Goal: Task Accomplishment & Management: Complete application form

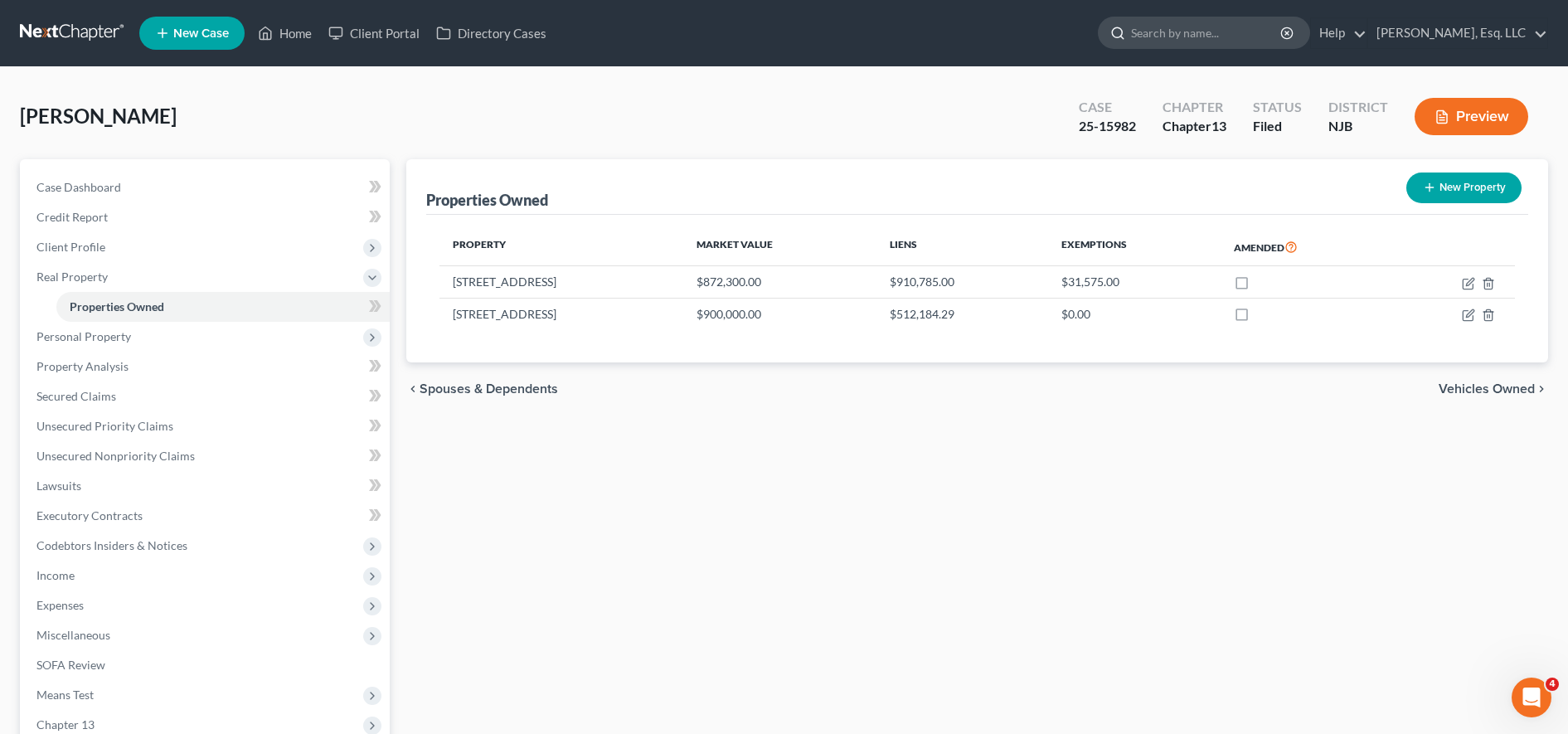
click at [1239, 32] on input "search" at bounding box center [1207, 33] width 152 height 31
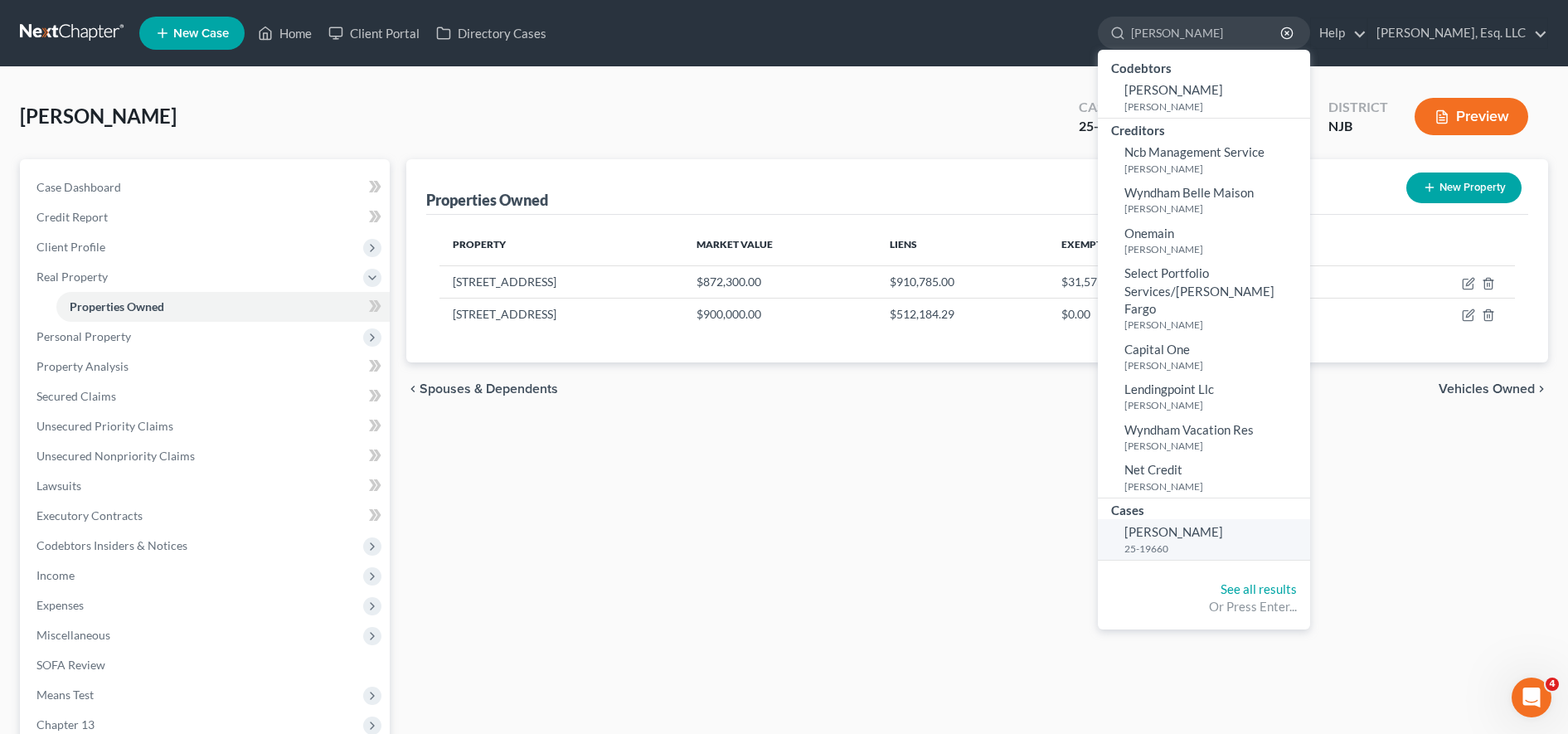
type input "[PERSON_NAME]"
click at [1210, 524] on span "[PERSON_NAME]" at bounding box center [1174, 531] width 98 height 15
select select "0"
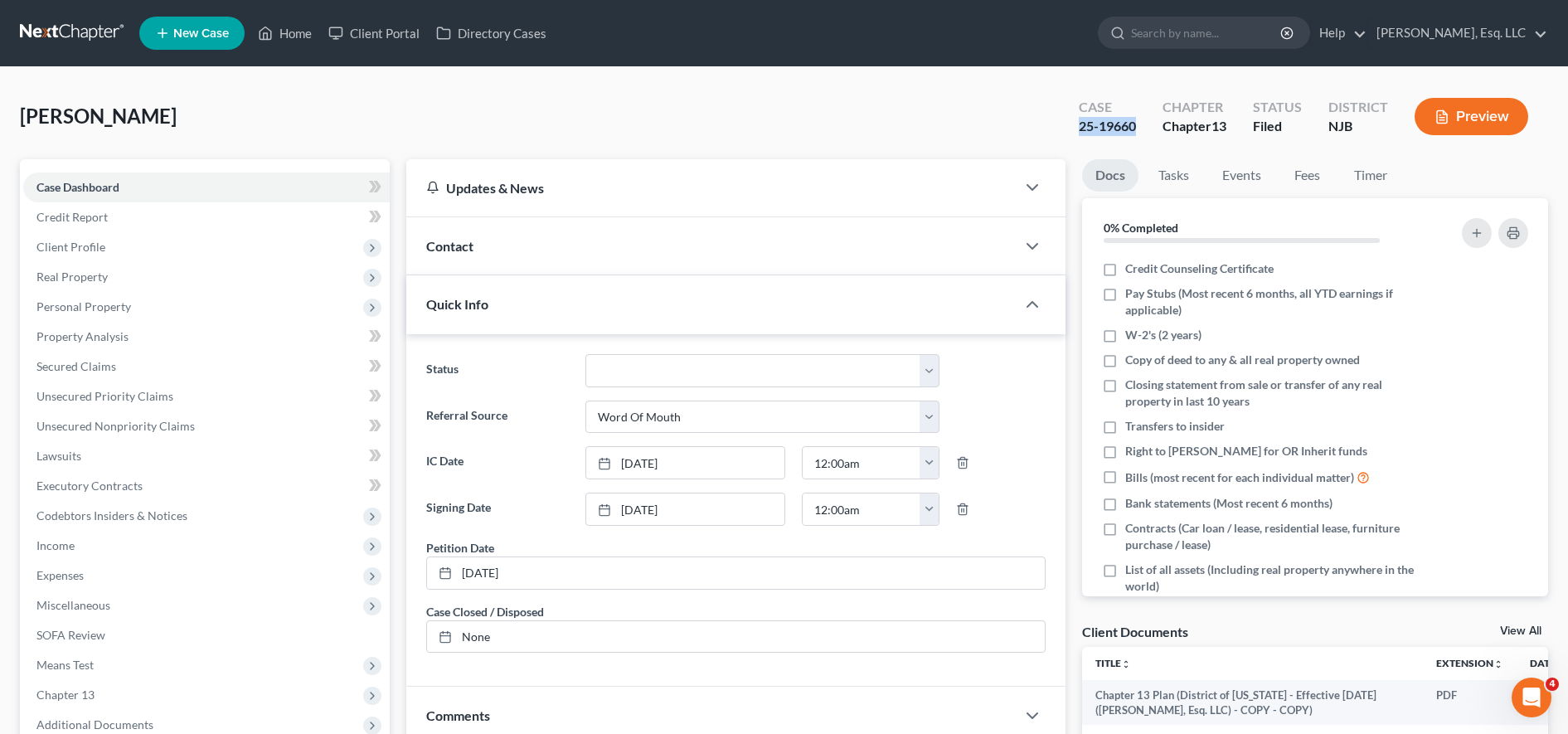
drag, startPoint x: 1061, startPoint y: 121, endPoint x: 1133, endPoint y: 124, distance: 72.1
click at [1137, 125] on div "Case 25-19660 Chapter Chapter 13 Status Filed District [GEOGRAPHIC_DATA] Preview" at bounding box center [1304, 116] width 490 height 59
copy div "25-19660"
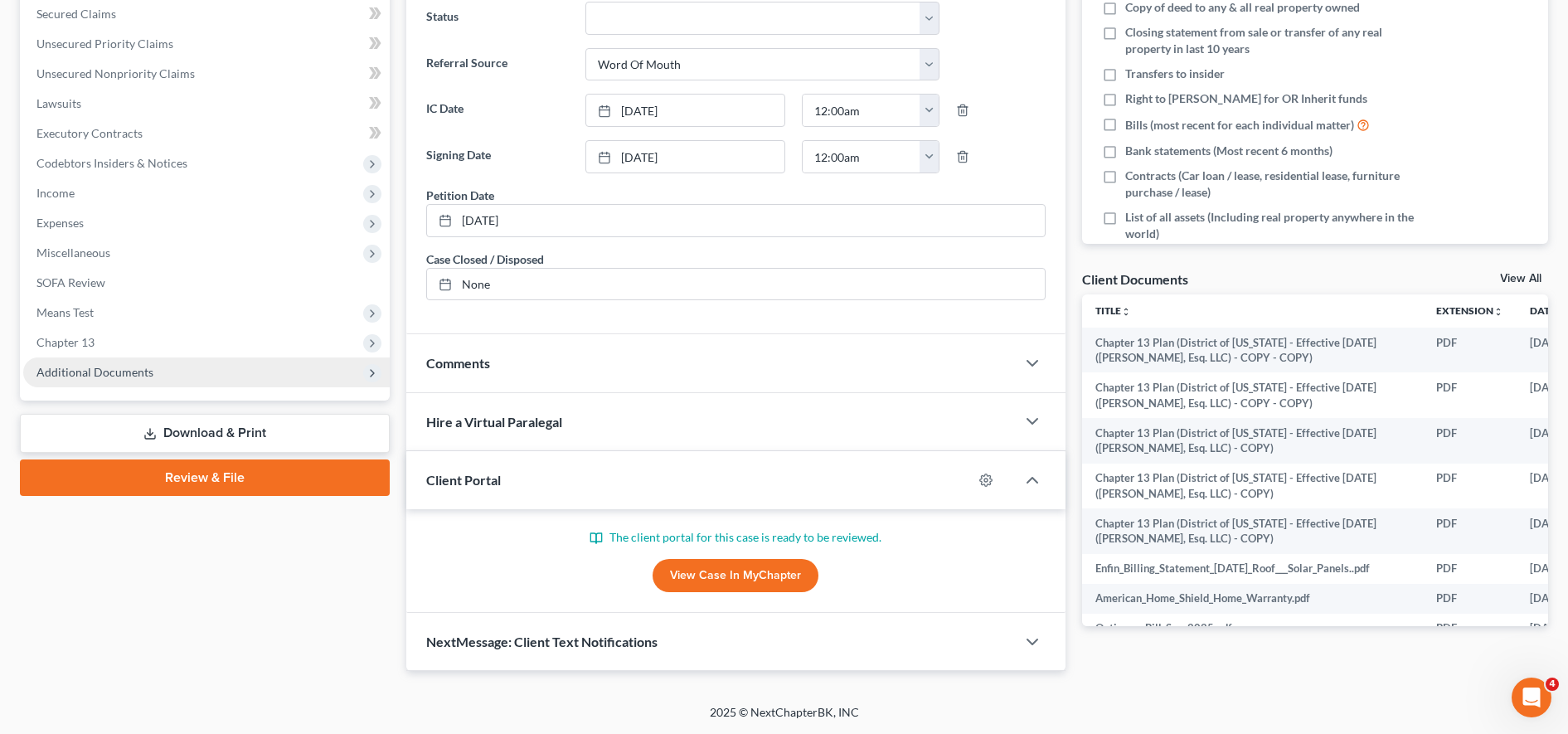
click at [248, 375] on span "Additional Documents" at bounding box center [207, 372] width 367 height 30
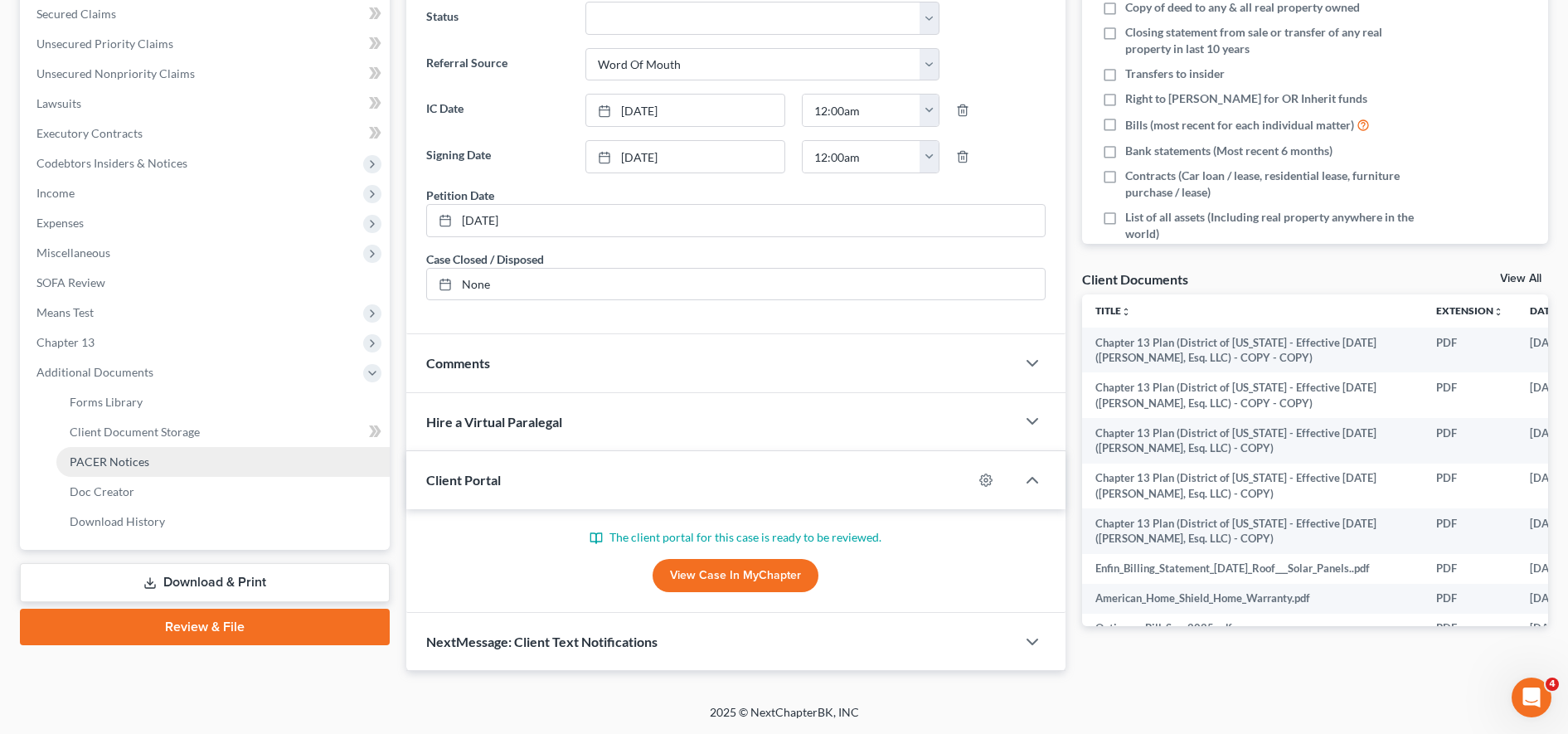
click at [197, 455] on link "PACER Notices" at bounding box center [223, 461] width 333 height 30
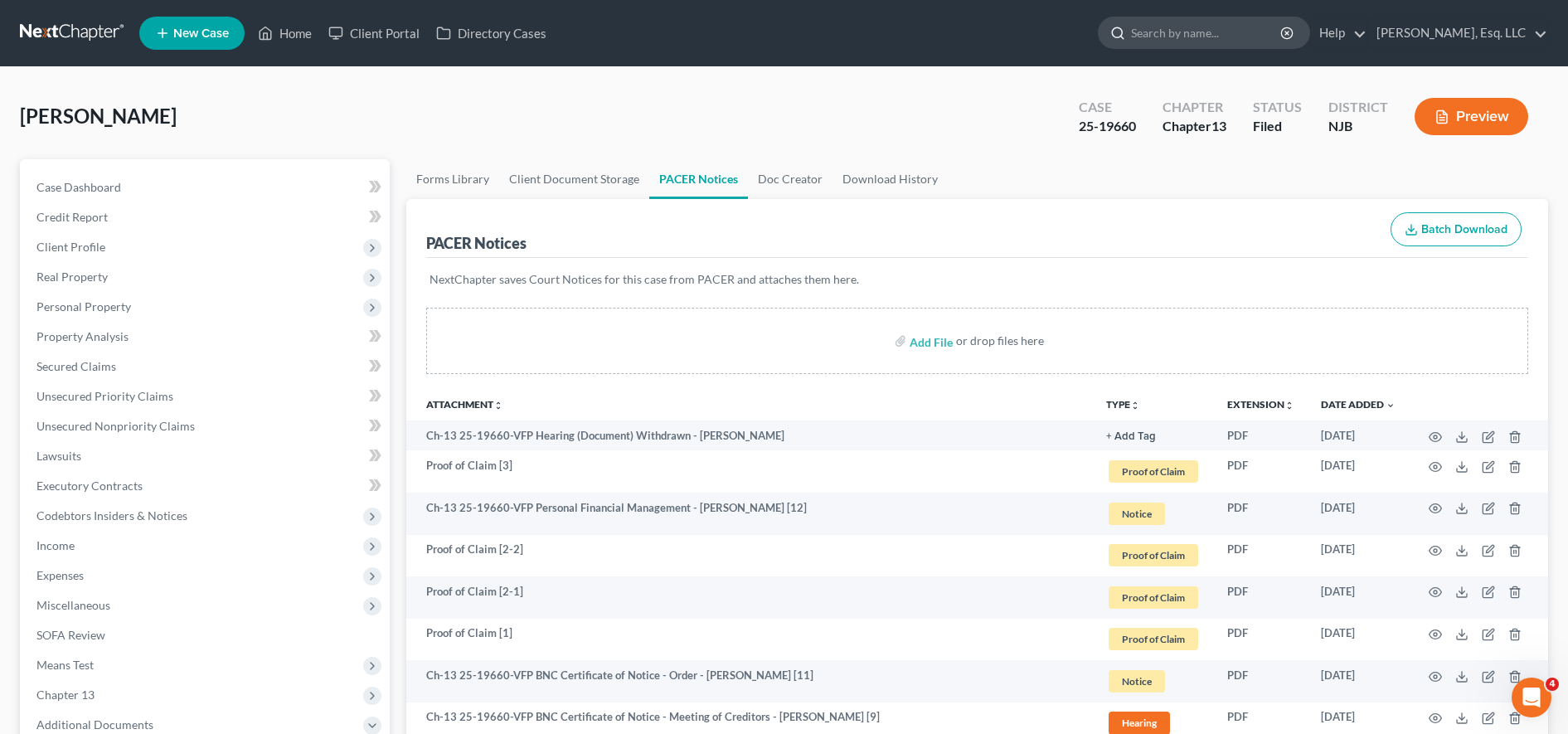
click at [1198, 33] on input "search" at bounding box center [1207, 33] width 152 height 31
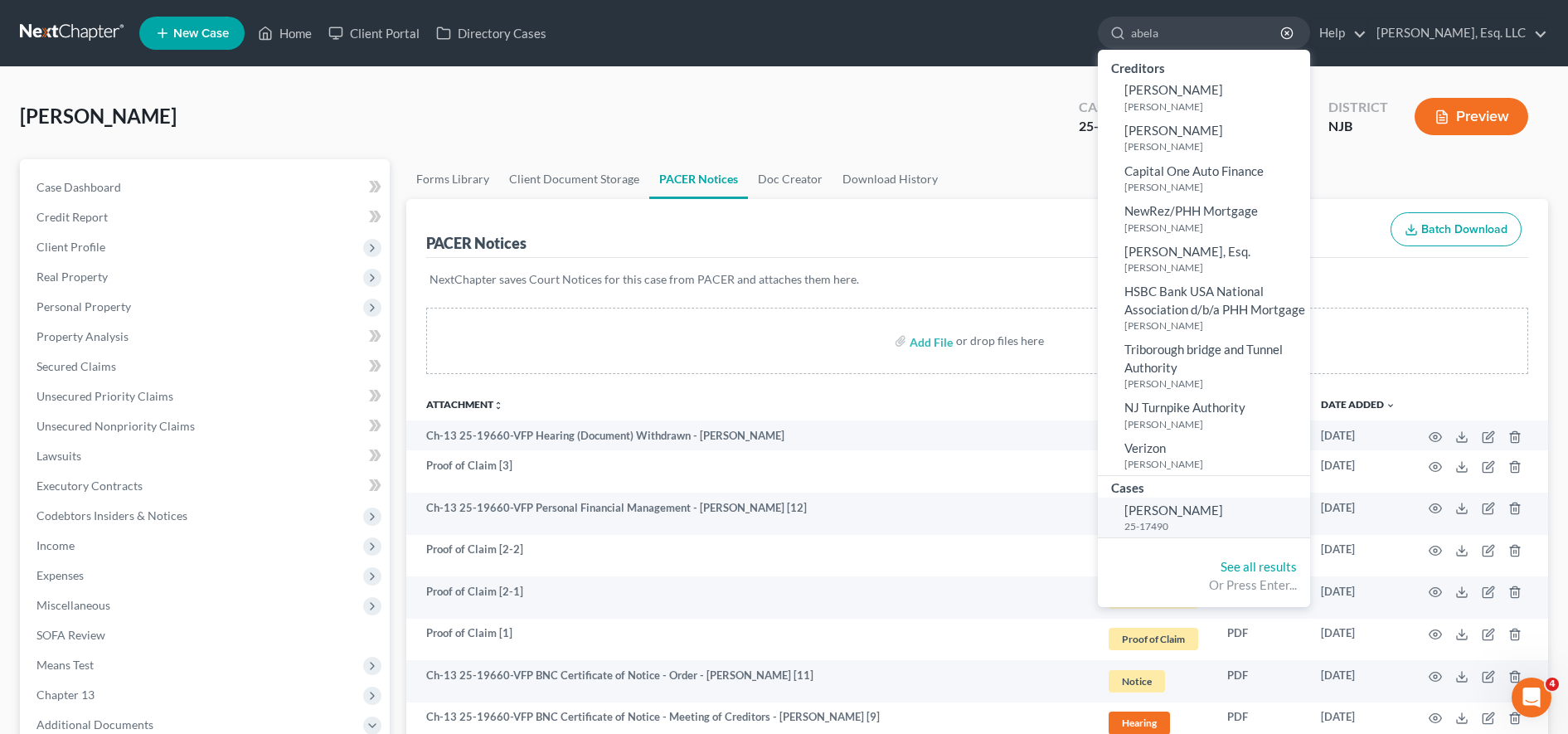
type input "abela"
click at [1198, 508] on span "[PERSON_NAME]" at bounding box center [1174, 509] width 98 height 15
select select "4"
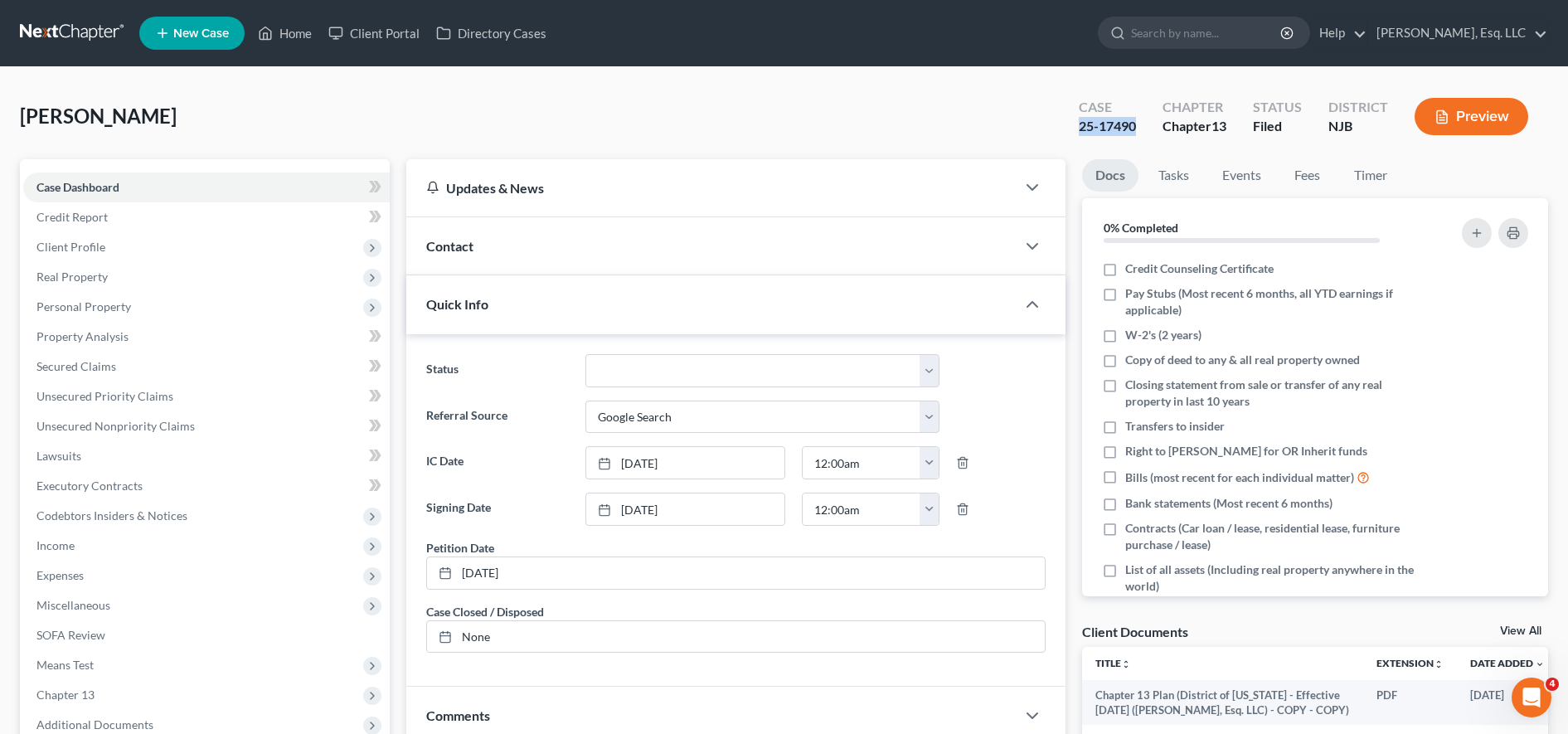
drag, startPoint x: 1066, startPoint y: 126, endPoint x: 1136, endPoint y: 130, distance: 70.1
click at [1136, 130] on div "Case 25-17490" at bounding box center [1108, 118] width 84 height 49
copy div "25-17490"
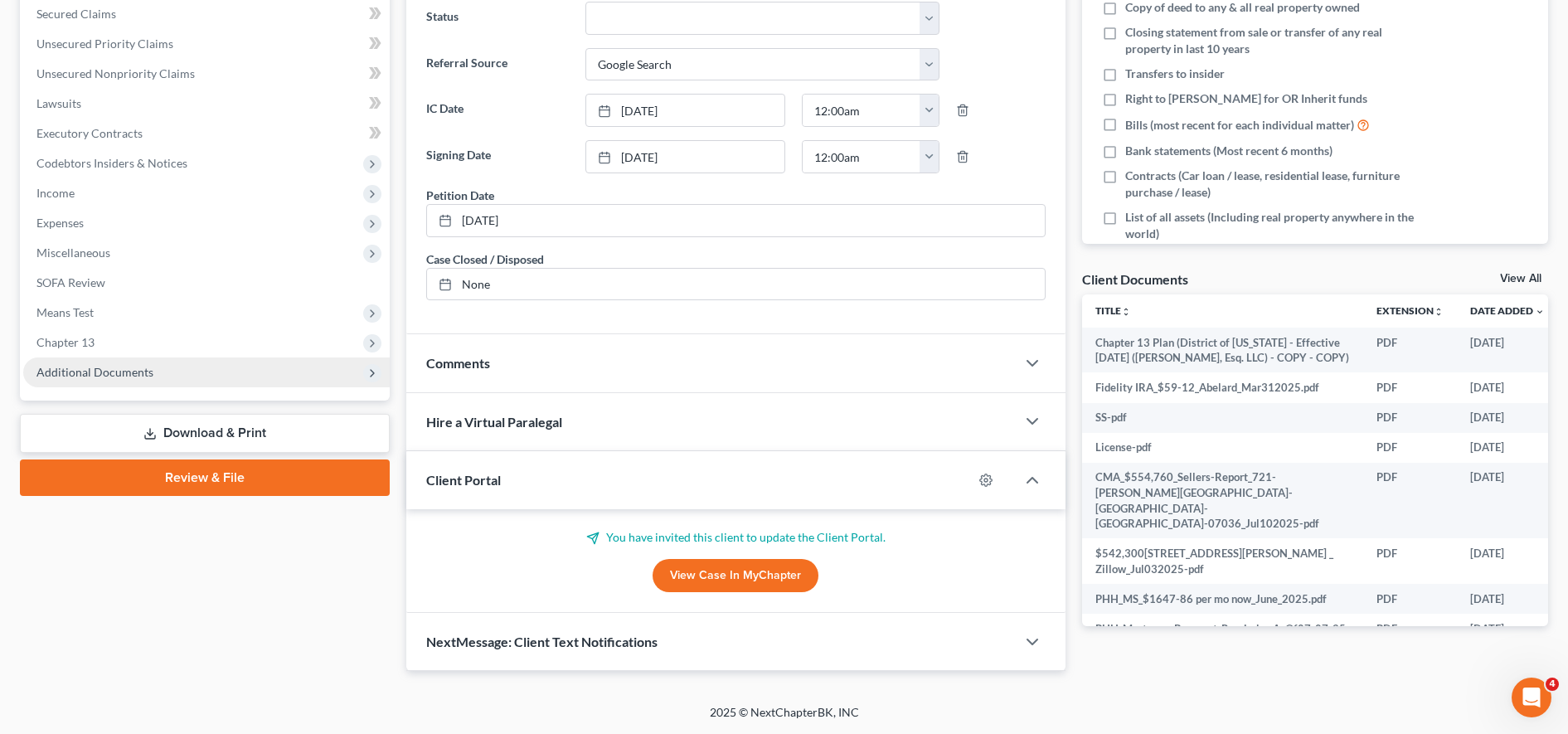
click at [183, 370] on span "Additional Documents" at bounding box center [207, 372] width 367 height 30
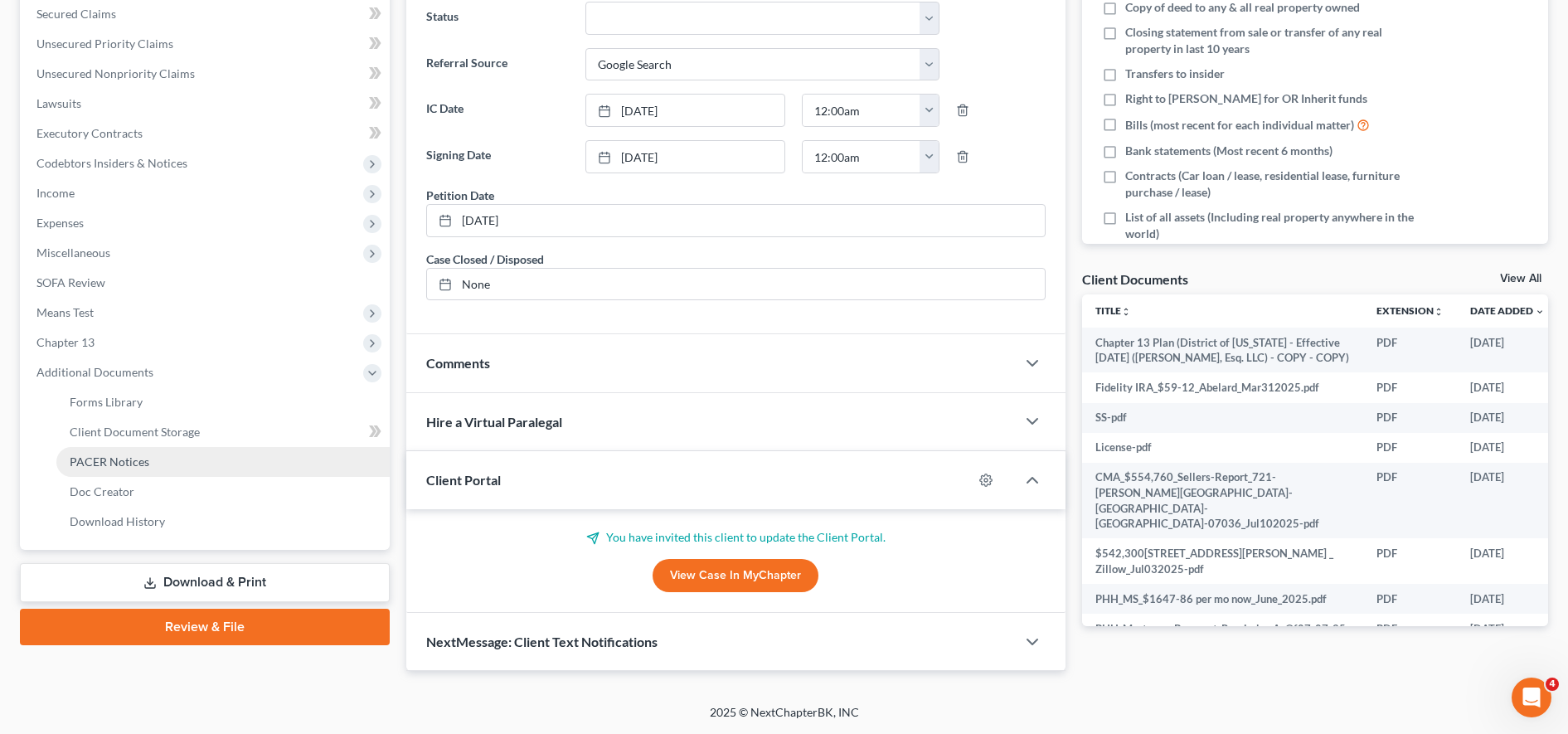
click at [162, 472] on link "PACER Notices" at bounding box center [223, 461] width 333 height 30
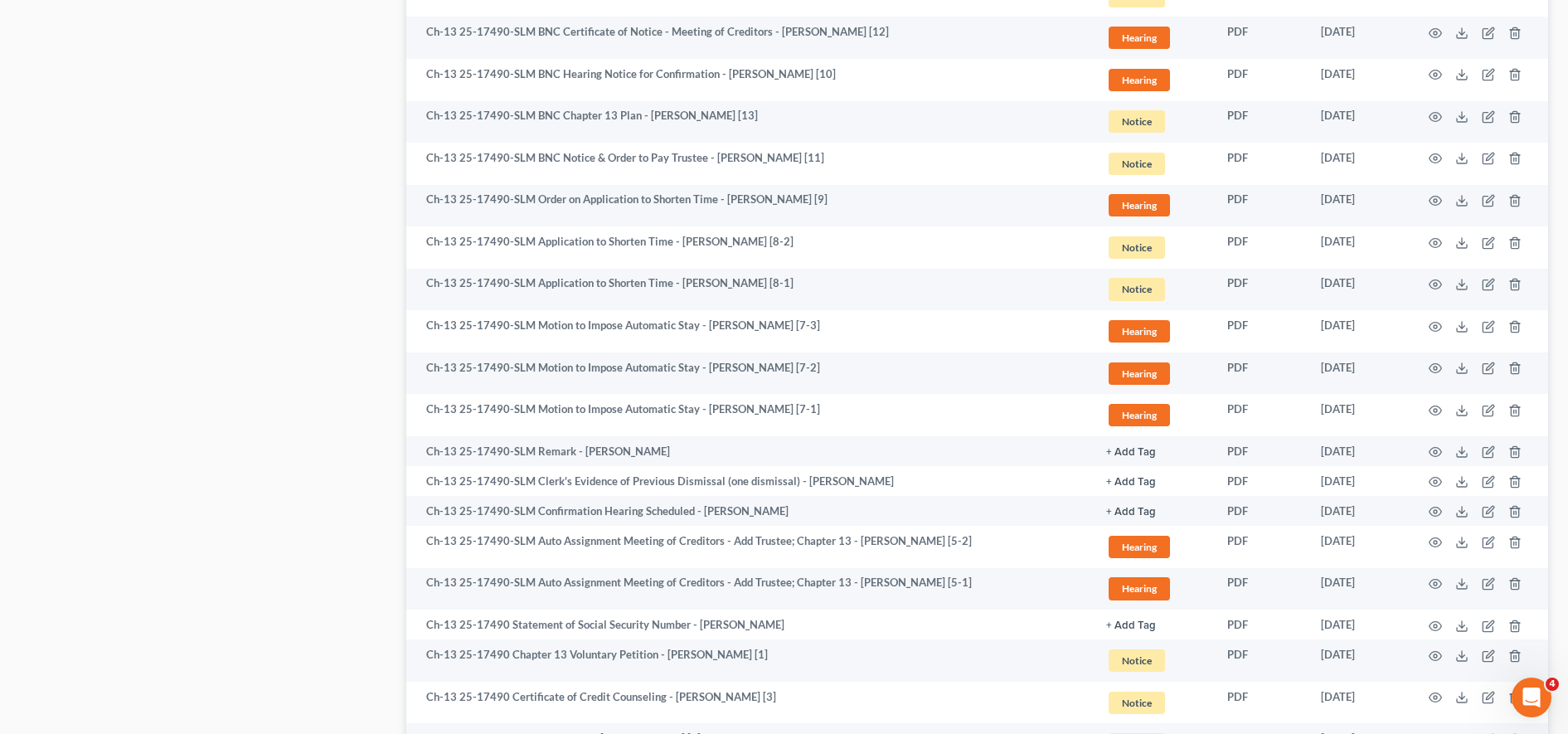
scroll to position [2871, 0]
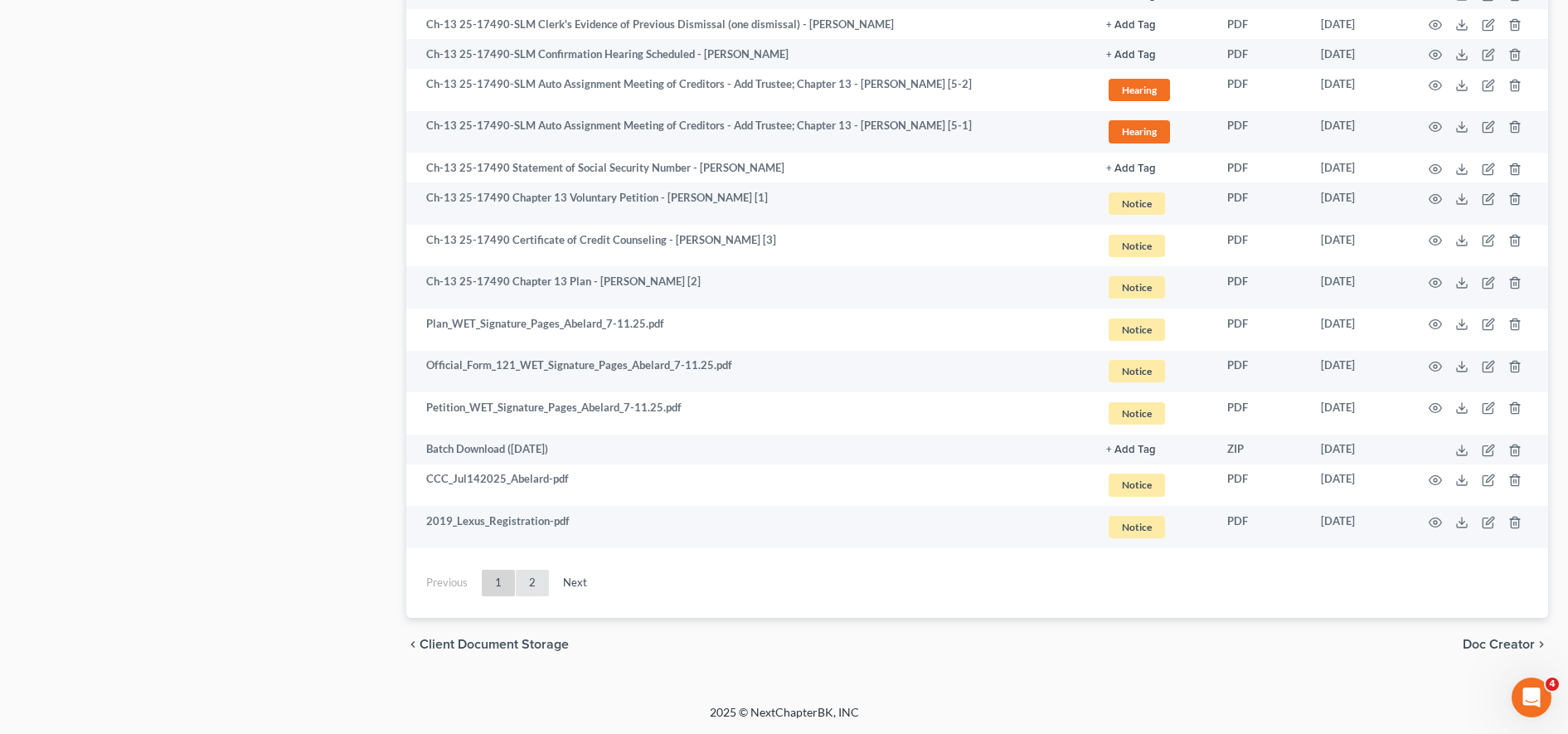
click at [531, 593] on link "2" at bounding box center [532, 582] width 33 height 26
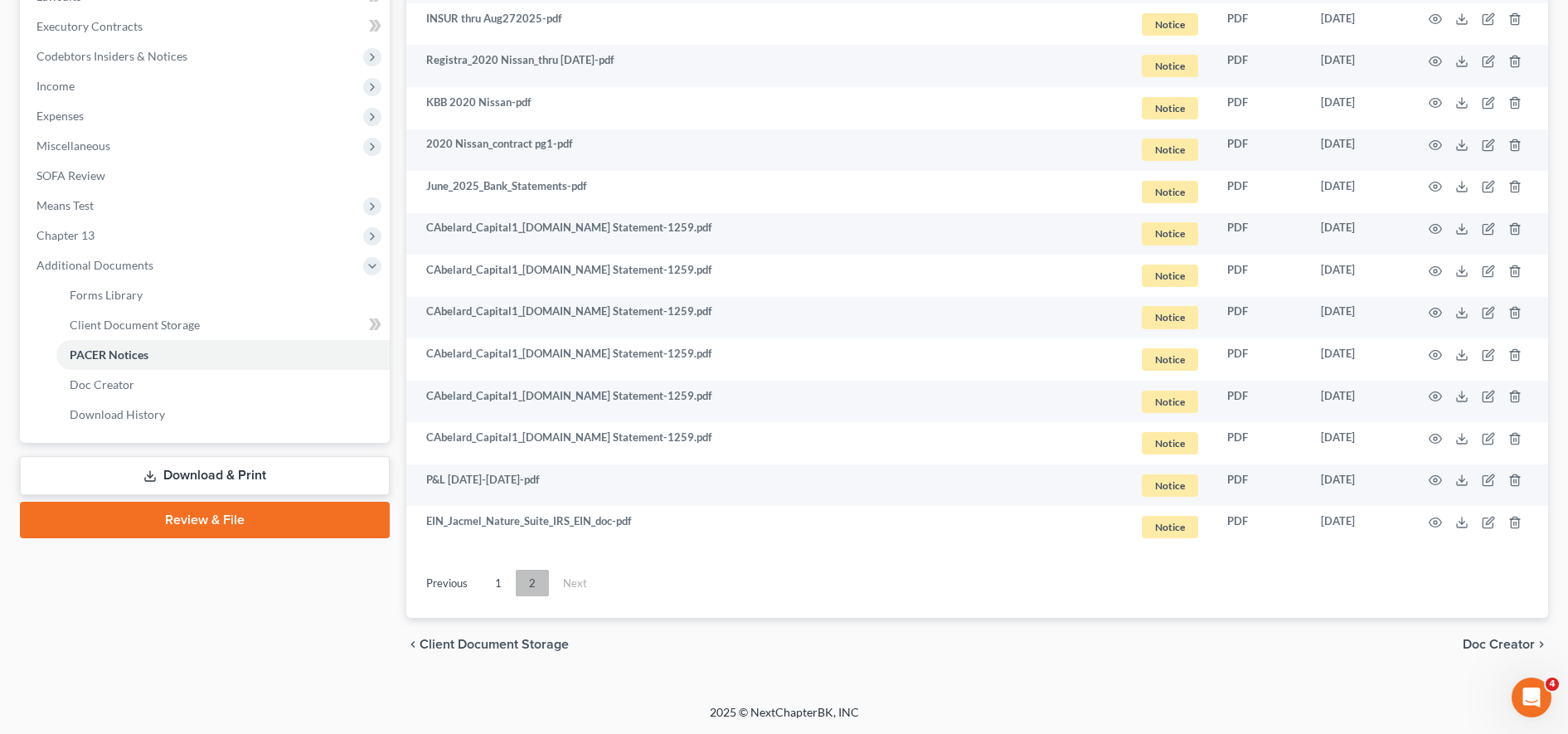
scroll to position [459, 0]
click at [526, 581] on link "2" at bounding box center [532, 582] width 33 height 26
click at [500, 587] on link "1" at bounding box center [498, 582] width 33 height 26
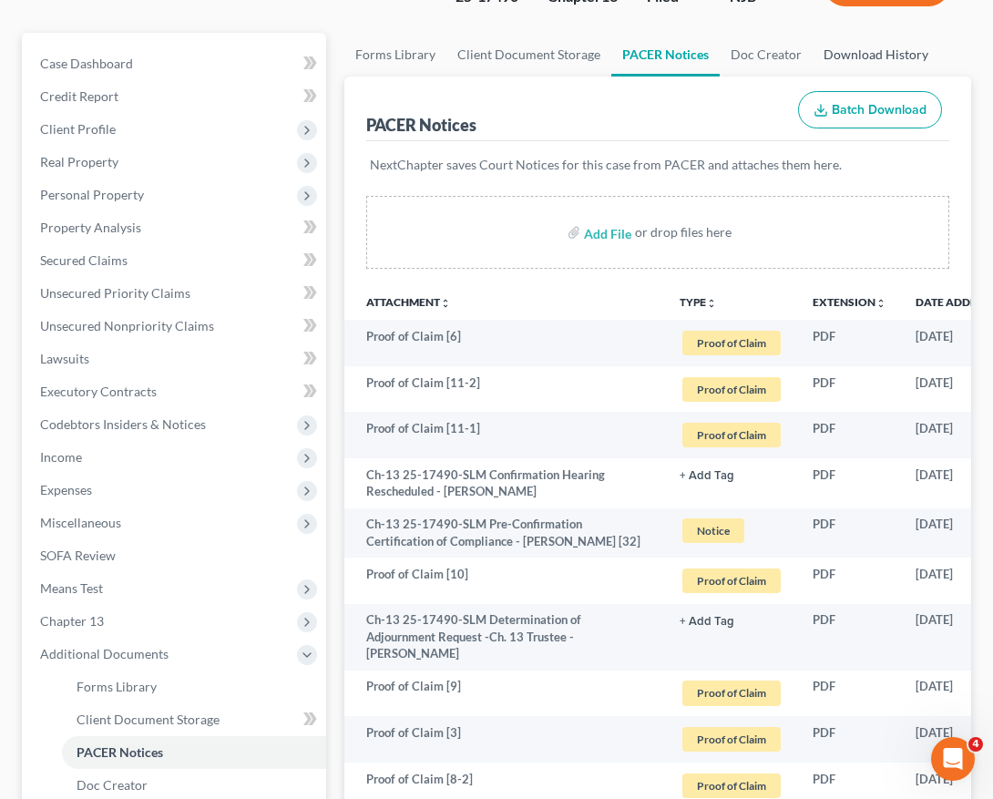
scroll to position [0, 0]
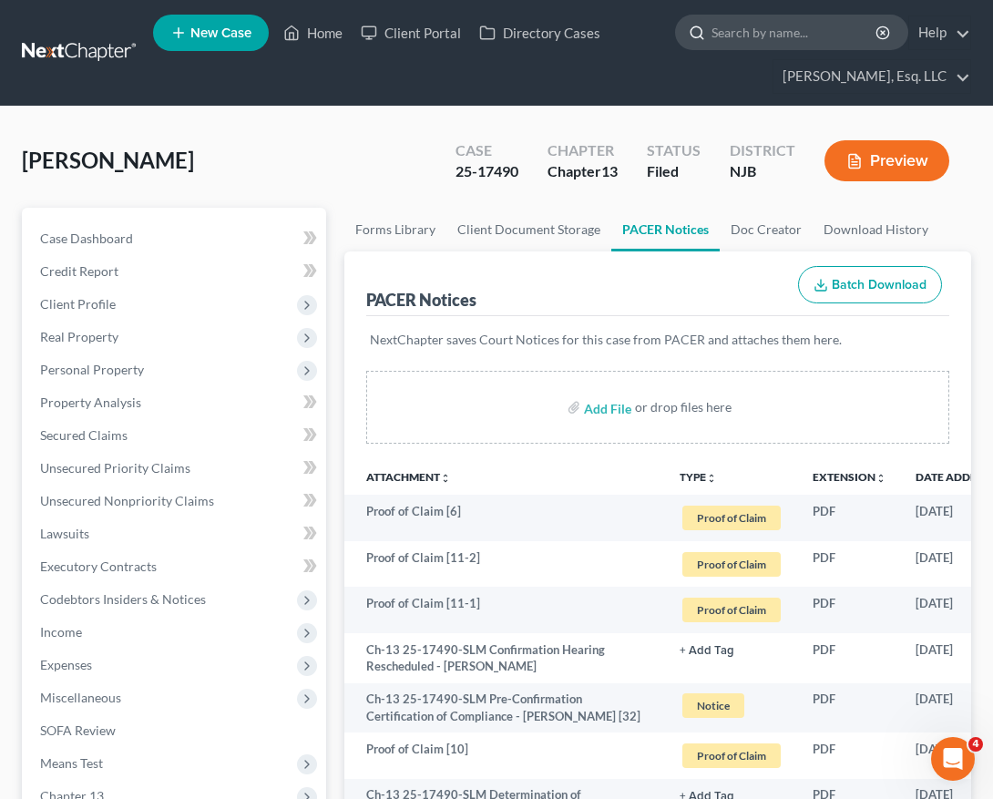
click at [758, 36] on input "search" at bounding box center [795, 32] width 167 height 34
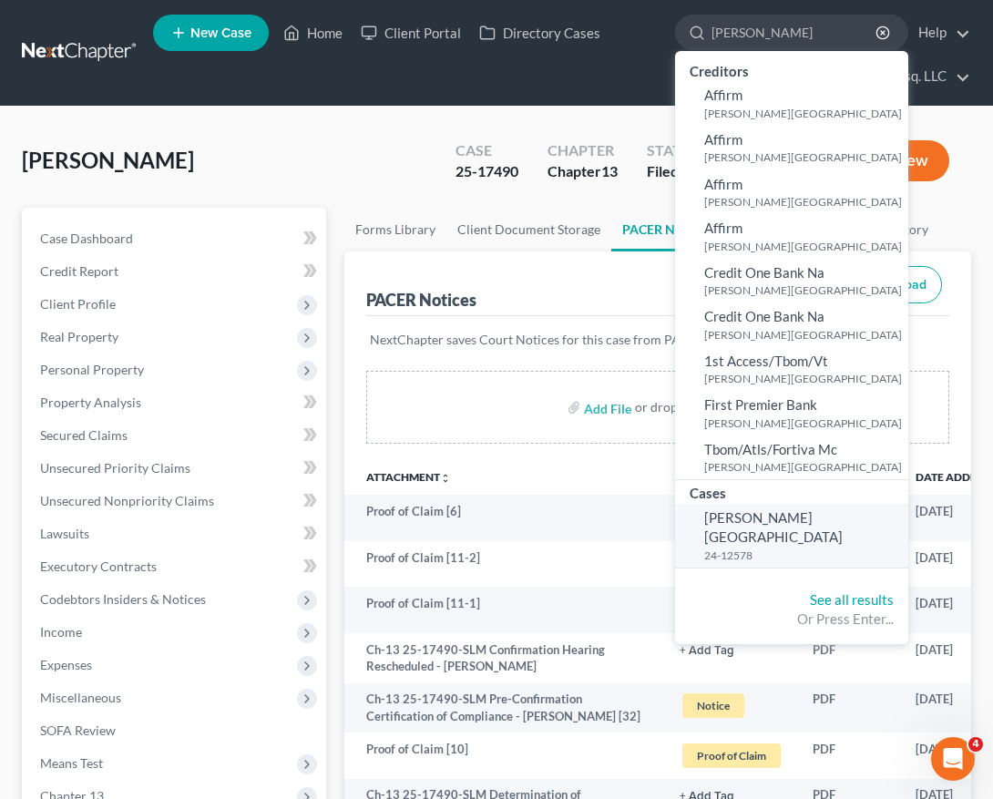
type input "[PERSON_NAME]"
click at [755, 548] on small "24-12578" at bounding box center [804, 555] width 200 height 15
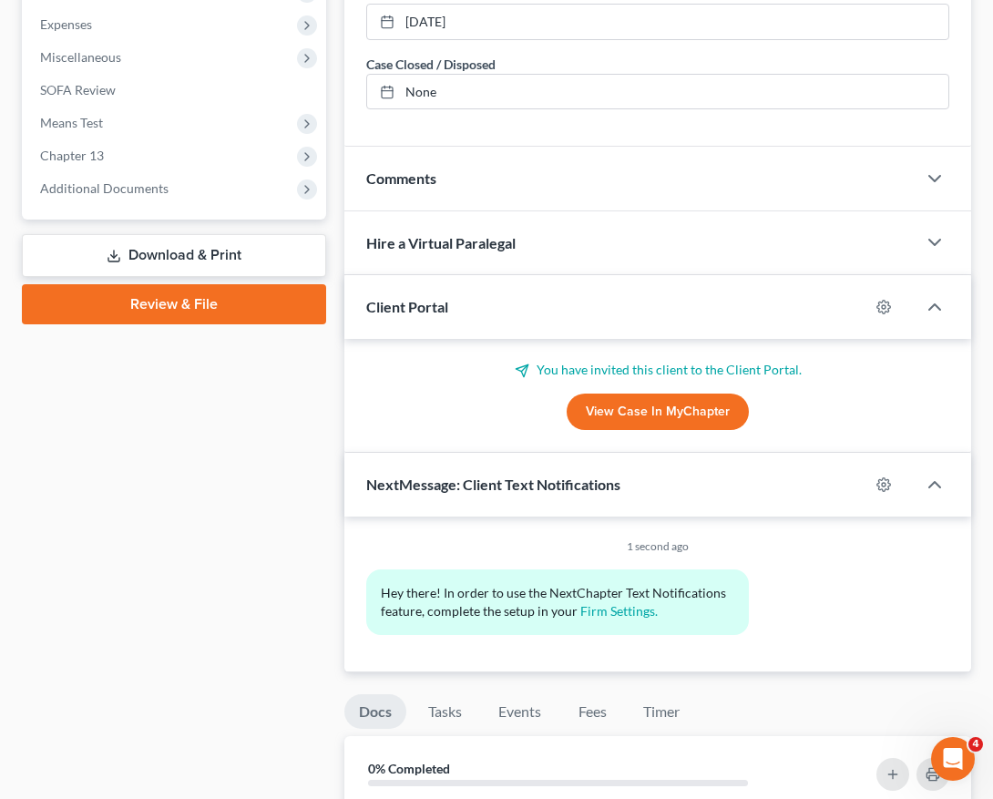
scroll to position [633, 0]
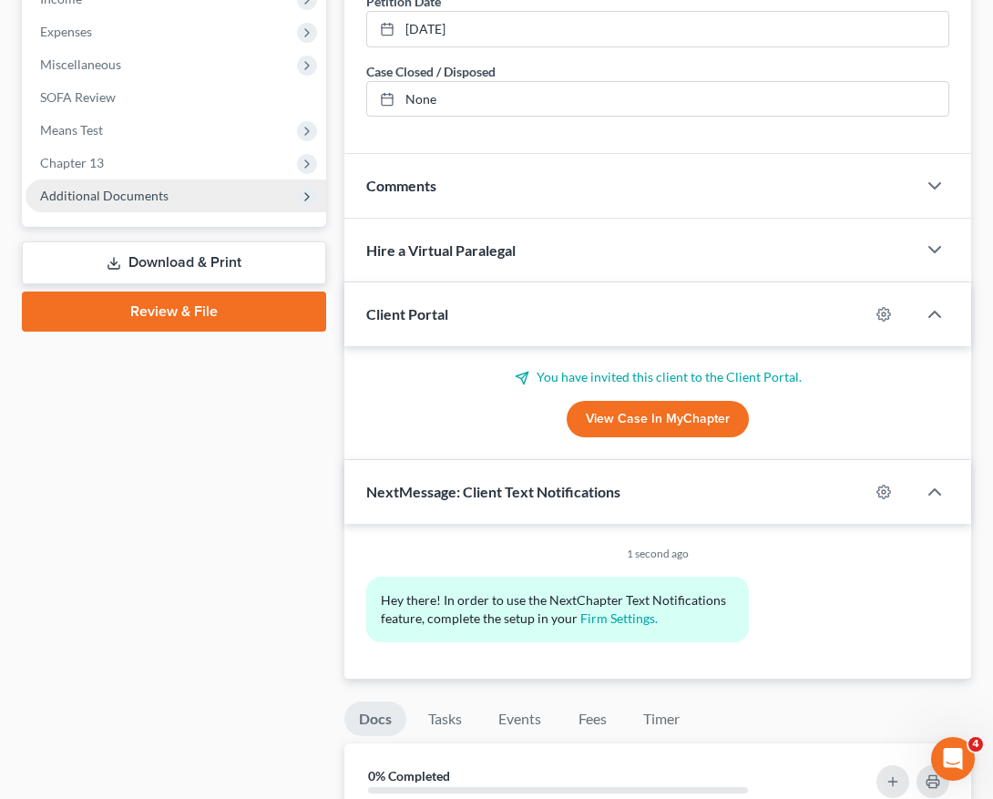
click at [157, 180] on span "Additional Documents" at bounding box center [176, 196] width 301 height 33
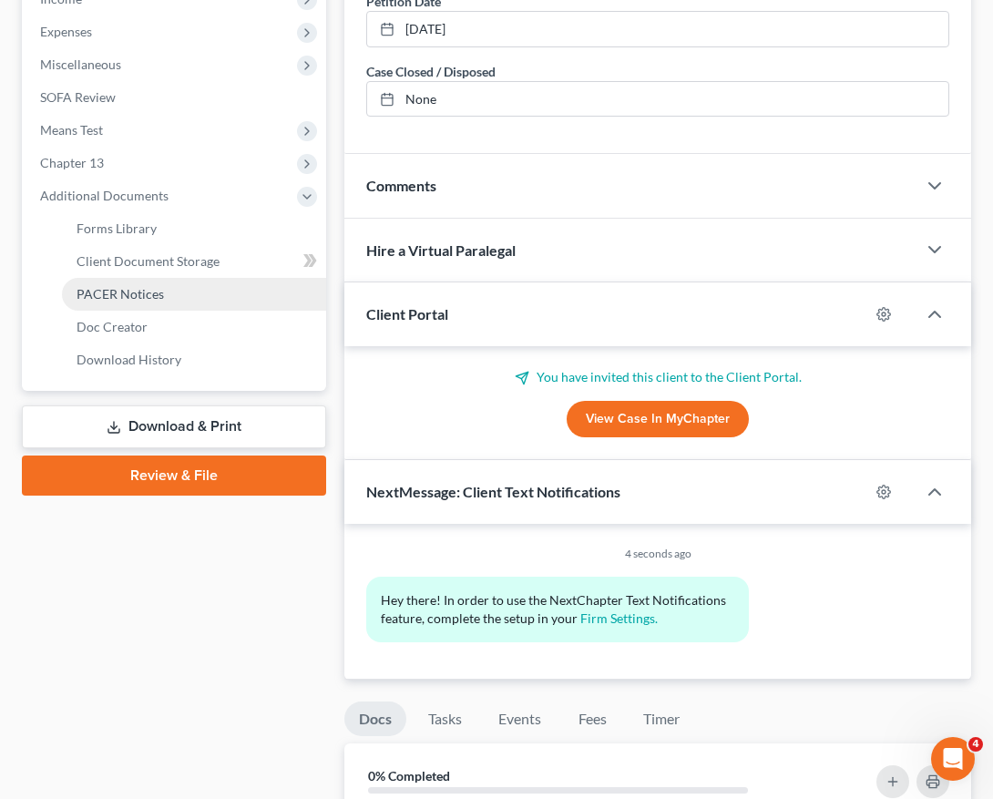
click at [154, 298] on span "PACER Notices" at bounding box center [120, 293] width 87 height 15
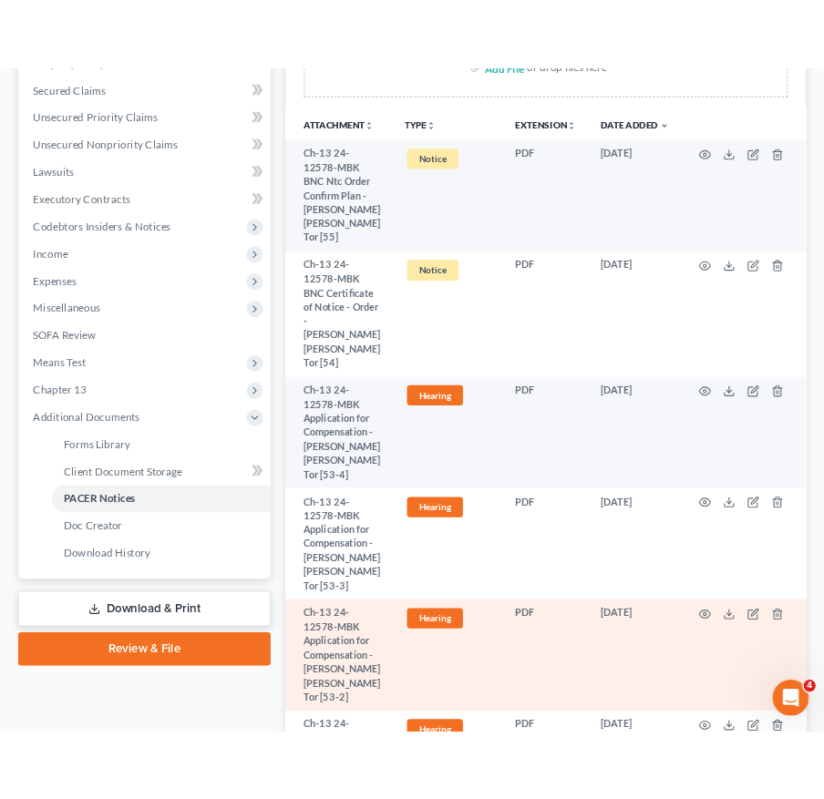
scroll to position [628, 0]
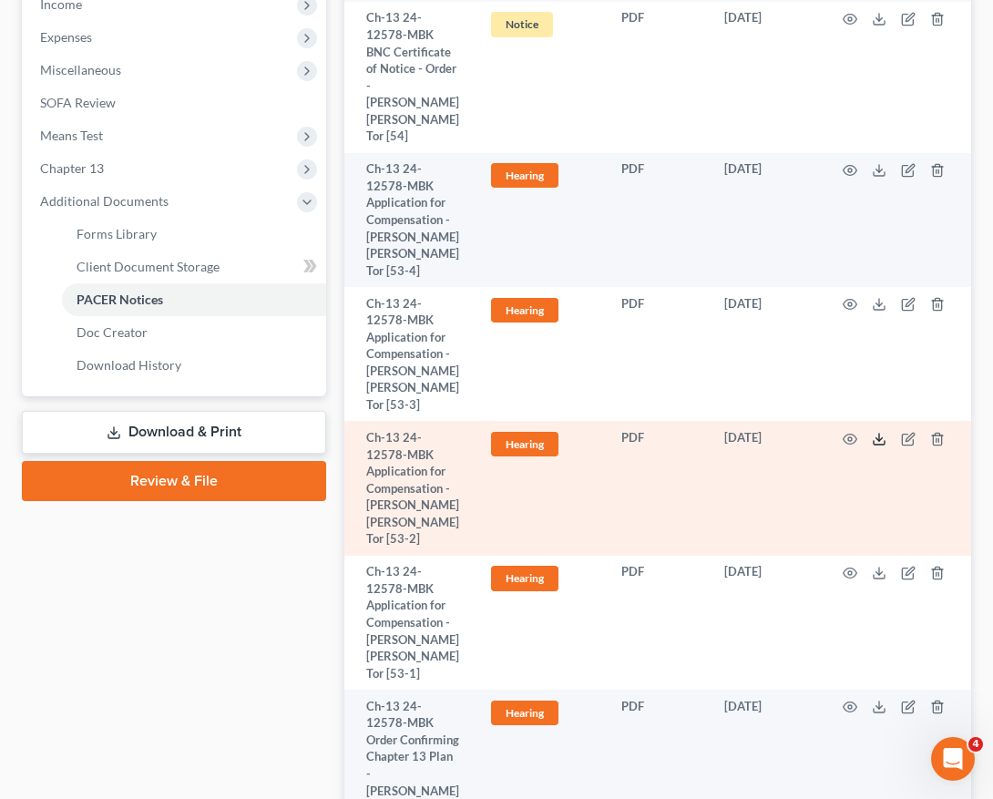
click at [875, 432] on icon at bounding box center [879, 439] width 15 height 15
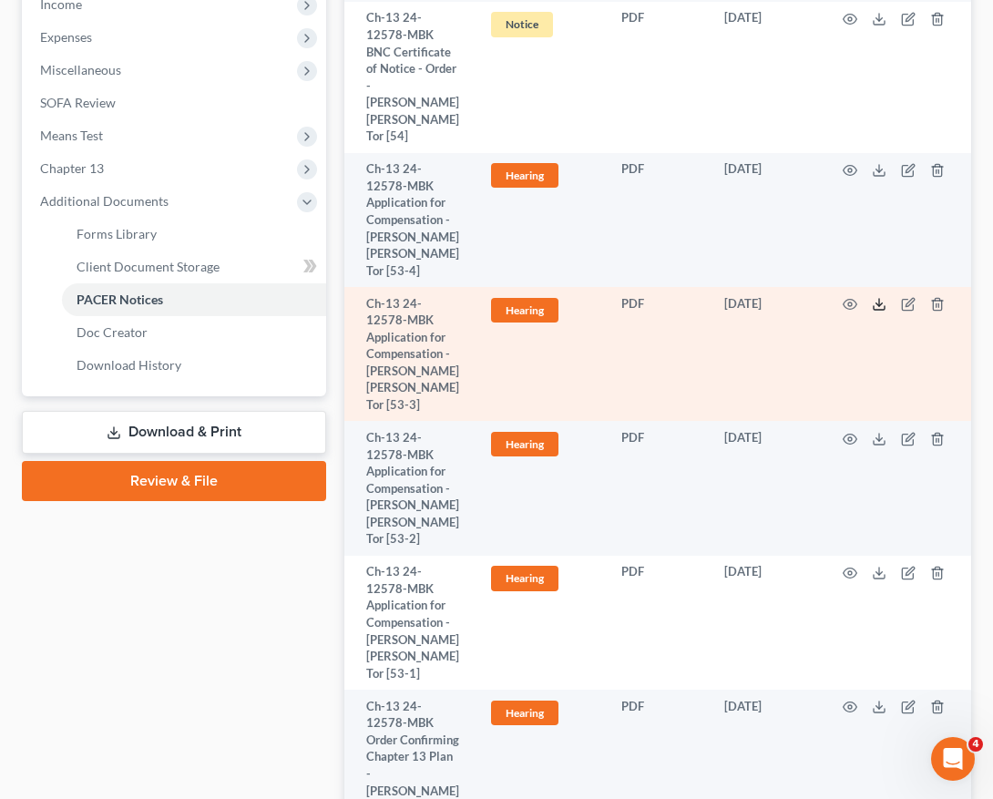
click at [879, 299] on line at bounding box center [879, 302] width 0 height 7
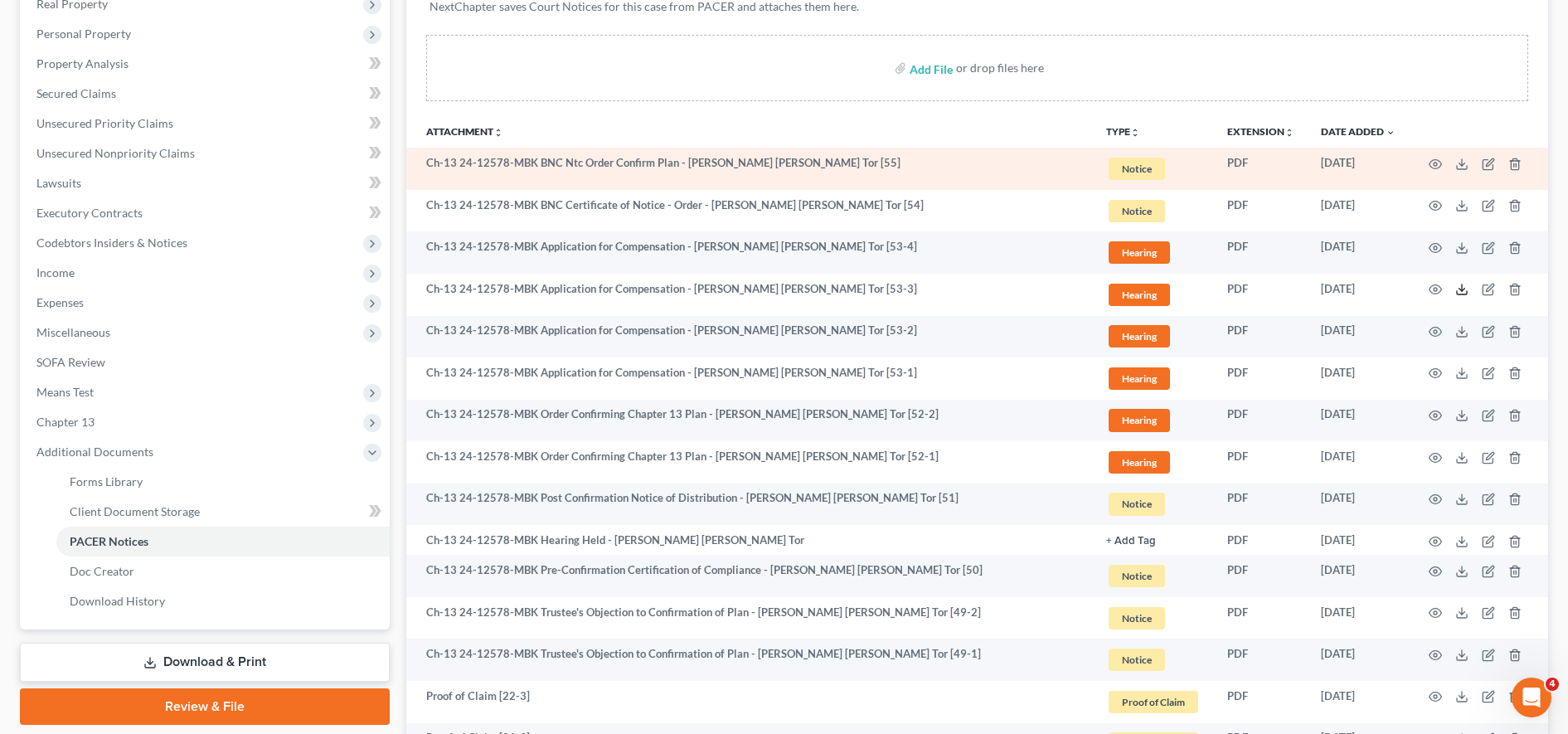
scroll to position [0, 0]
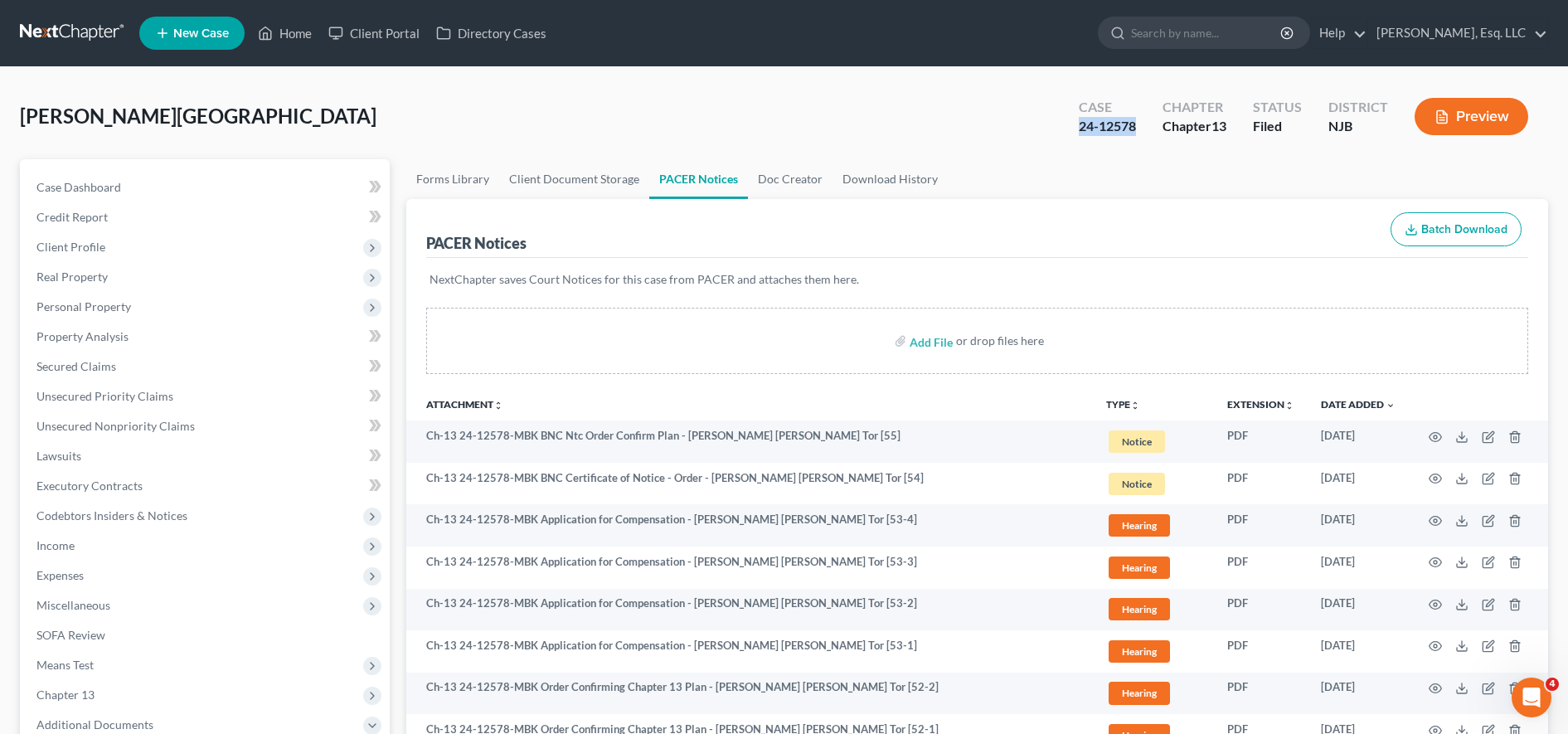
drag, startPoint x: 1055, startPoint y: 119, endPoint x: 1134, endPoint y: 123, distance: 79.1
click at [1134, 123] on div "[PERSON_NAME] Upgraded Case 24-12578 Chapter Chapter 13 Status [GEOGRAPHIC_DATA…" at bounding box center [784, 123] width 1529 height 72
copy div "24-12578"
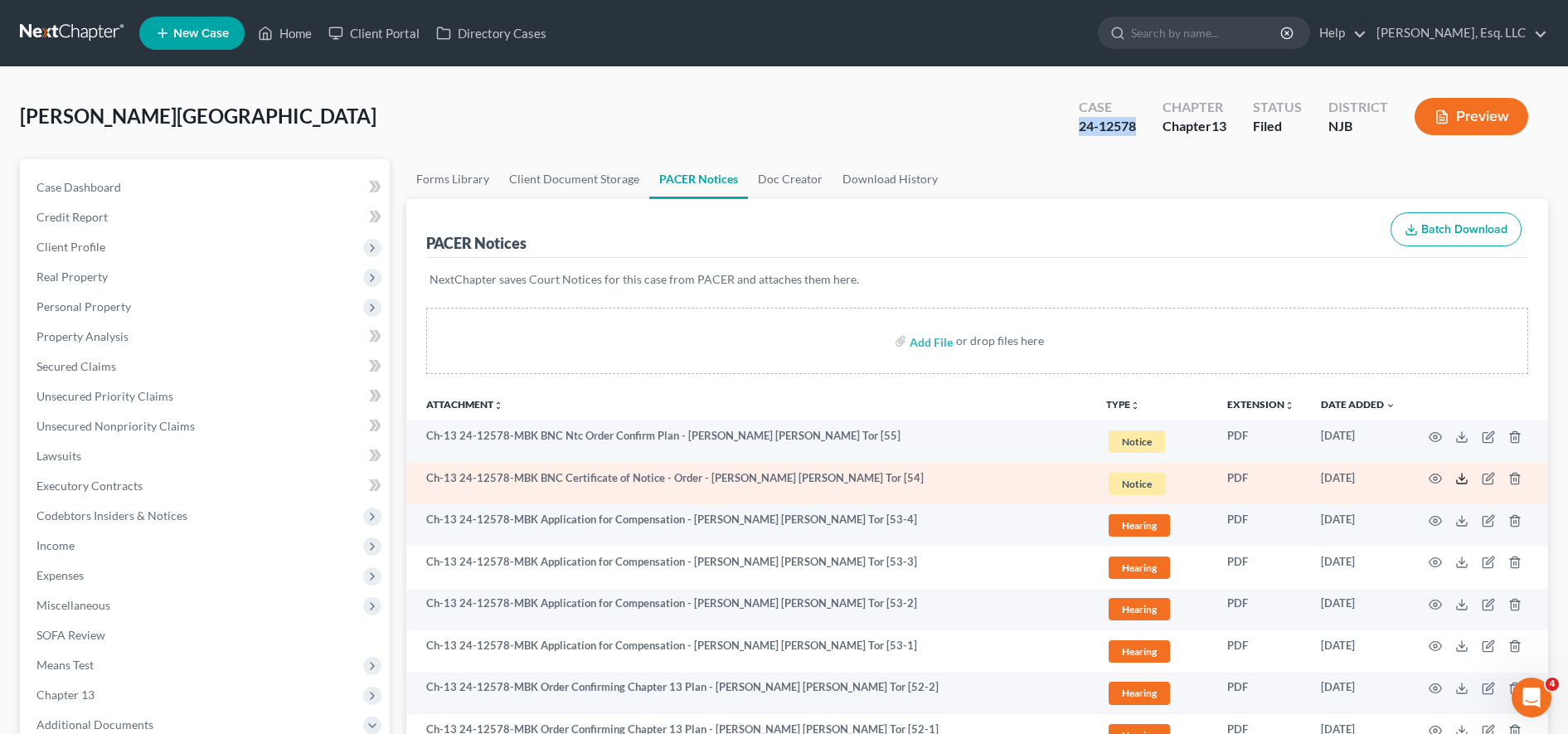
click at [1463, 483] on icon at bounding box center [1462, 482] width 10 height 4
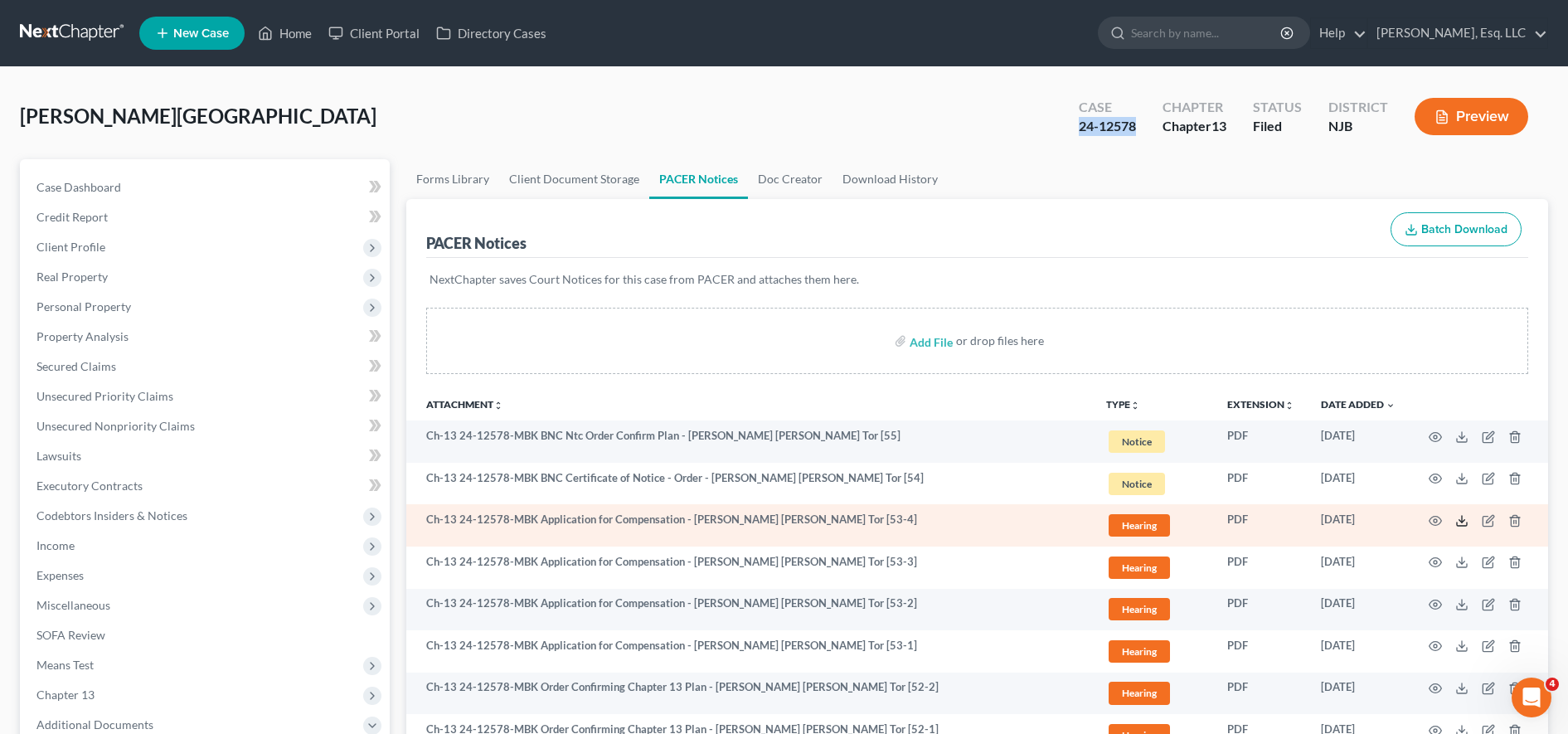
click at [1458, 523] on icon at bounding box center [1462, 520] width 14 height 14
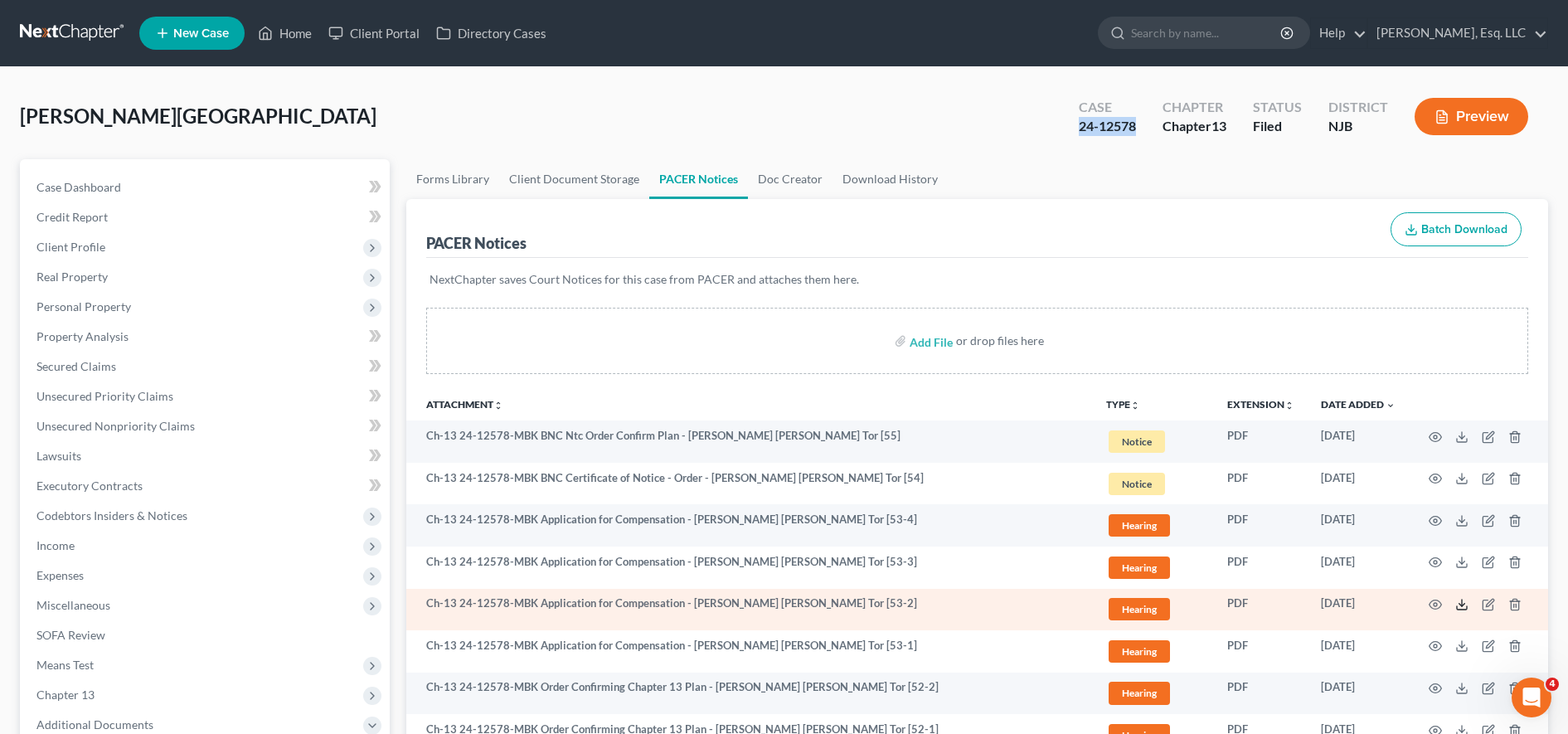
click at [1463, 608] on icon at bounding box center [1462, 604] width 14 height 14
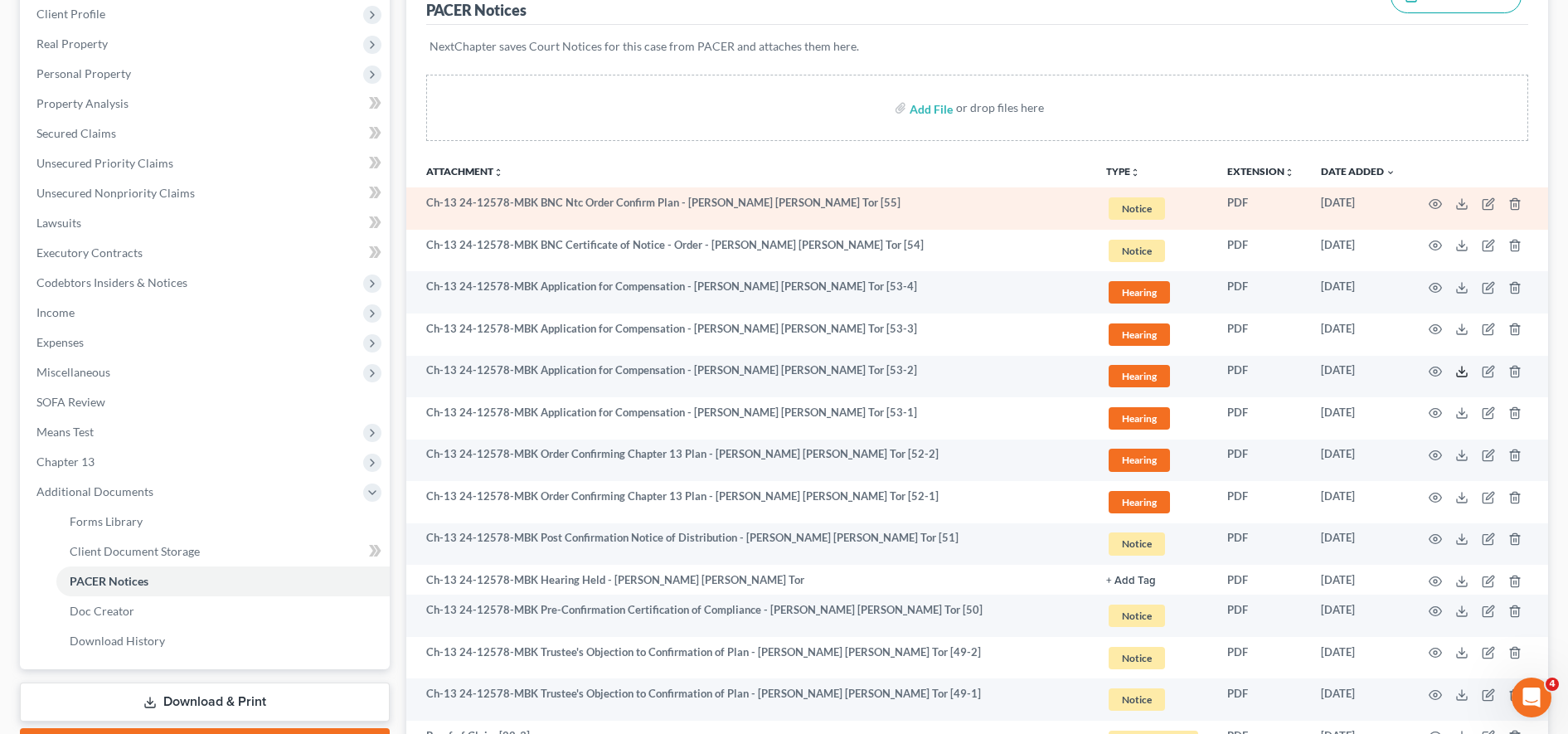
scroll to position [235, 0]
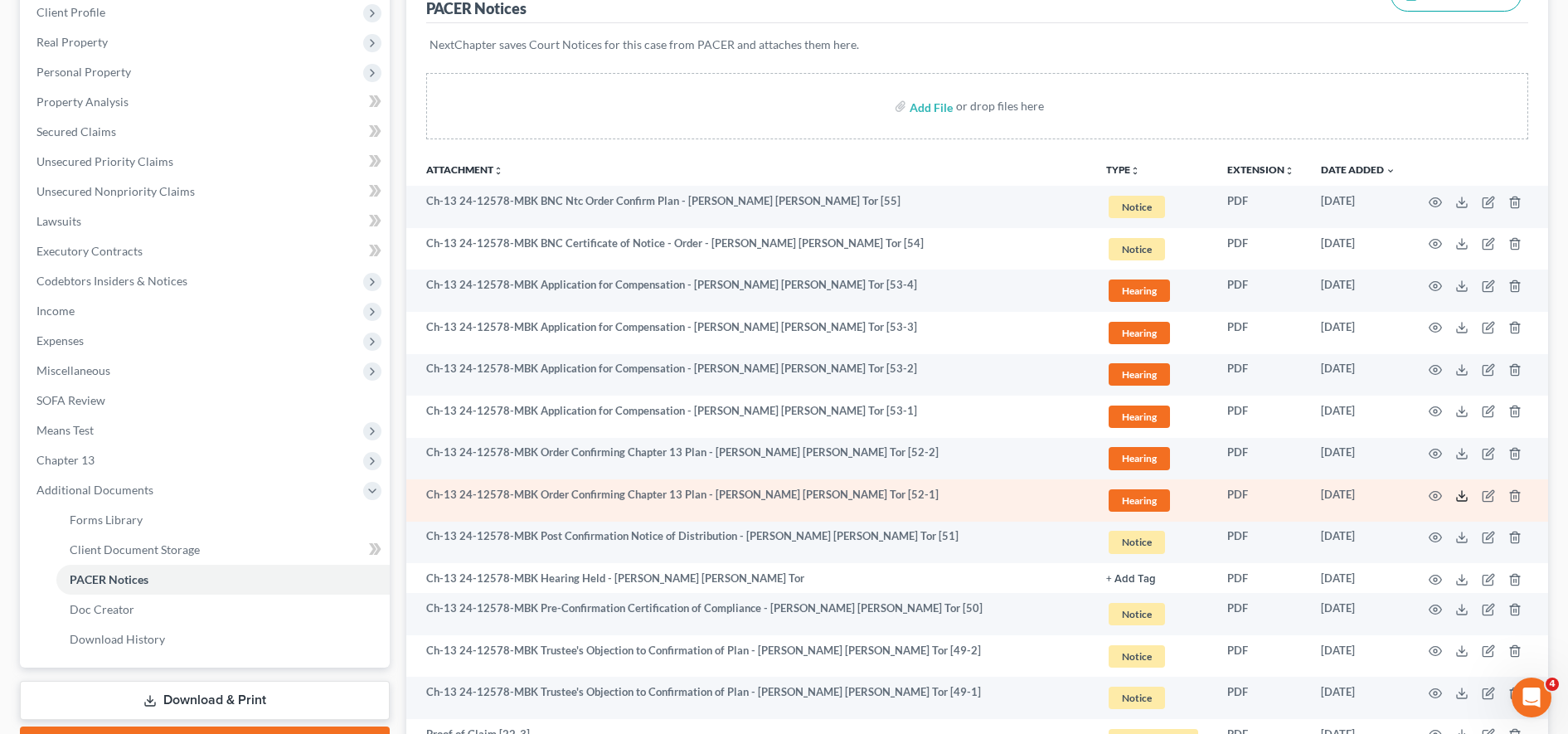
click at [1465, 494] on icon at bounding box center [1462, 496] width 14 height 14
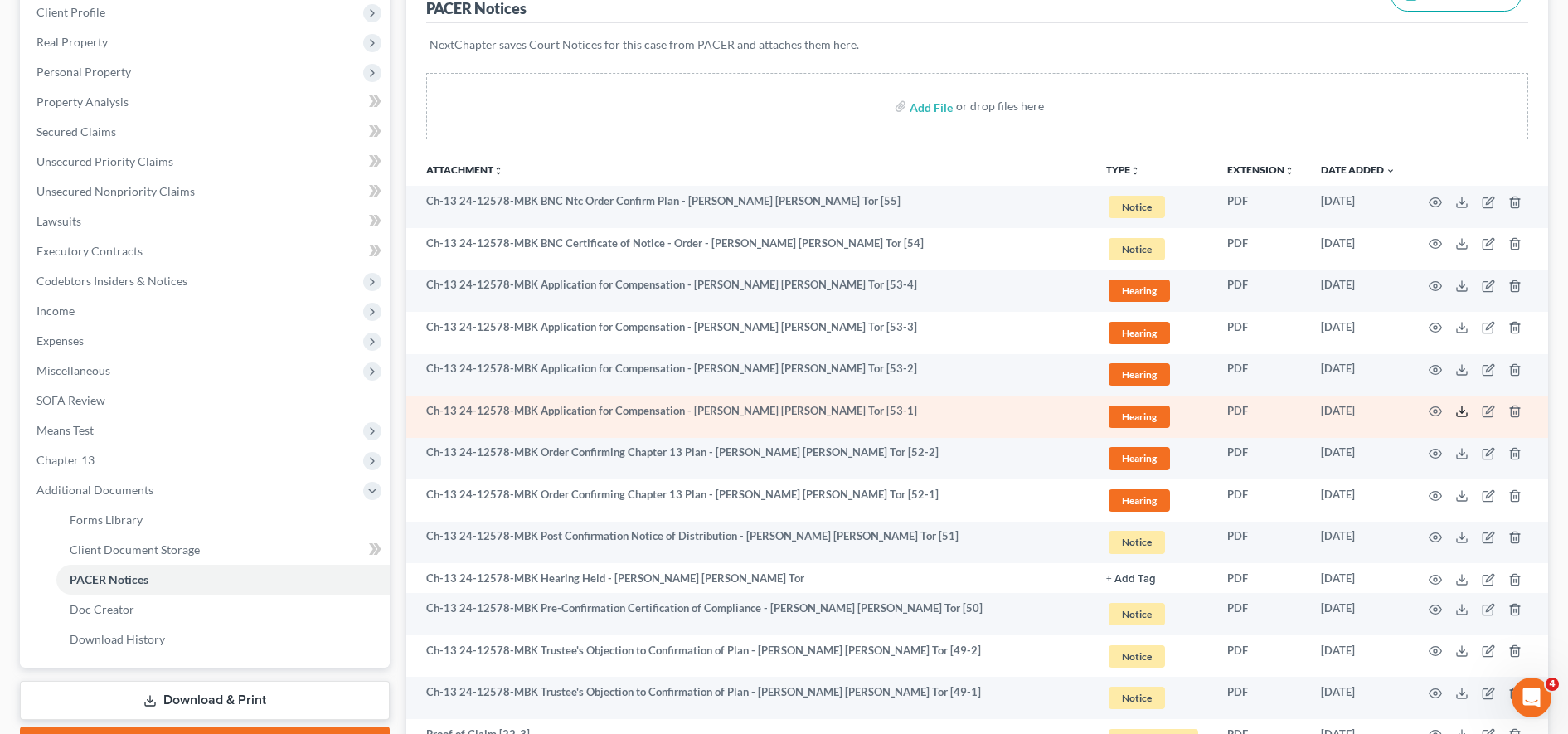
click at [1464, 410] on polyline at bounding box center [1462, 411] width 5 height 3
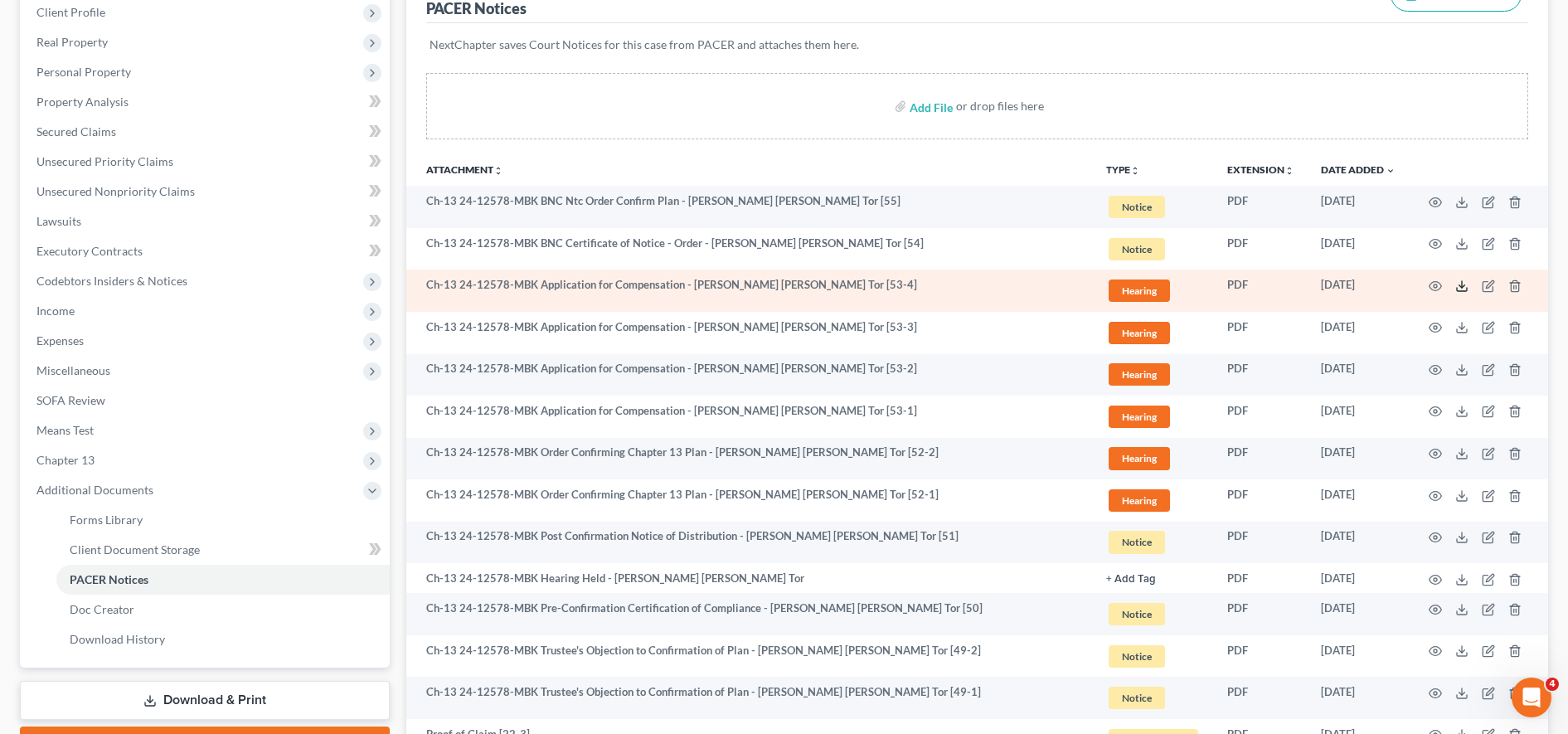
click at [1463, 287] on polyline at bounding box center [1462, 286] width 5 height 3
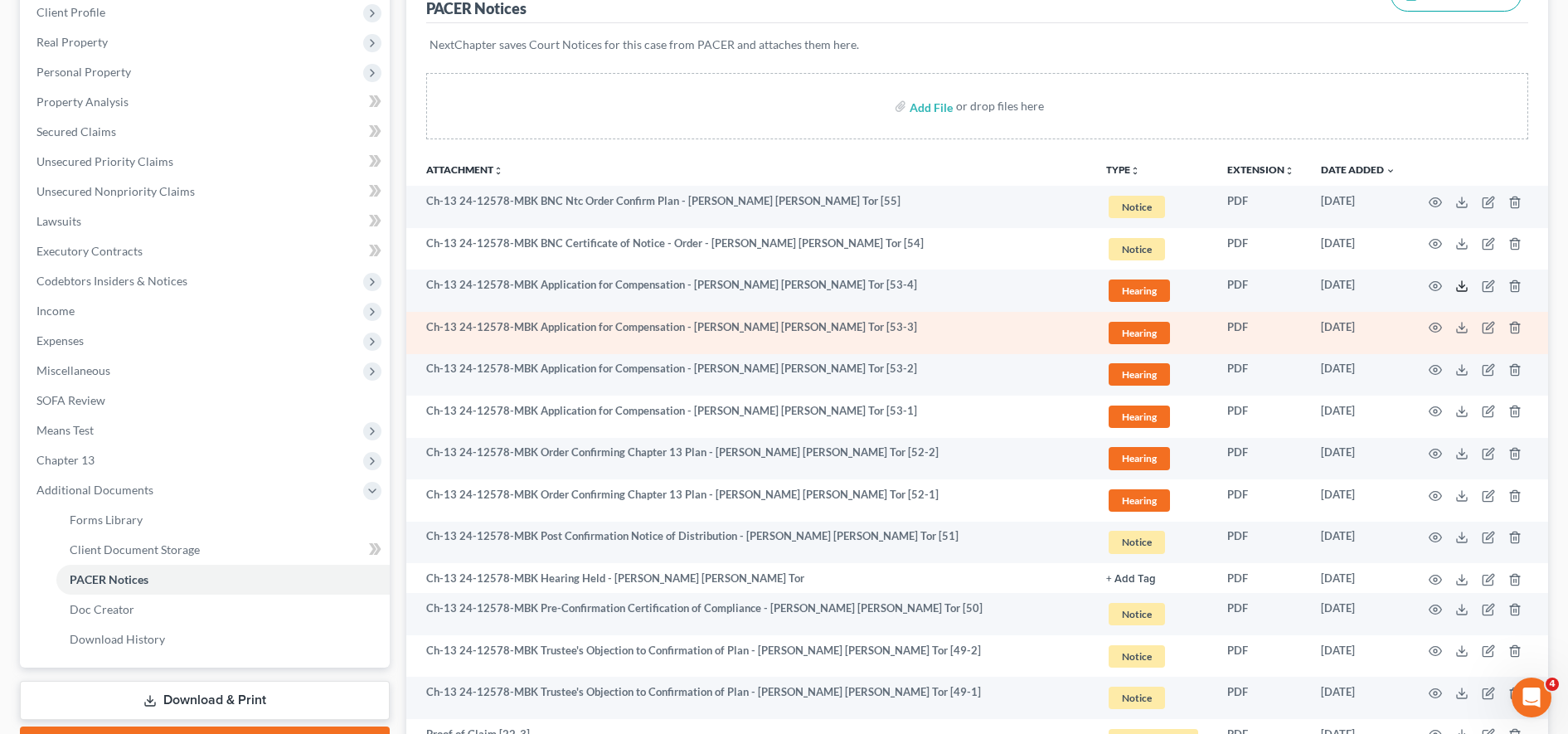
scroll to position [0, 0]
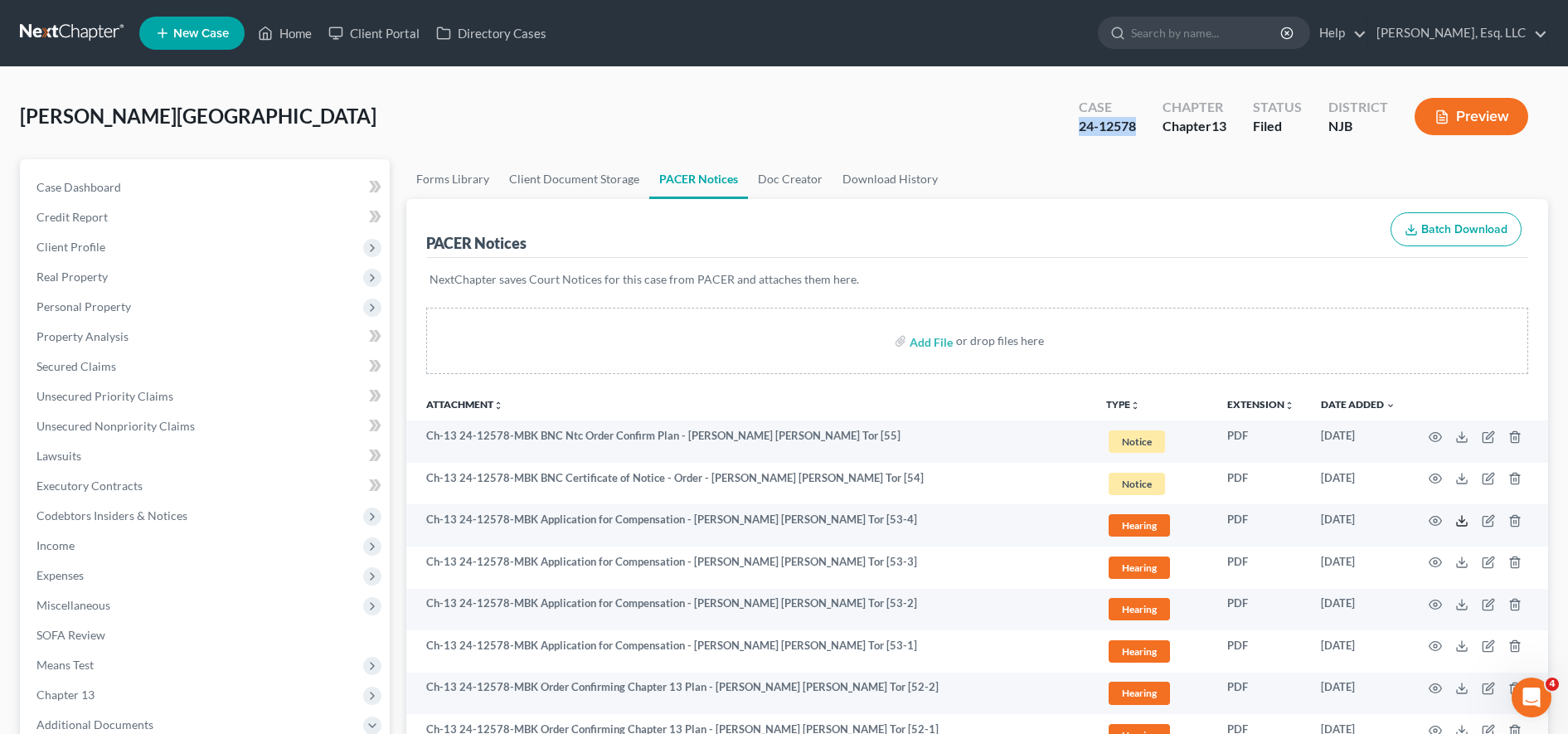
copy div "24-12578"
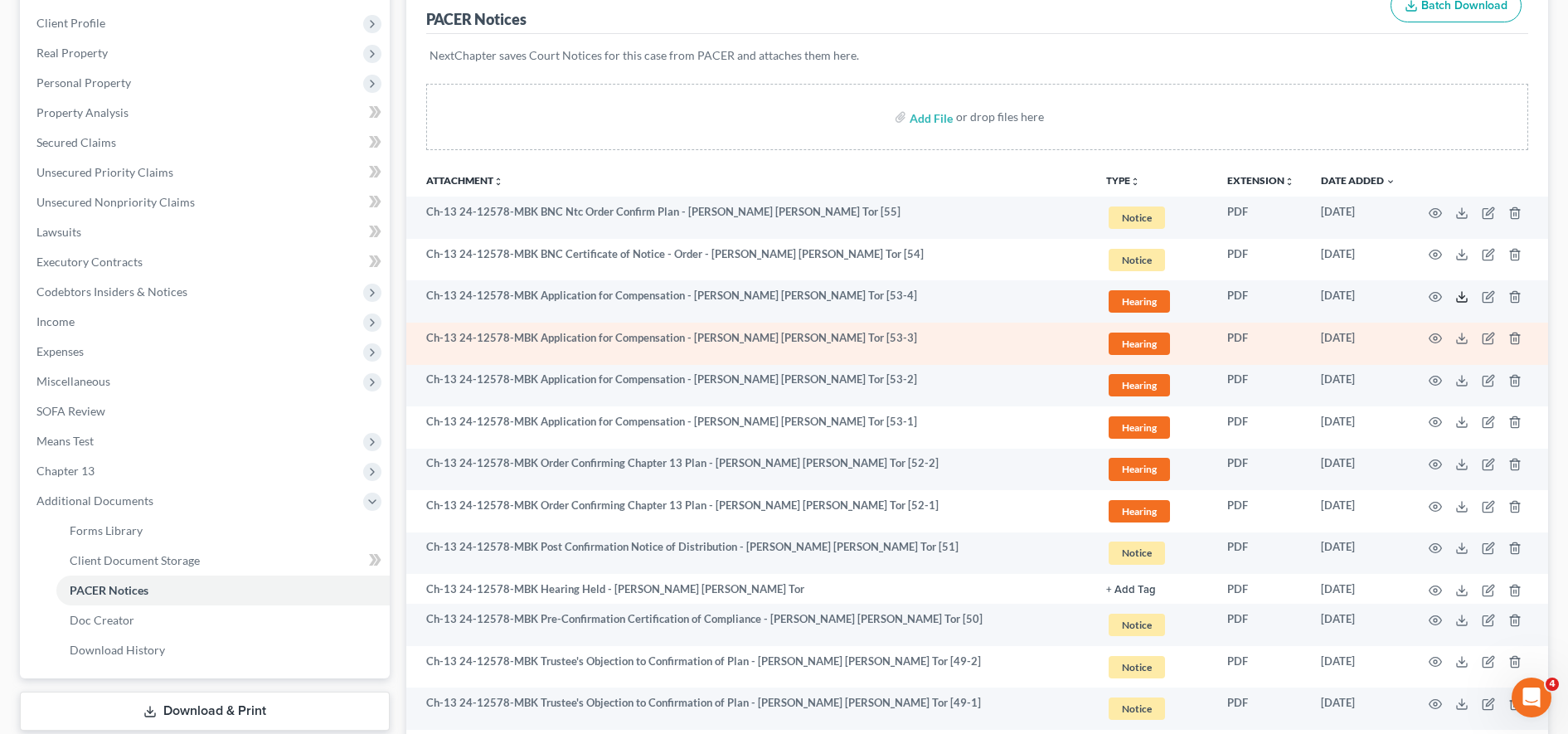
scroll to position [226, 0]
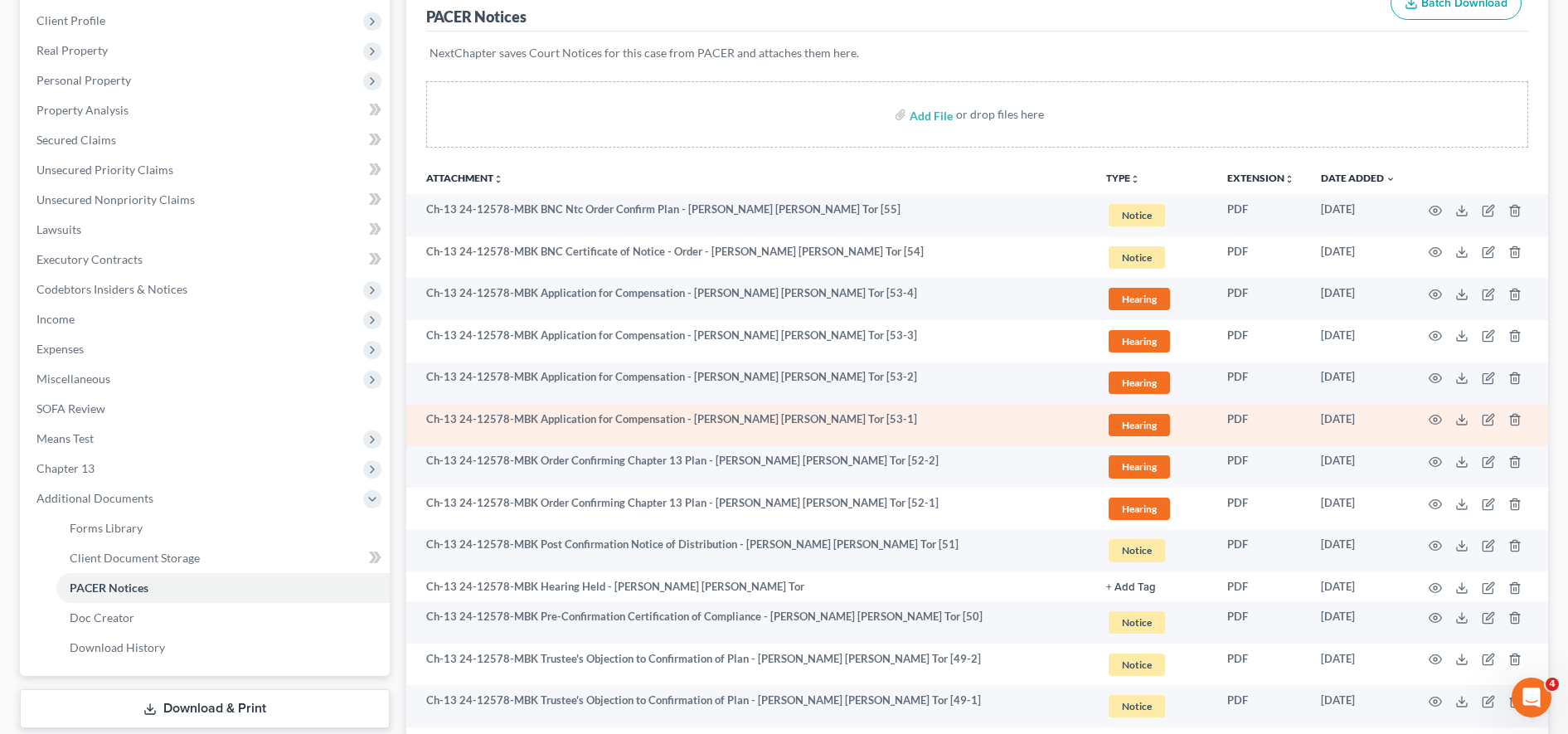
click at [1472, 419] on td at bounding box center [1478, 425] width 139 height 42
click at [1463, 419] on polyline at bounding box center [1462, 419] width 5 height 3
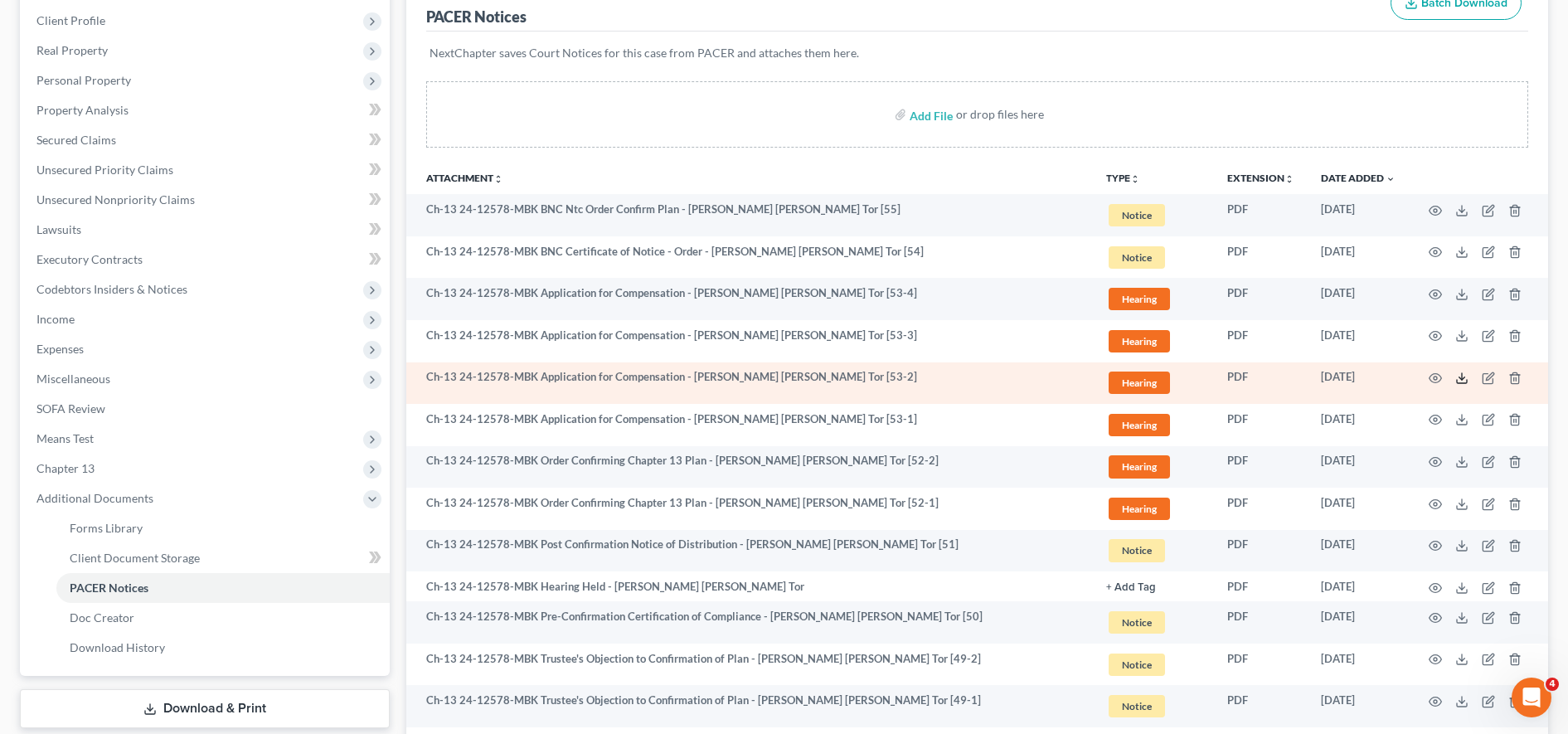
click at [1459, 379] on icon at bounding box center [1462, 377] width 14 height 14
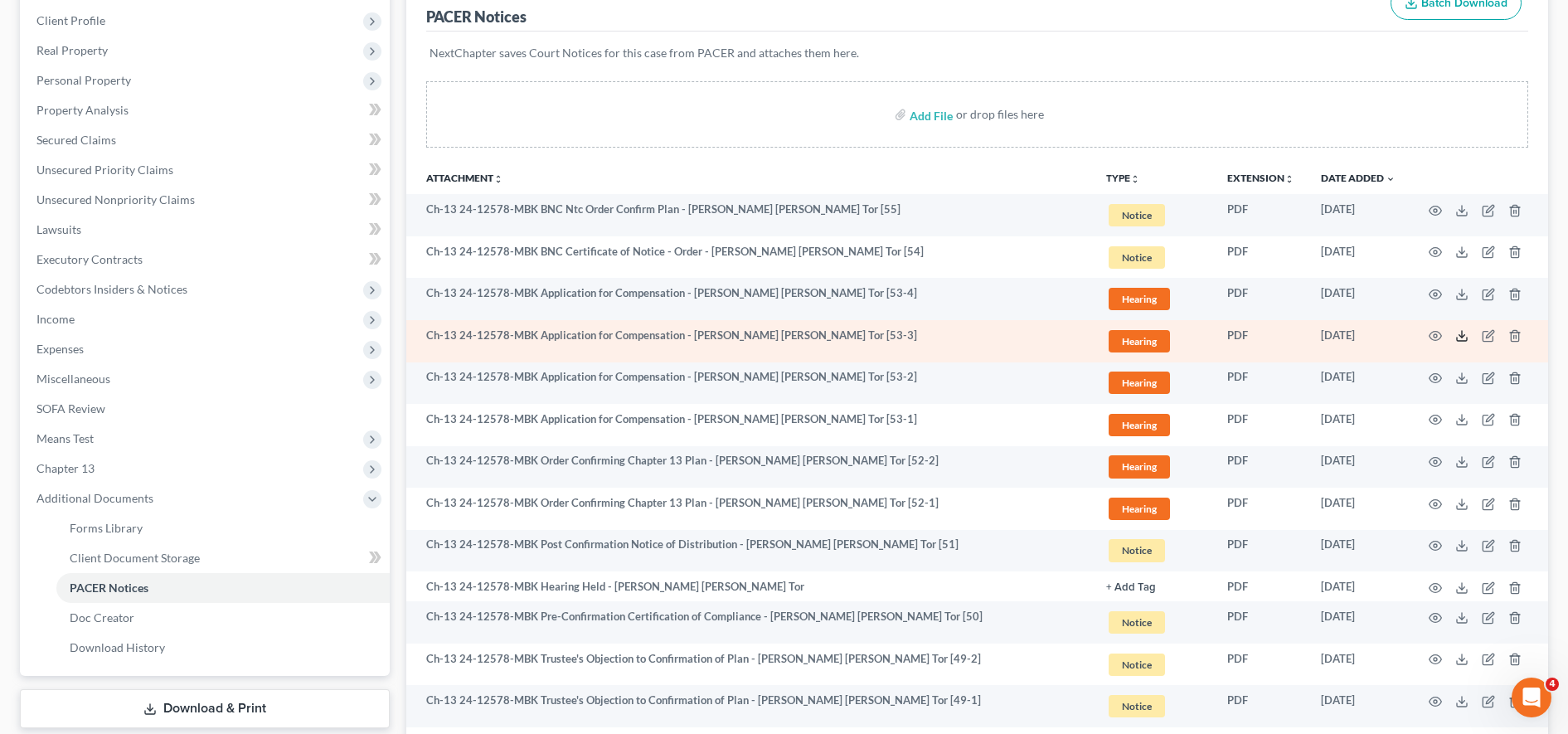
click at [1462, 331] on line at bounding box center [1462, 334] width 0 height 6
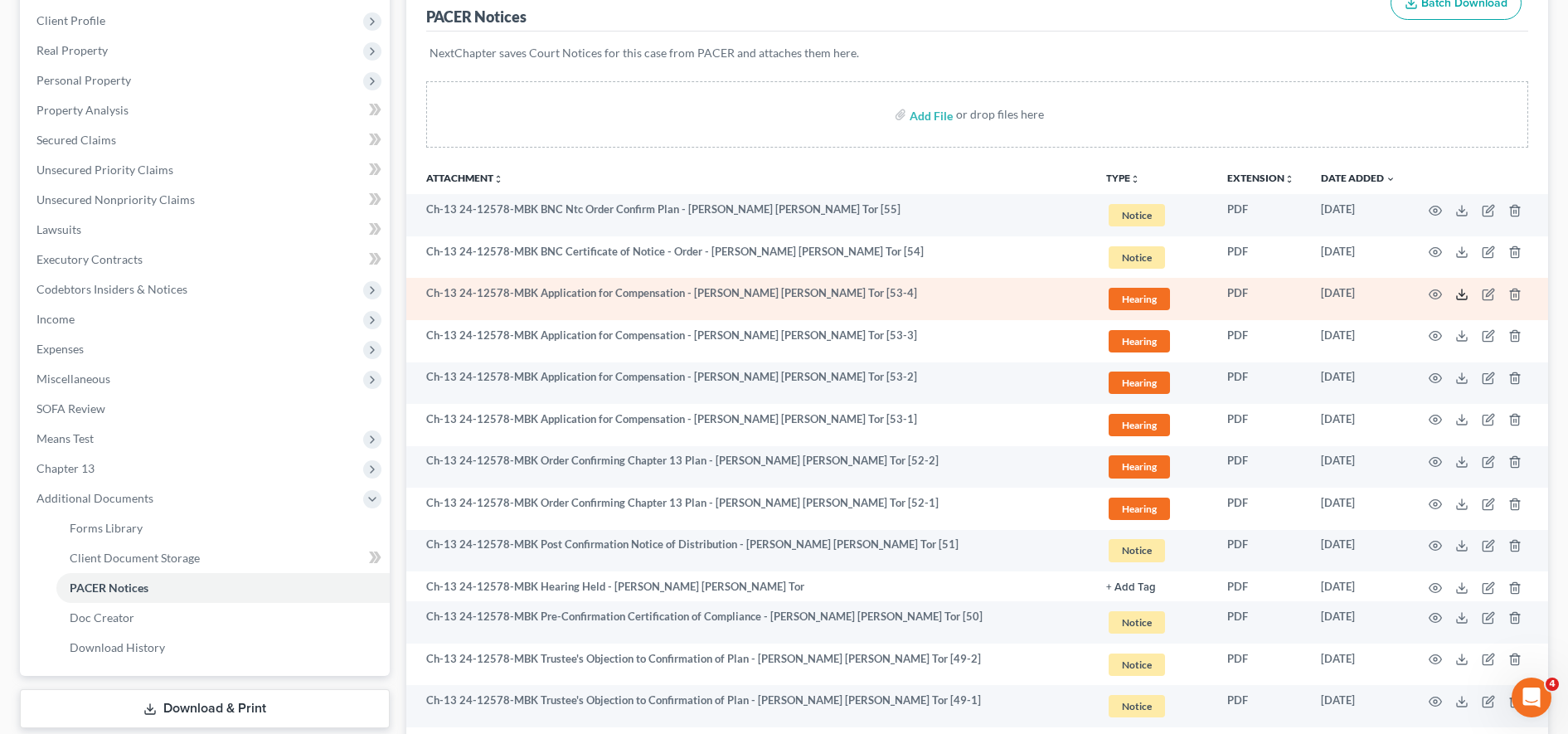
click at [1463, 292] on icon at bounding box center [1462, 294] width 14 height 14
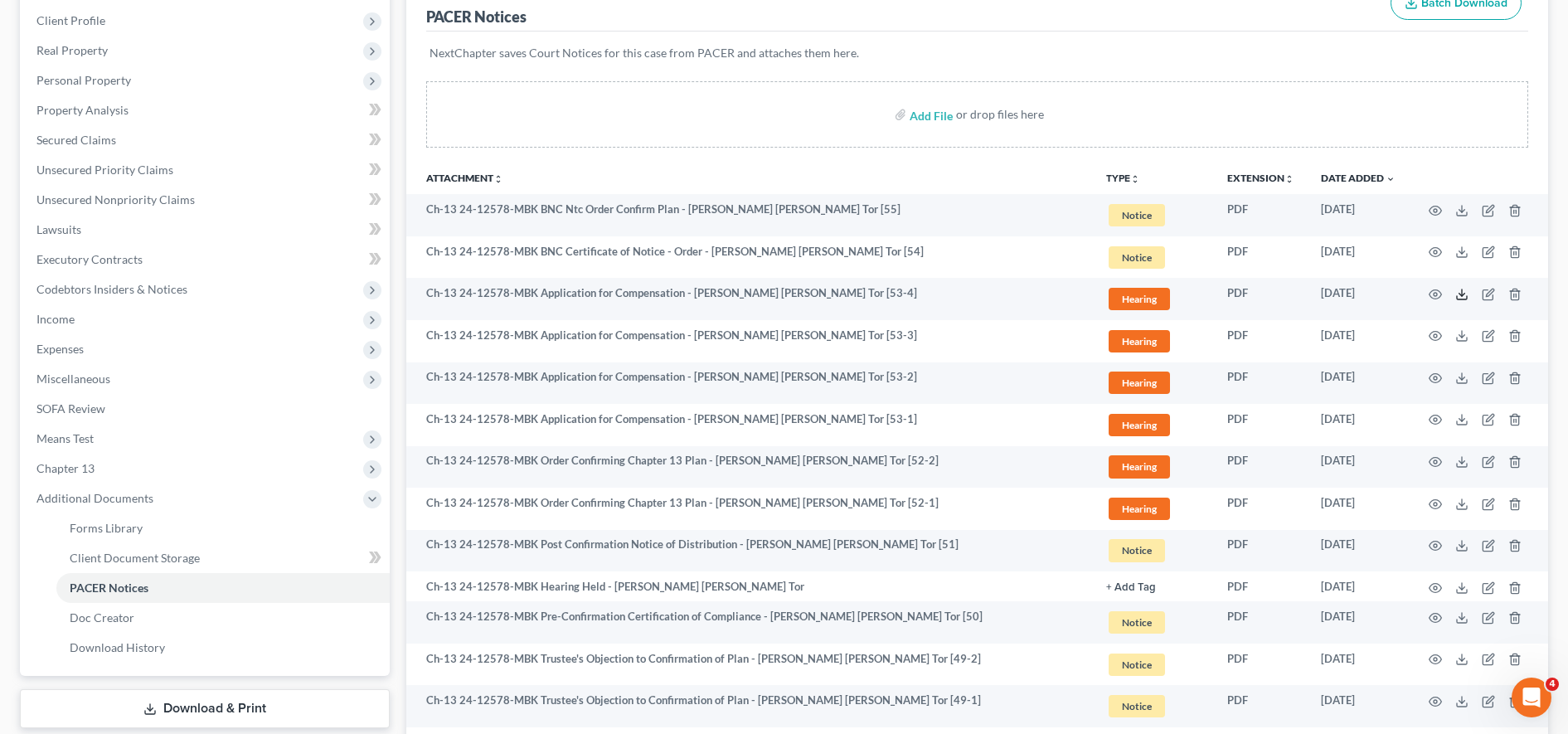
scroll to position [0, 0]
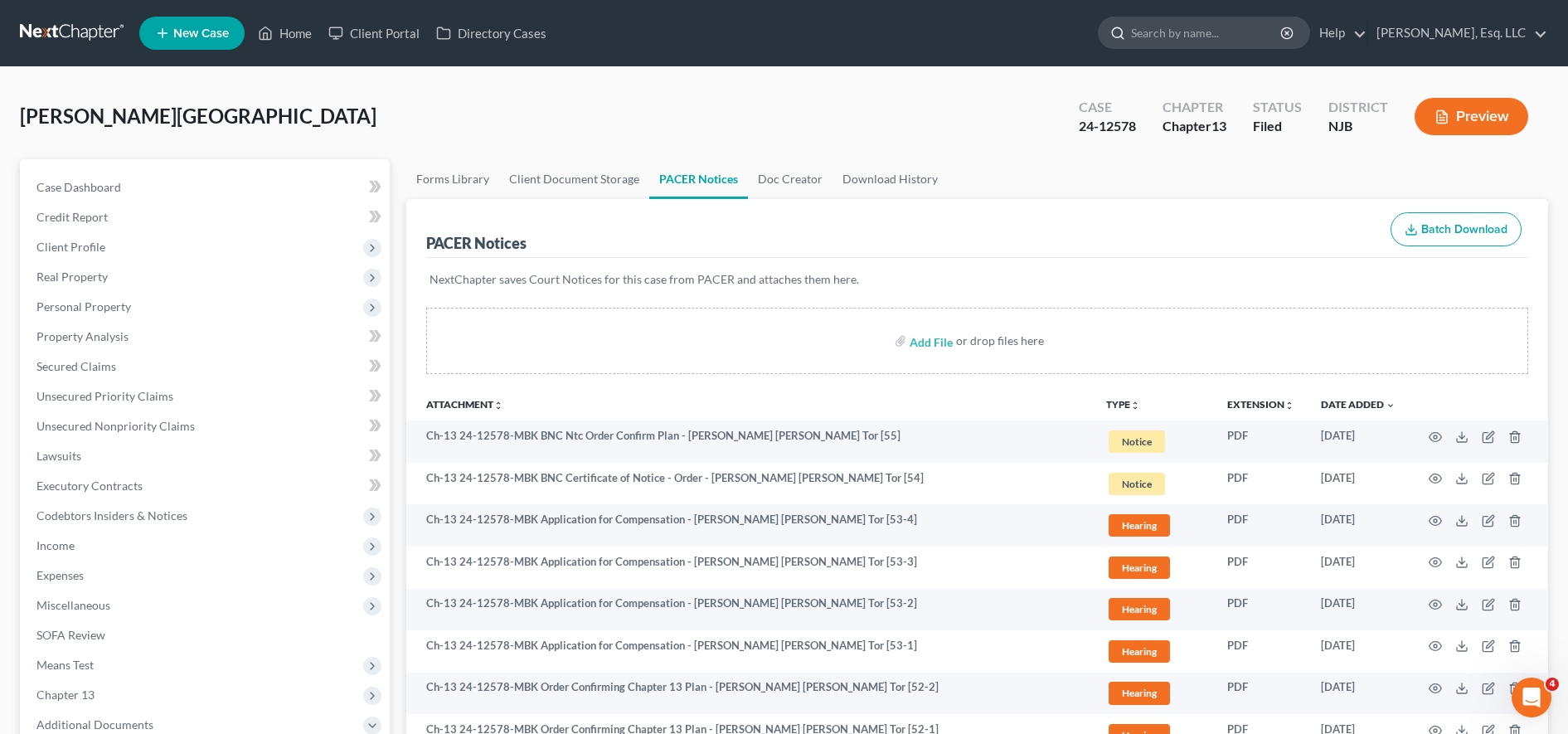
click at [1164, 30] on input "search" at bounding box center [1207, 33] width 152 height 31
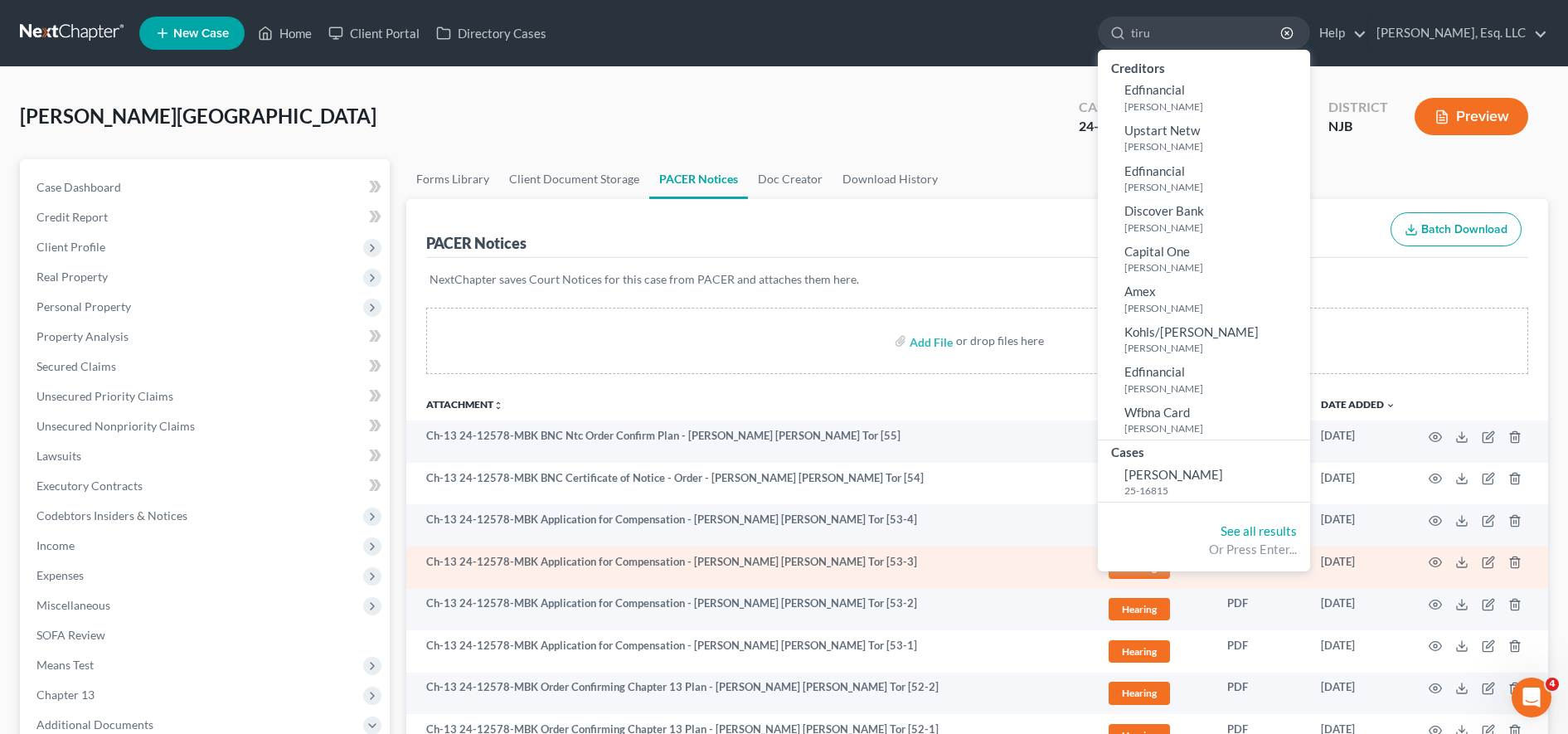
type input "tiru"
click at [1157, 473] on span "[PERSON_NAME]" at bounding box center [1174, 474] width 98 height 15
select select "0"
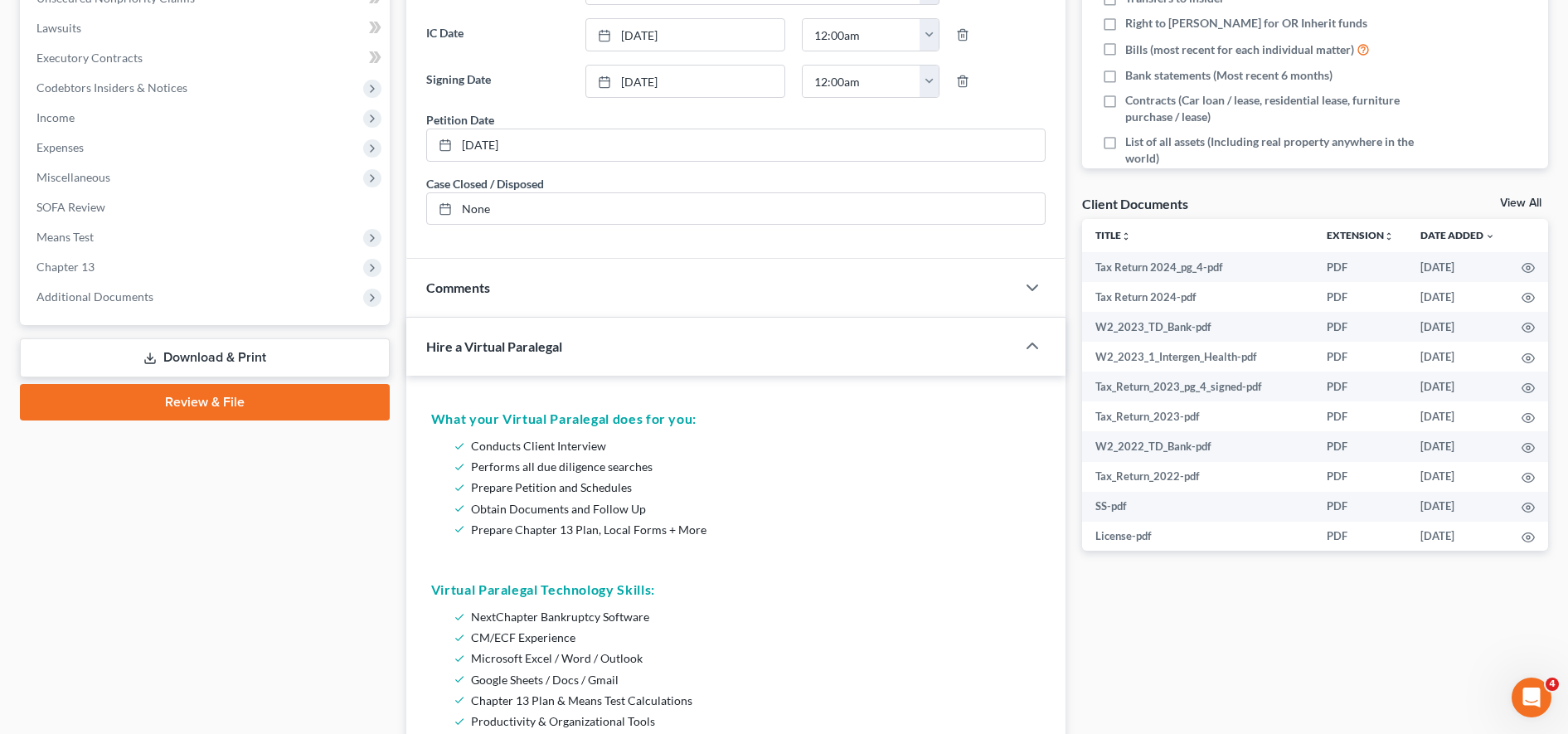
scroll to position [426, 0]
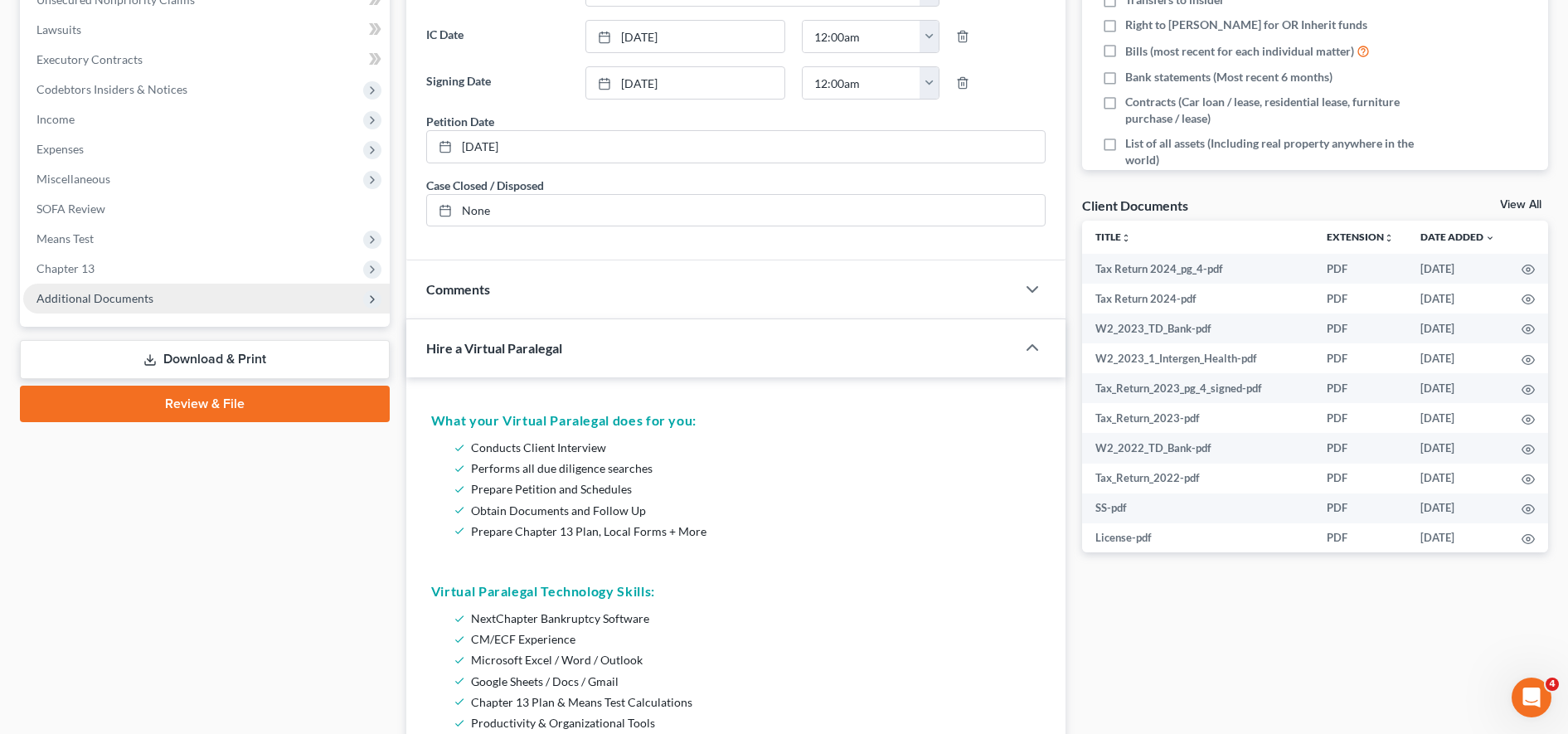
click at [221, 291] on span "Additional Documents" at bounding box center [207, 298] width 367 height 30
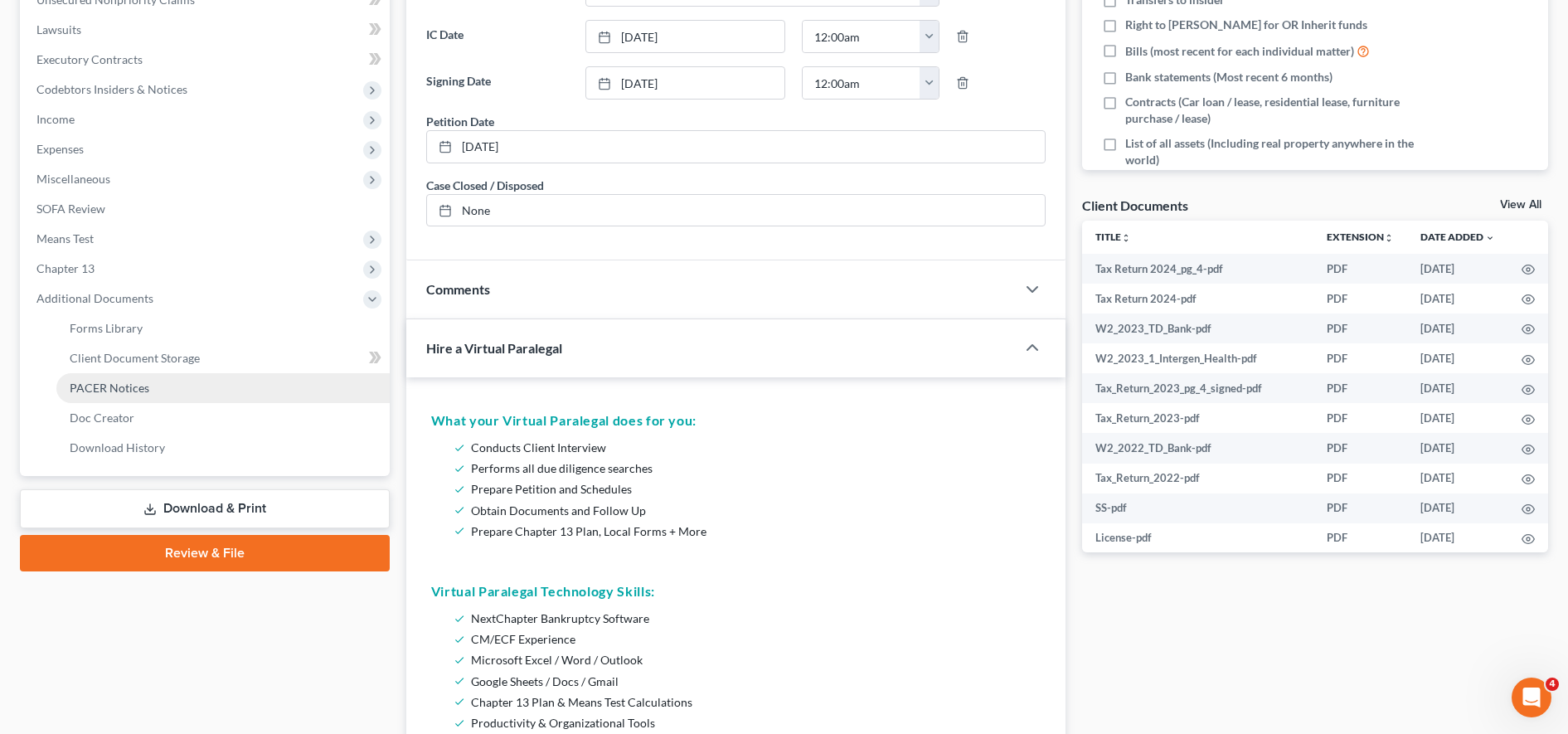
click at [207, 397] on link "PACER Notices" at bounding box center [223, 387] width 333 height 30
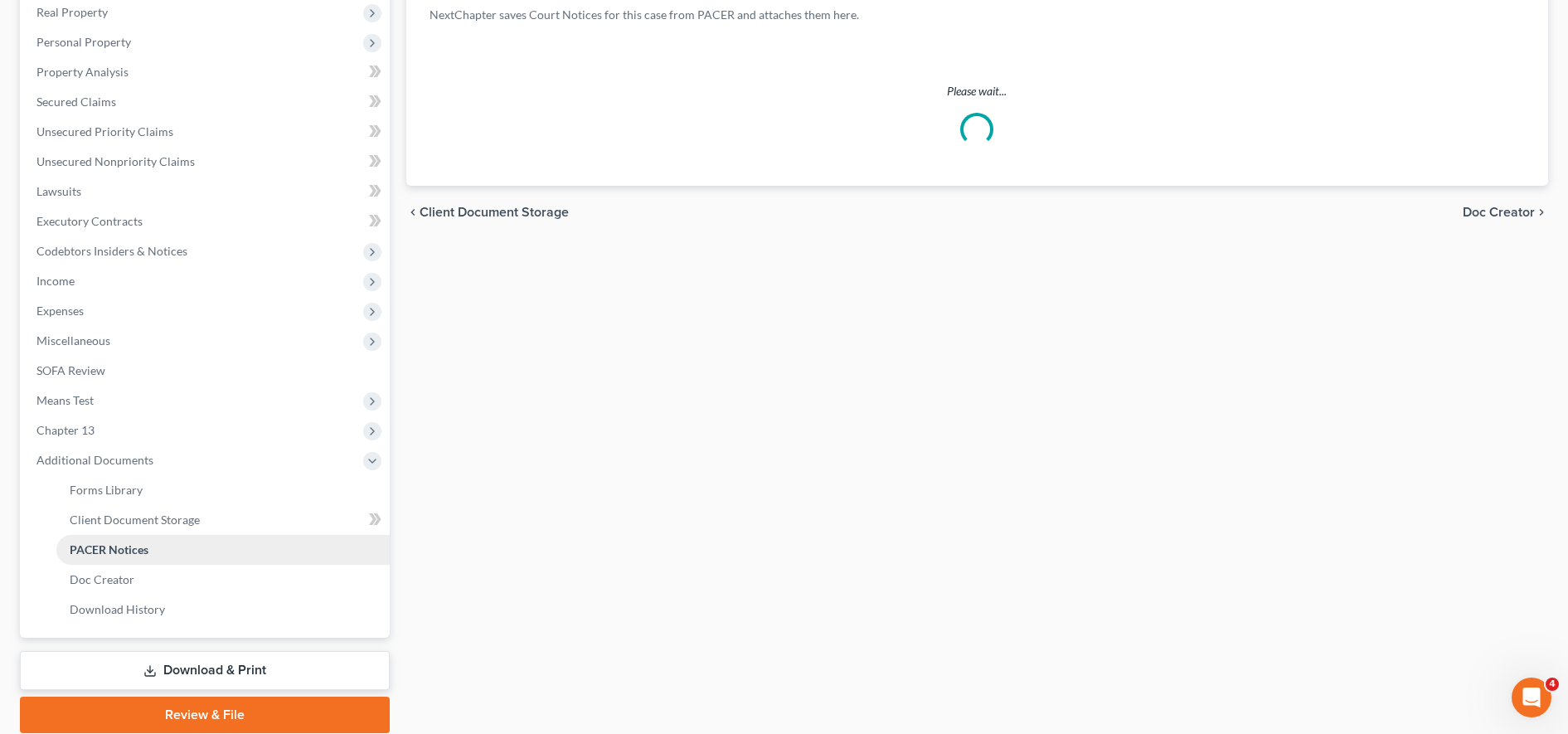
scroll to position [81, 0]
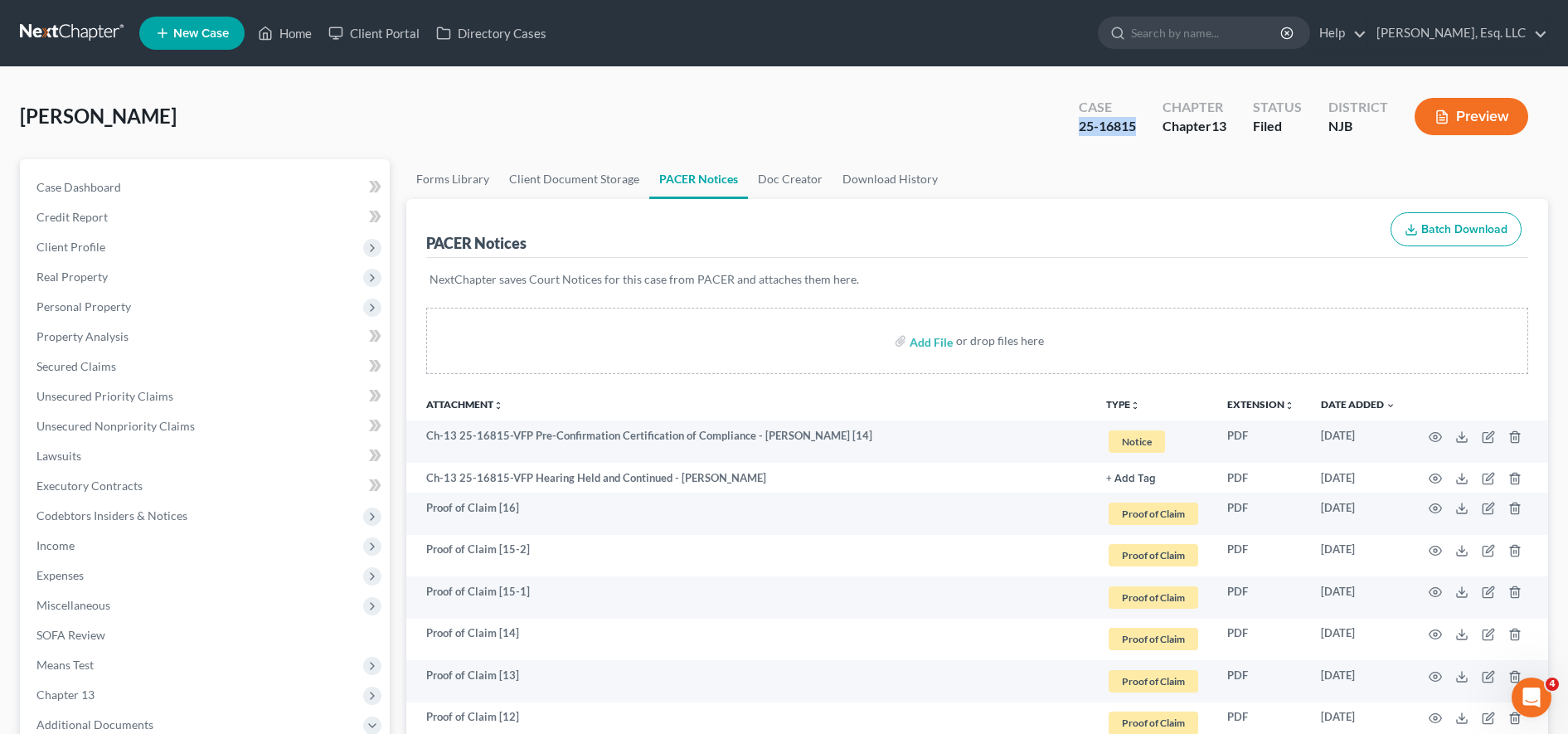
drag, startPoint x: 1067, startPoint y: 126, endPoint x: 1137, endPoint y: 126, distance: 70.0
click at [1137, 126] on div "Case 25-16815" at bounding box center [1108, 118] width 84 height 49
copy div "25-16815"
click at [1151, 30] on input "search" at bounding box center [1207, 33] width 152 height 31
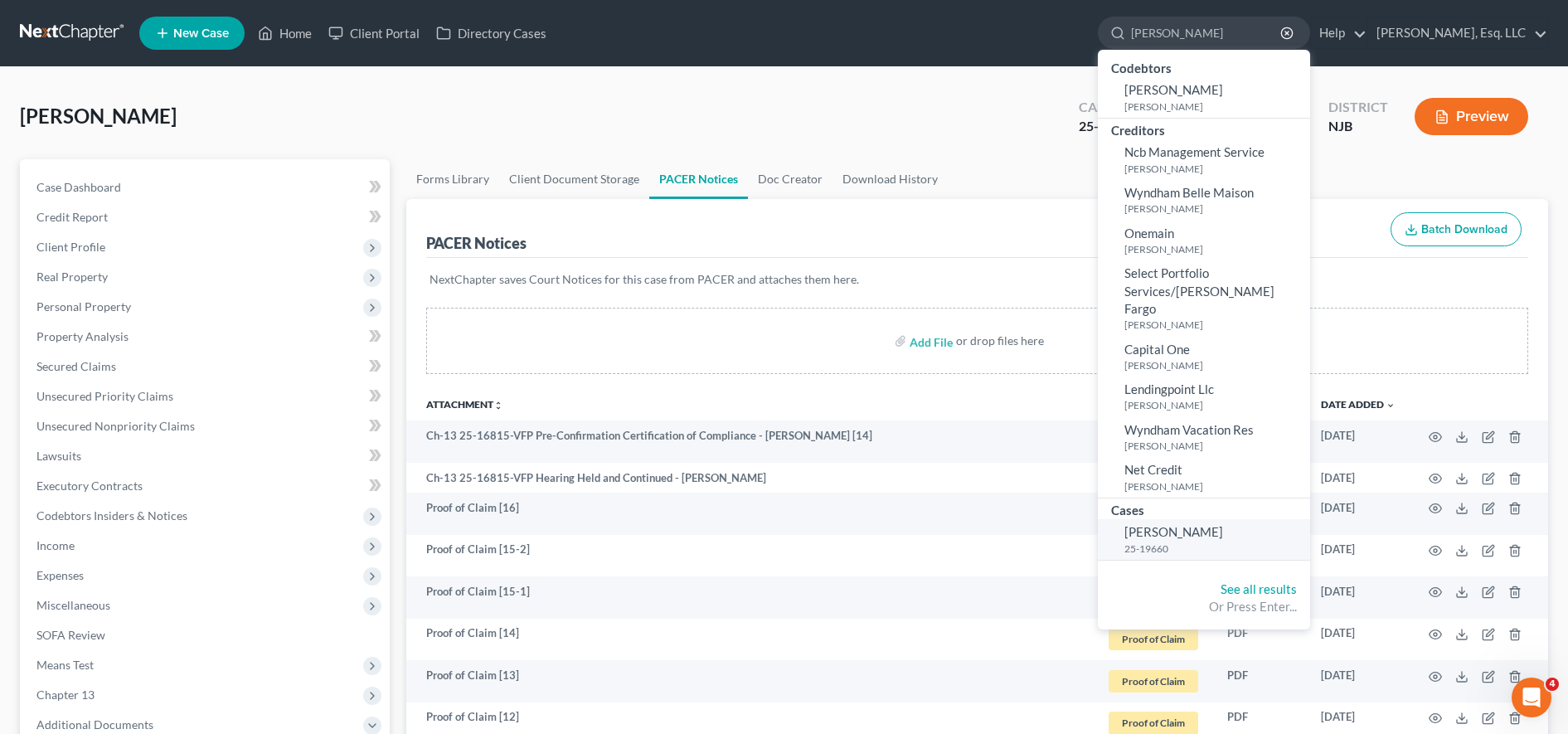
type input "[PERSON_NAME]"
click at [1142, 541] on small "25-19660" at bounding box center [1216, 548] width 182 height 14
select select "0"
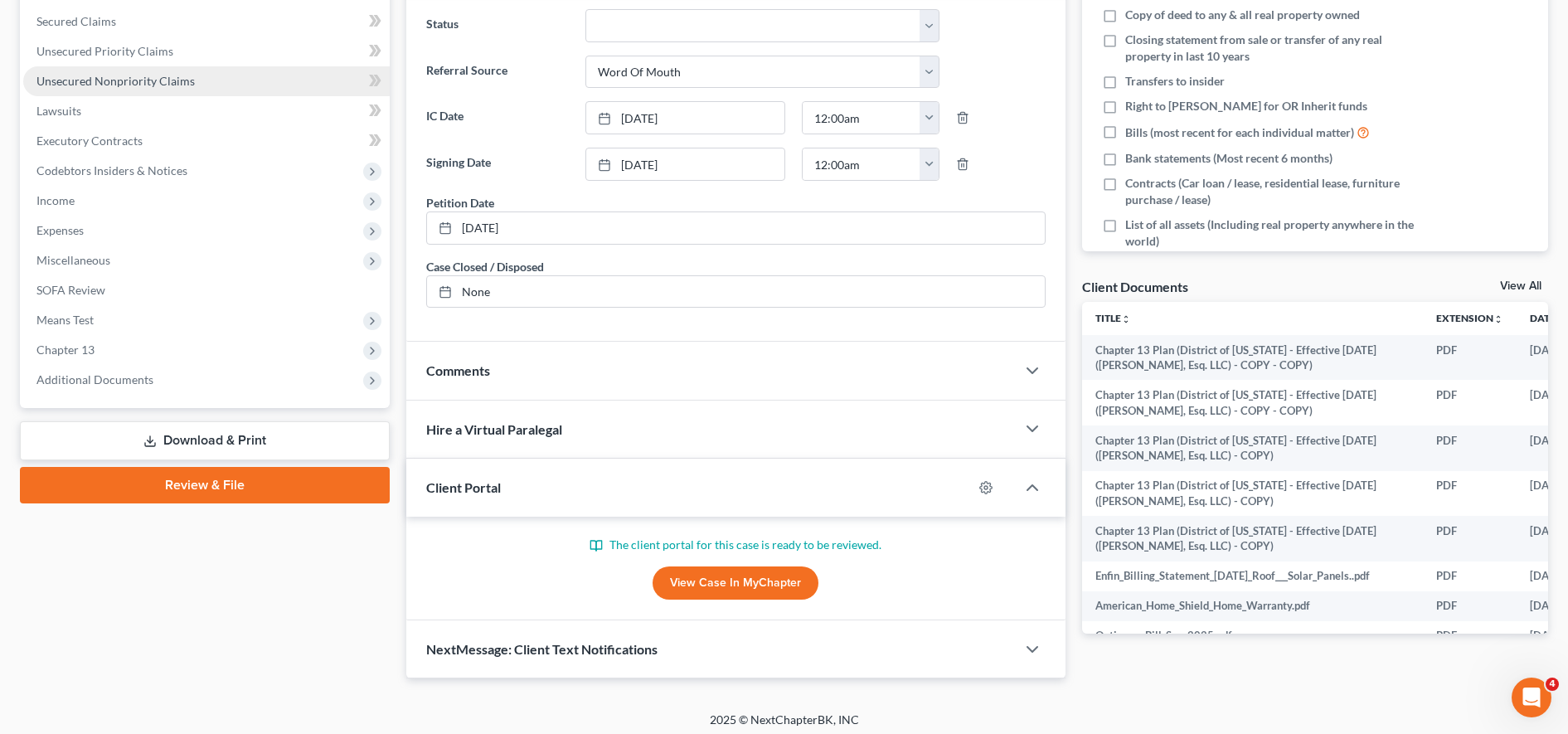
scroll to position [352, 0]
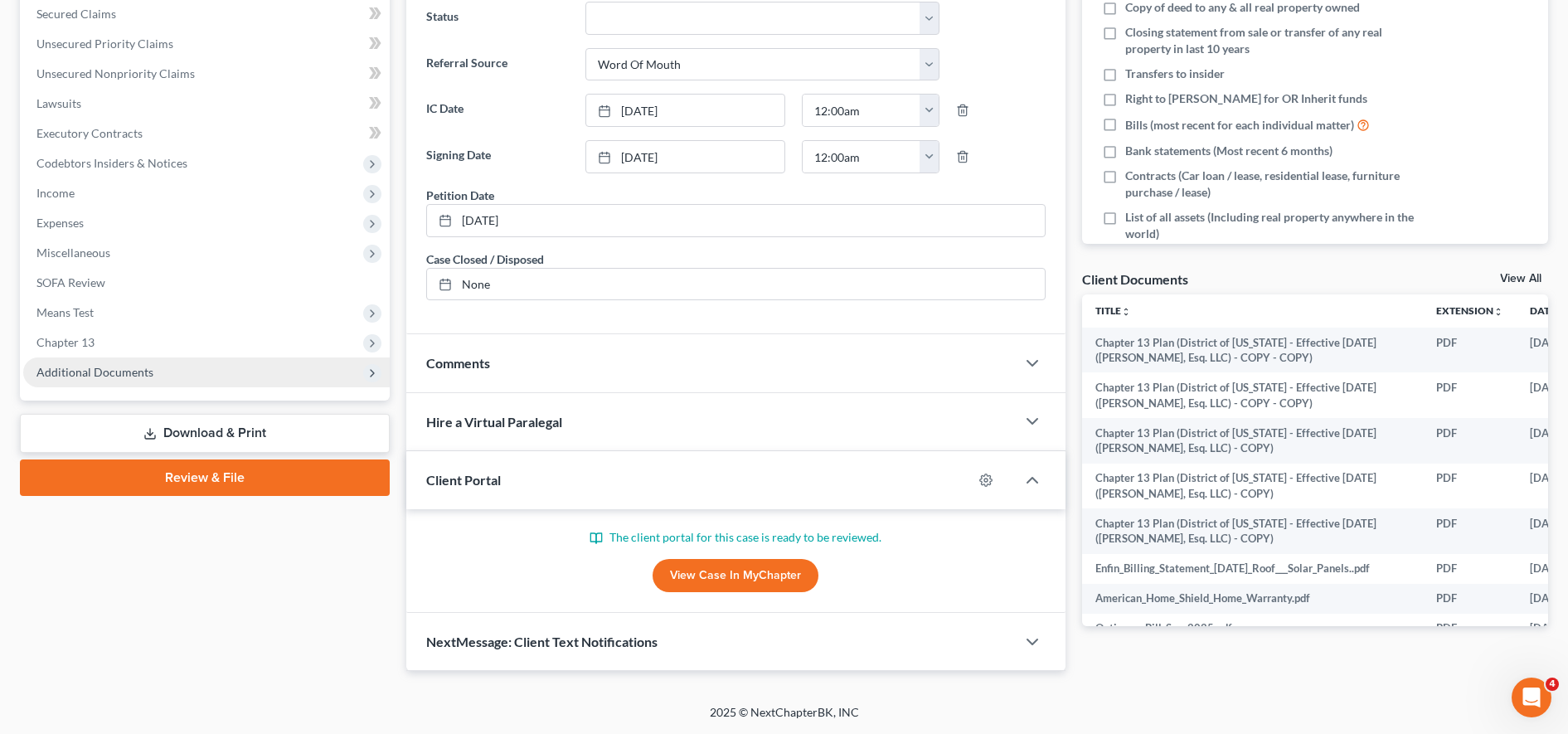
click at [291, 377] on span "Additional Documents" at bounding box center [207, 372] width 367 height 30
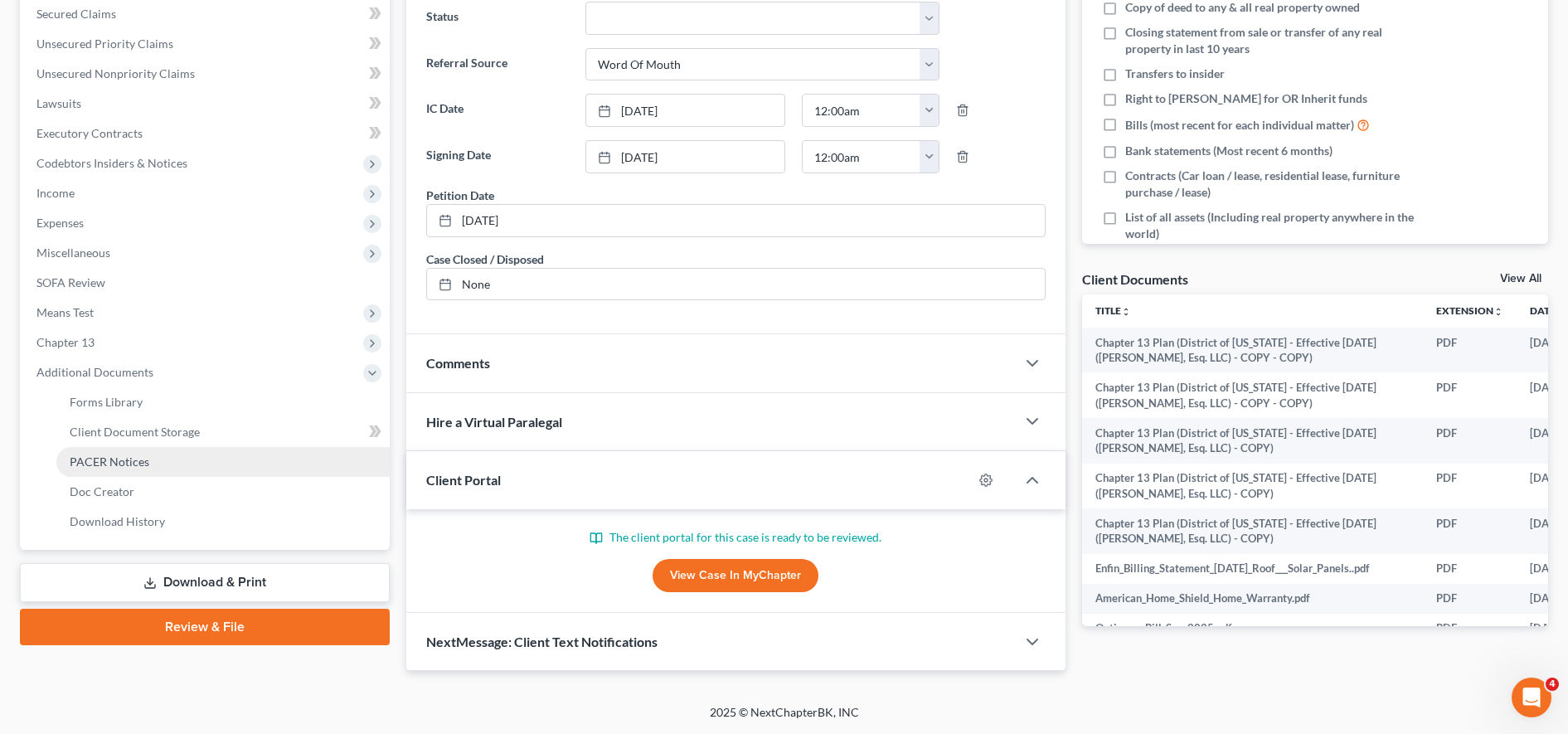
click at [238, 467] on link "PACER Notices" at bounding box center [223, 461] width 333 height 30
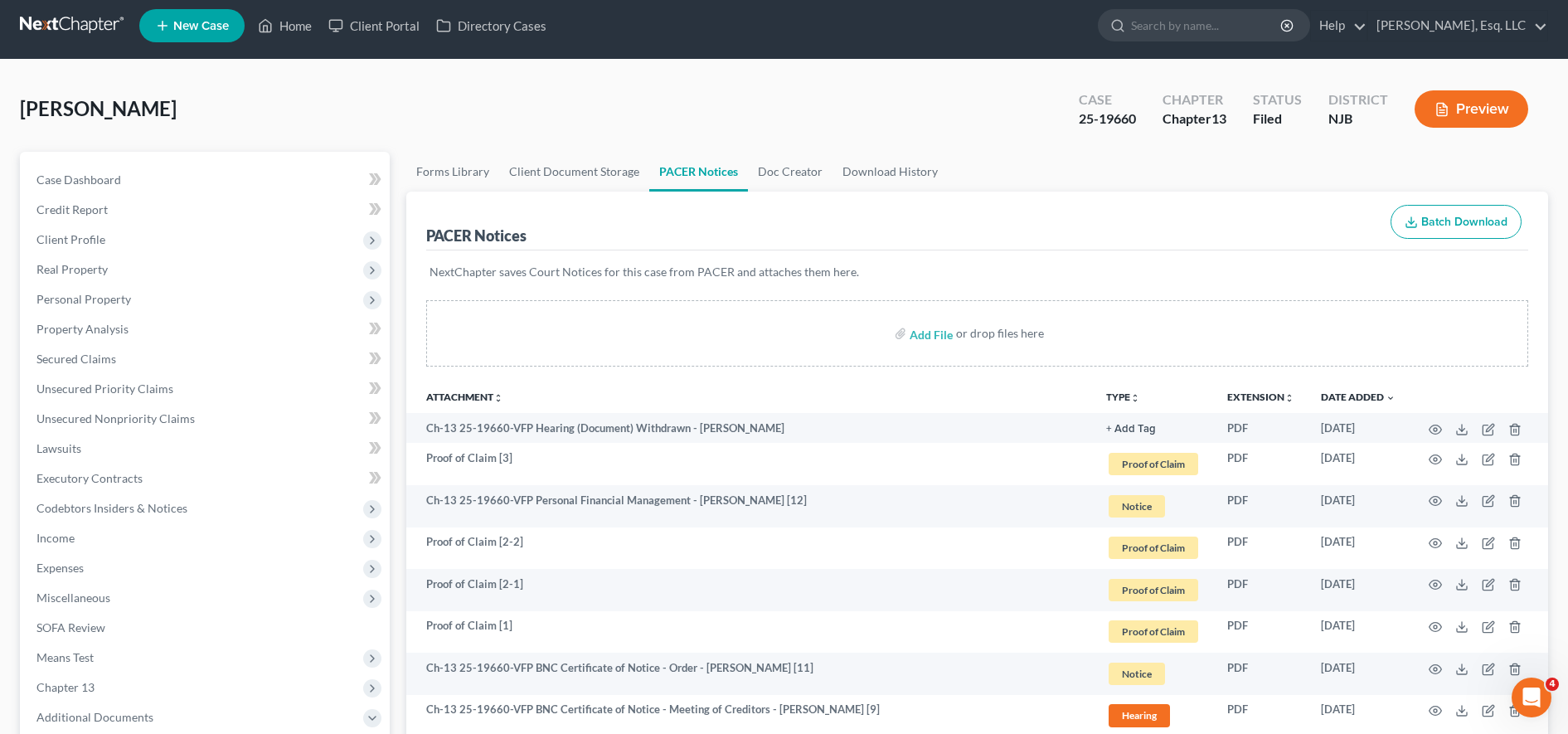
scroll to position [8, 0]
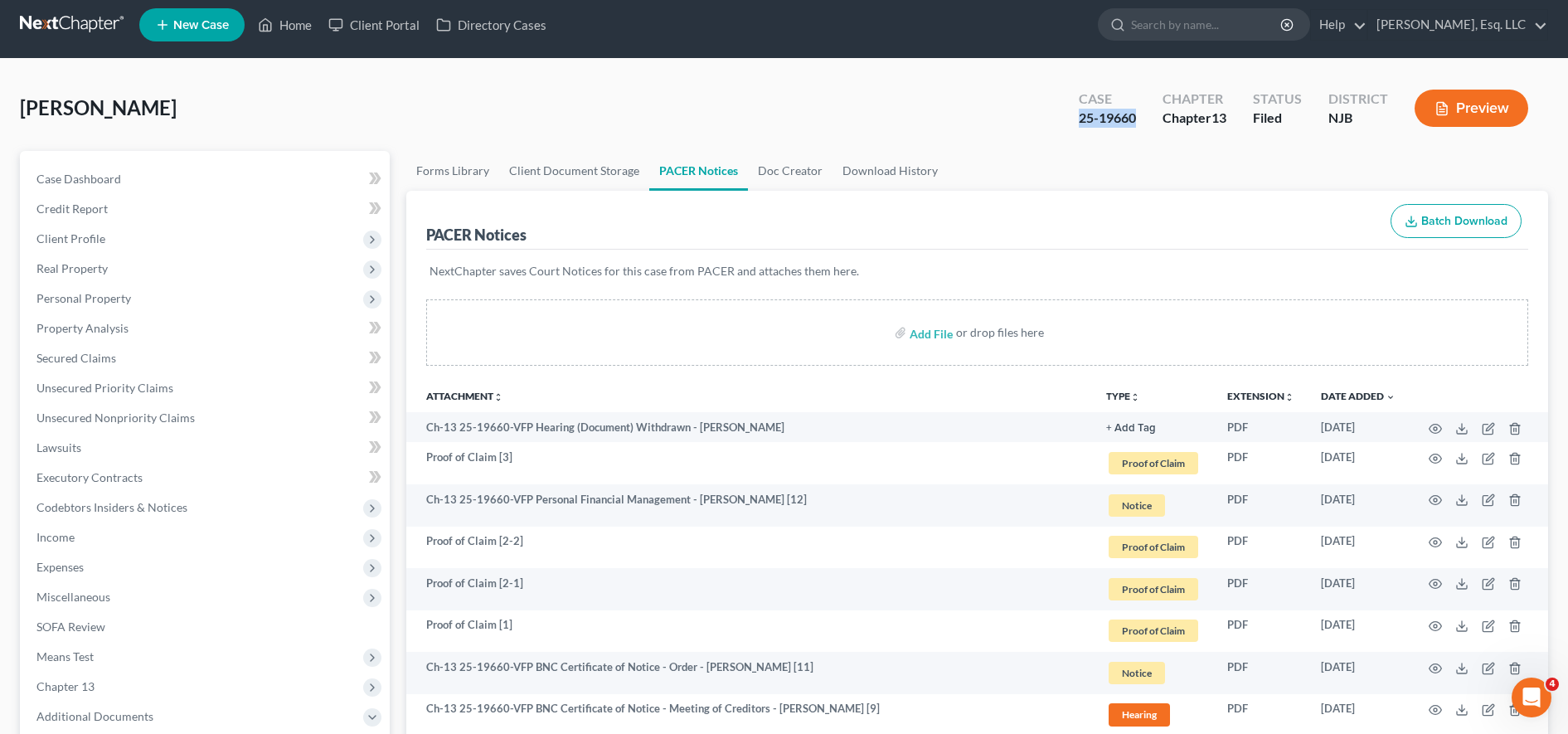
drag, startPoint x: 1073, startPoint y: 121, endPoint x: 1139, endPoint y: 119, distance: 66.0
click at [1139, 119] on div "Case 25-19660" at bounding box center [1108, 110] width 84 height 49
copy div "25-19660"
click at [1258, 25] on input "search" at bounding box center [1207, 25] width 152 height 31
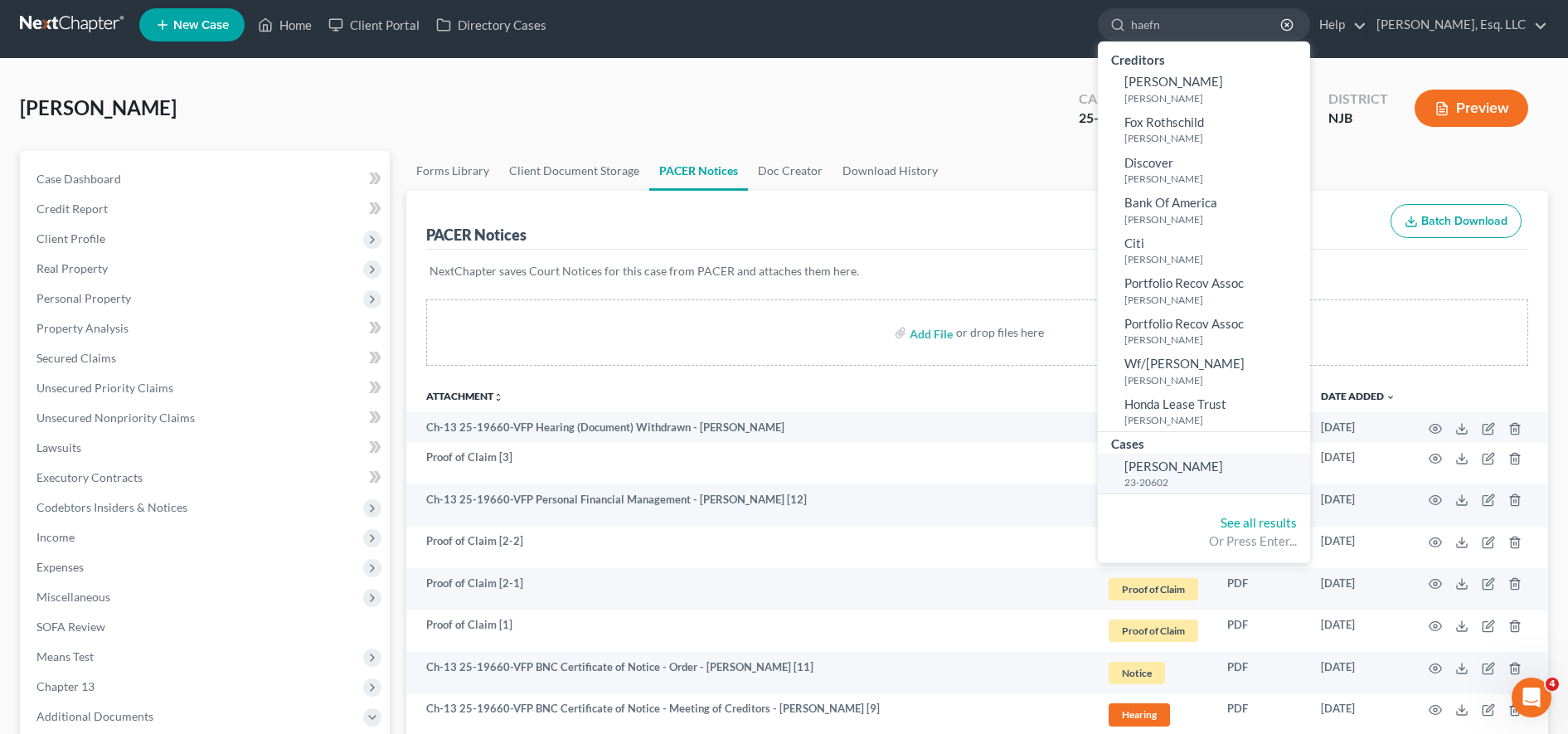
type input "haefn"
click at [1156, 471] on span "Haefner, Douglas" at bounding box center [1174, 466] width 98 height 15
select select "0"
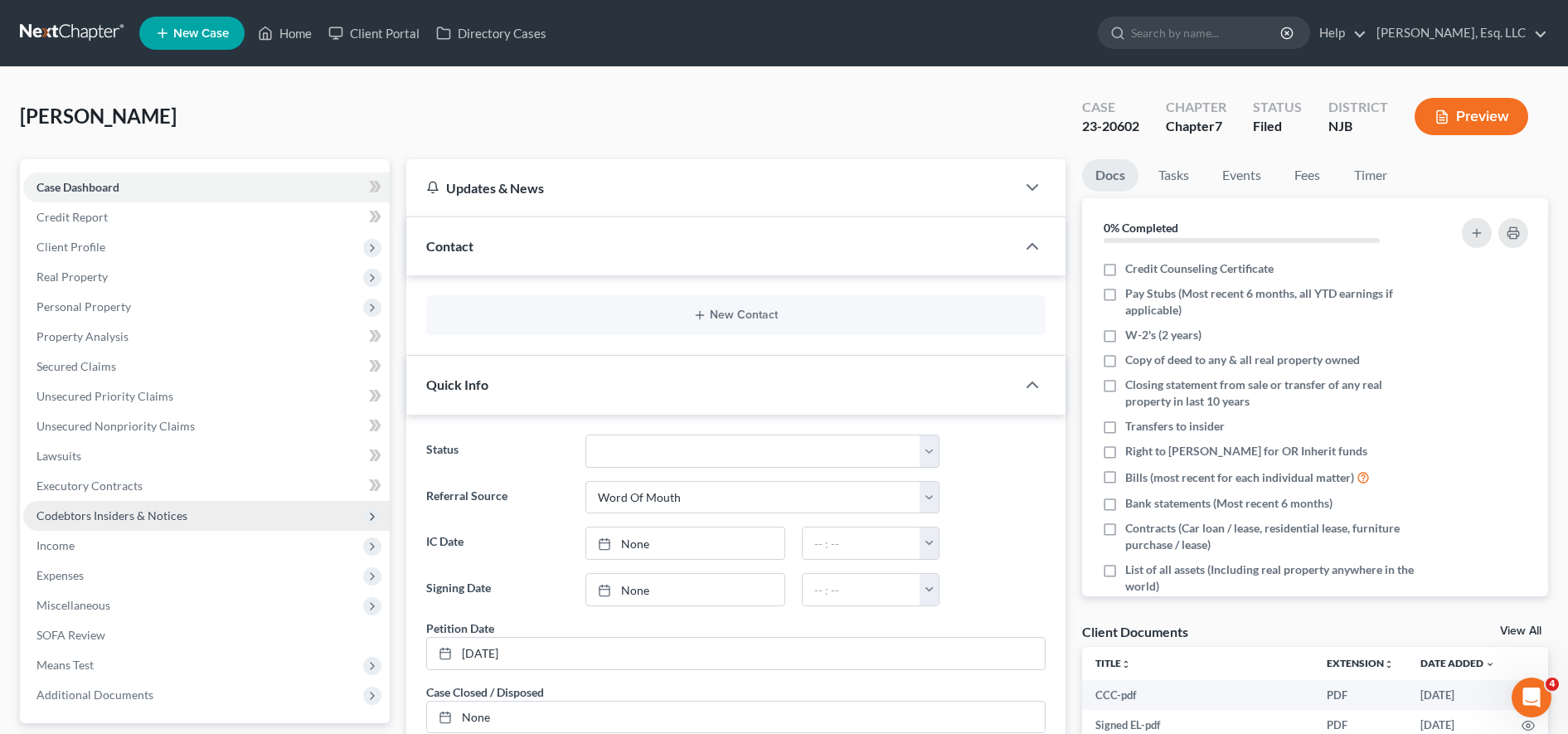
scroll to position [433, 0]
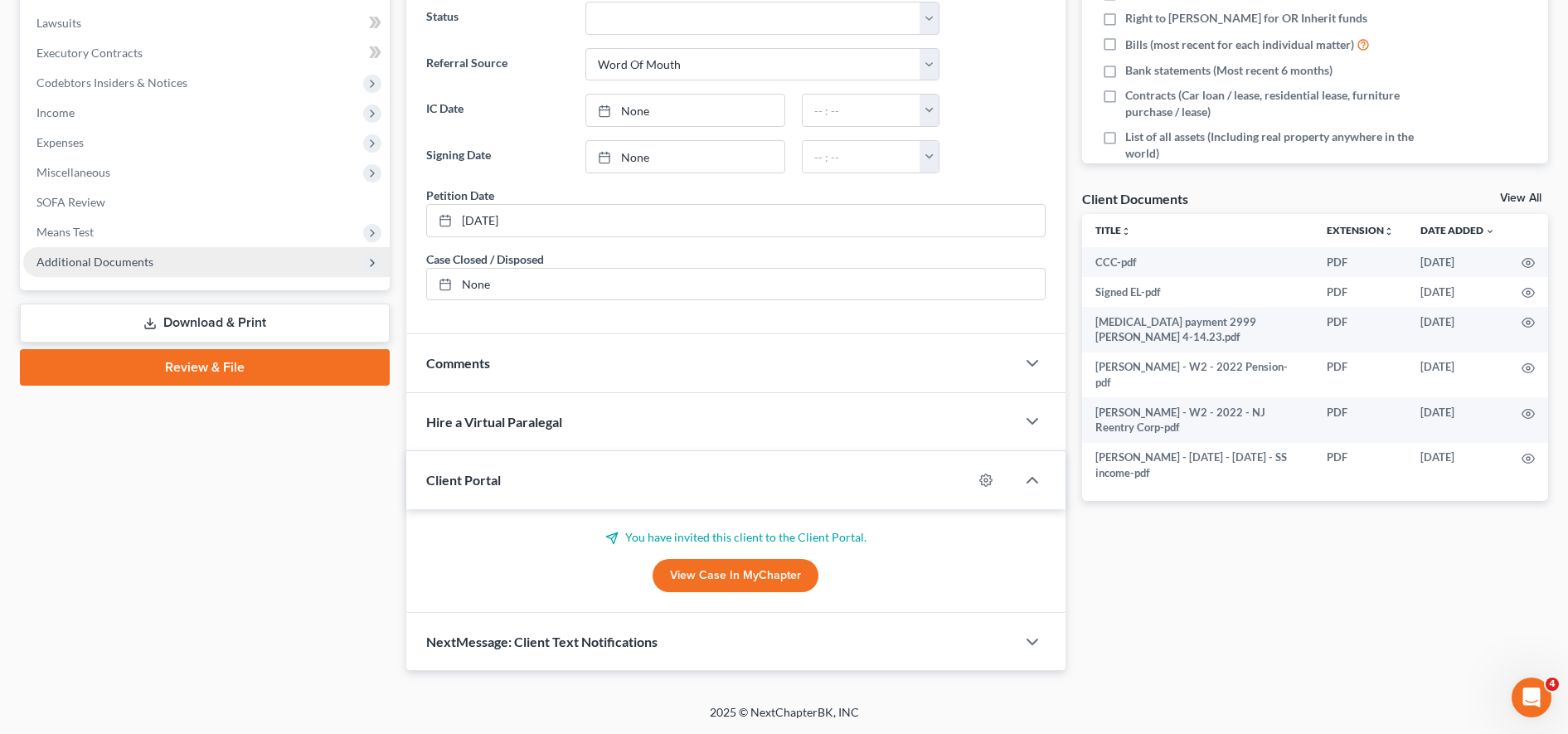
click at [187, 276] on span "Additional Documents" at bounding box center [207, 262] width 367 height 30
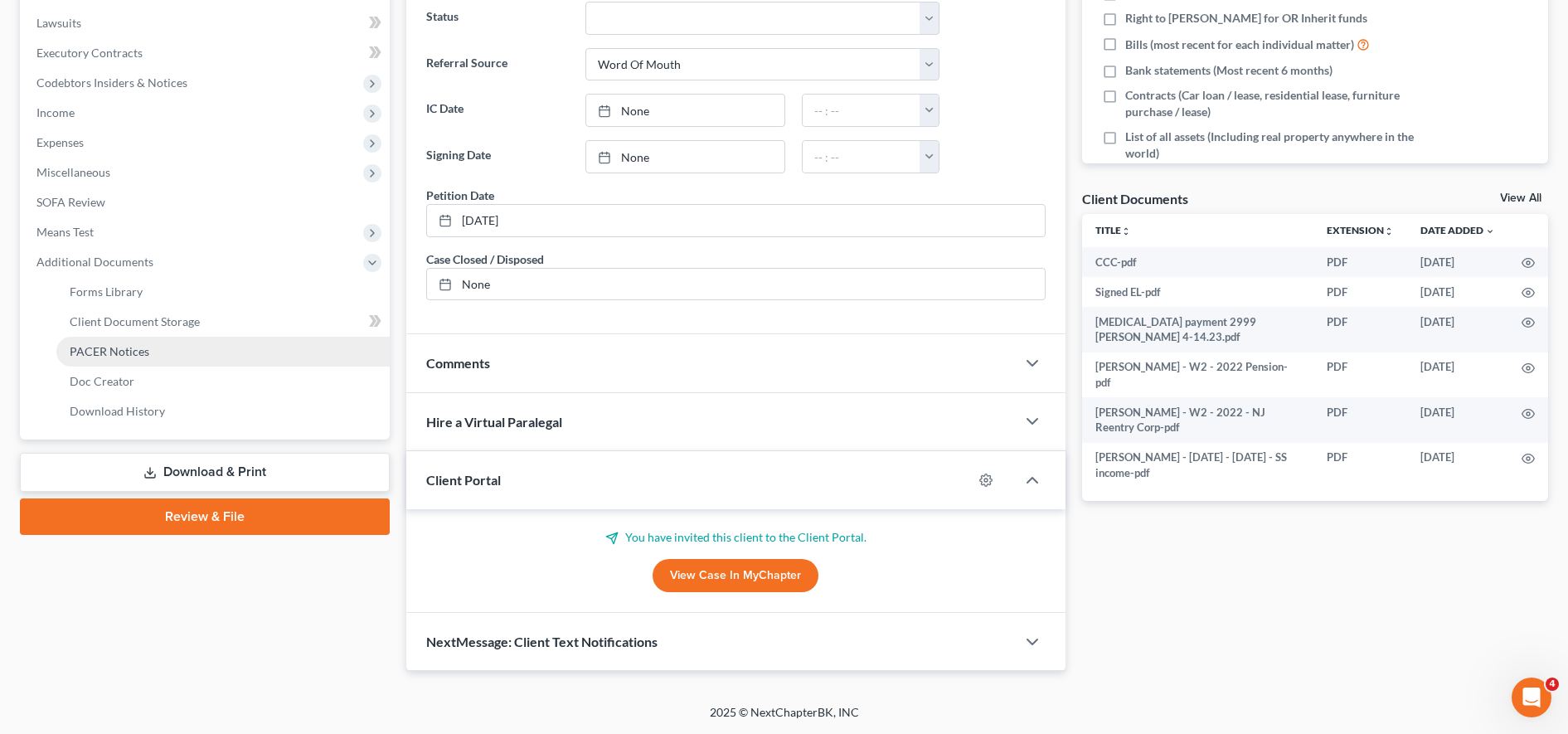
click at [188, 349] on link "PACER Notices" at bounding box center [223, 351] width 333 height 30
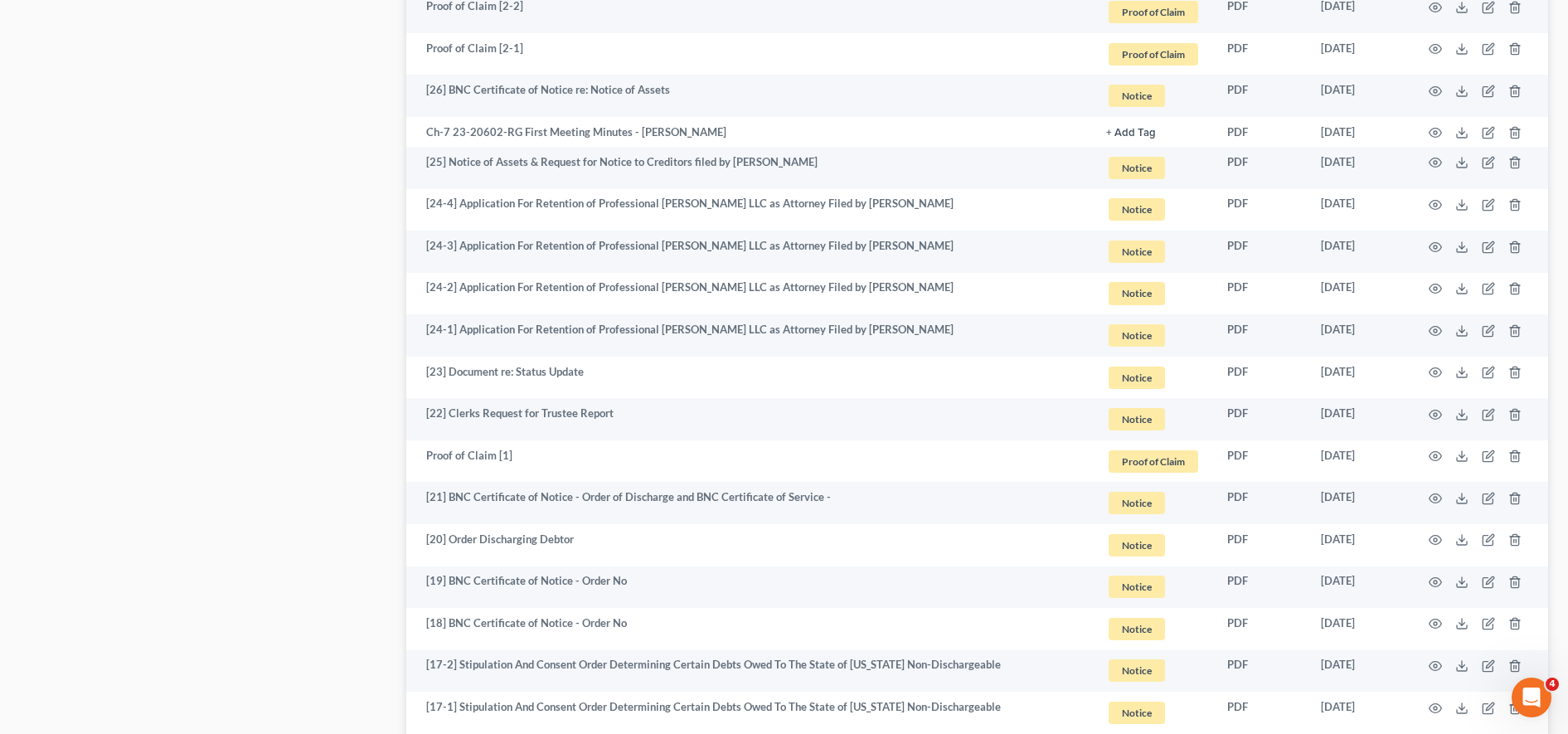
scroll to position [2378, 0]
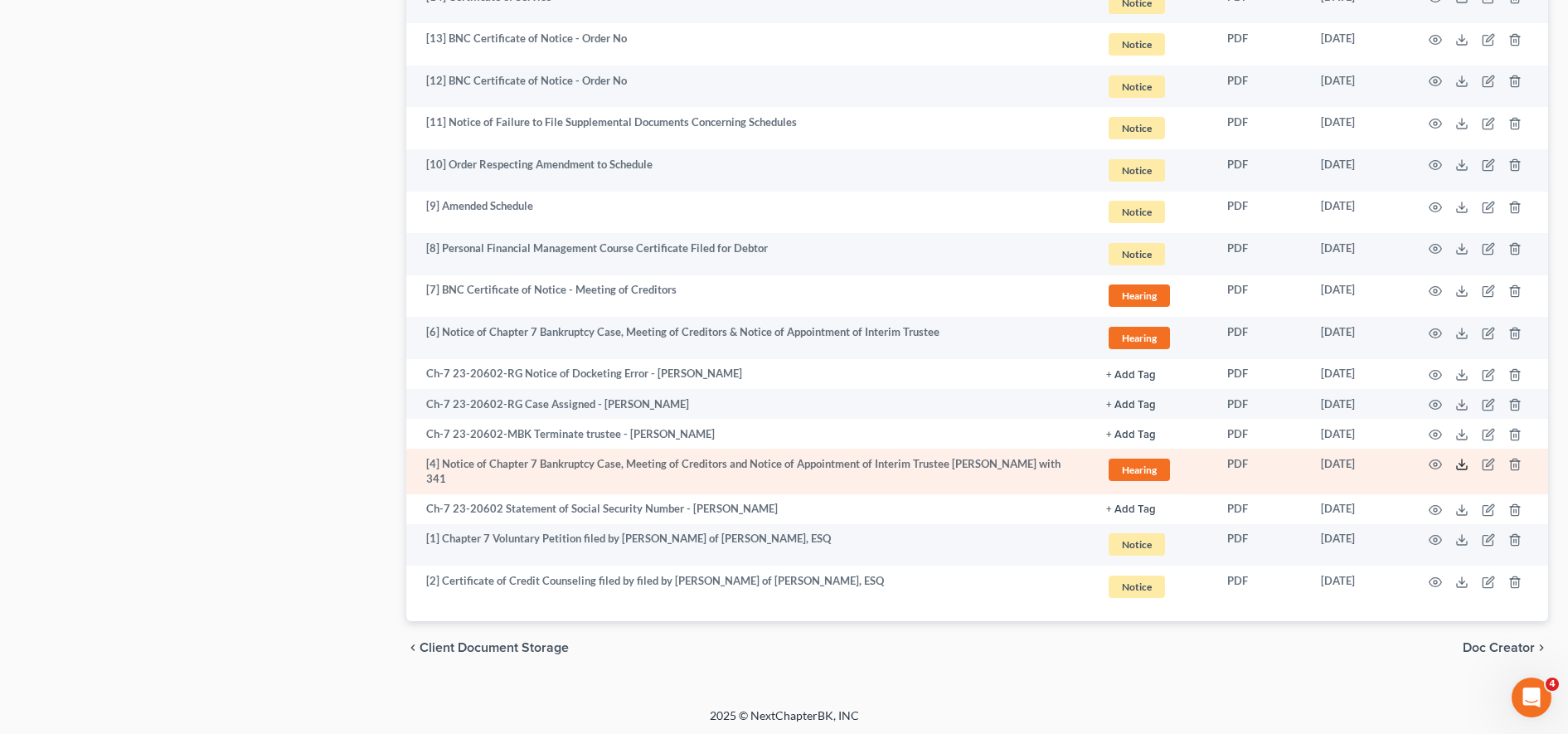
click at [1468, 462] on icon at bounding box center [1462, 464] width 14 height 14
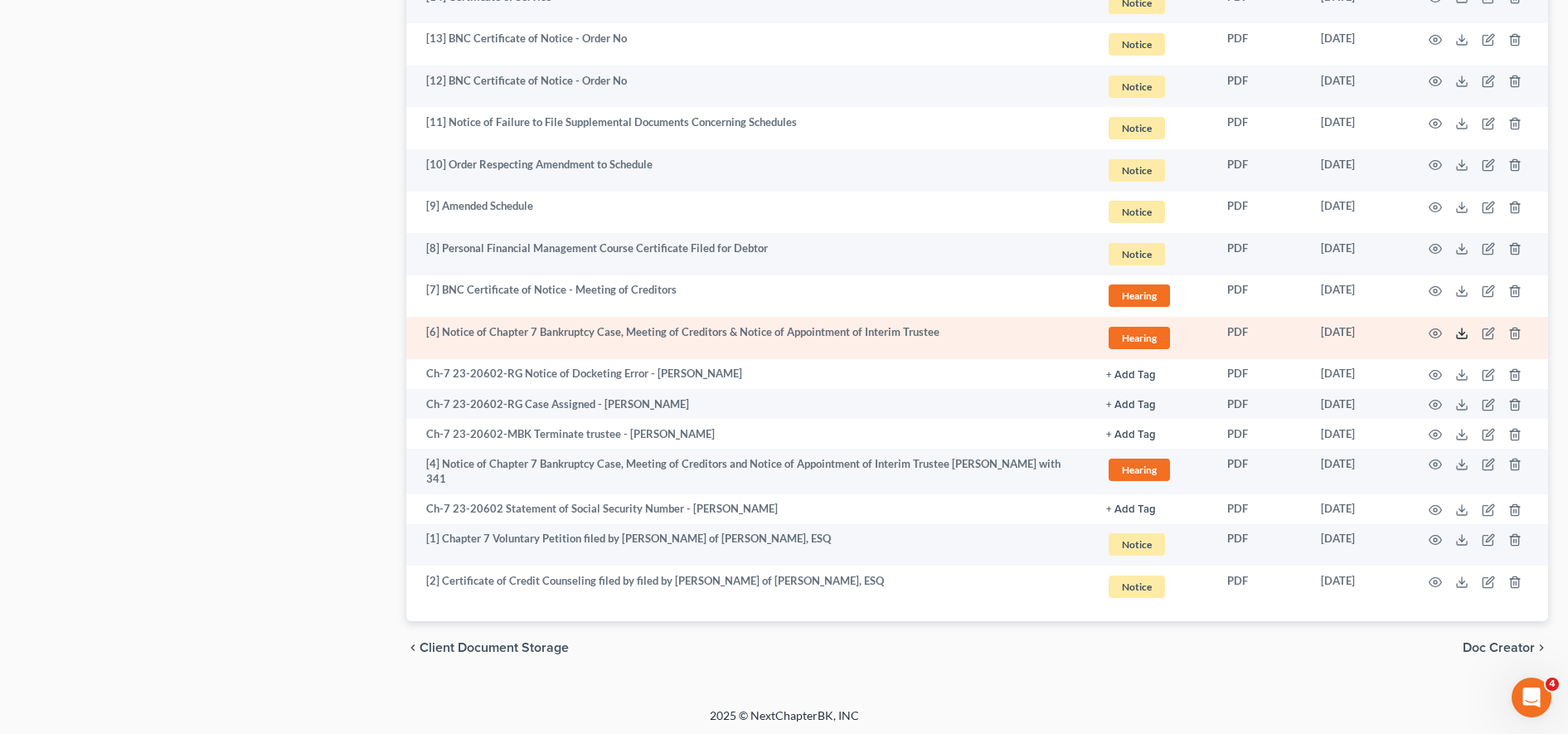
click at [1463, 332] on icon at bounding box center [1462, 333] width 14 height 14
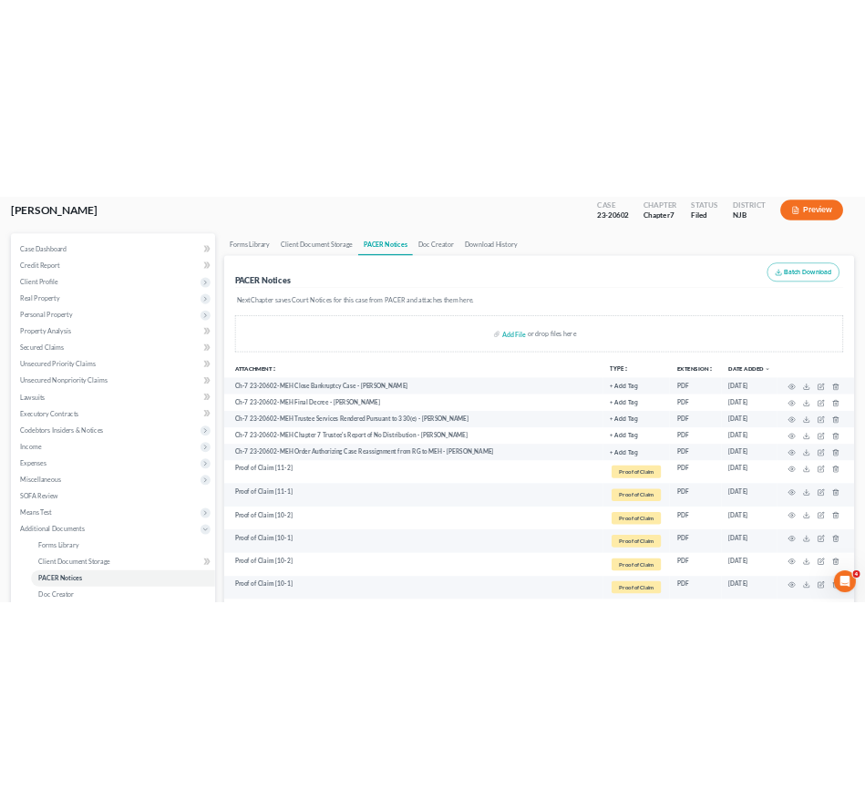
scroll to position [0, 0]
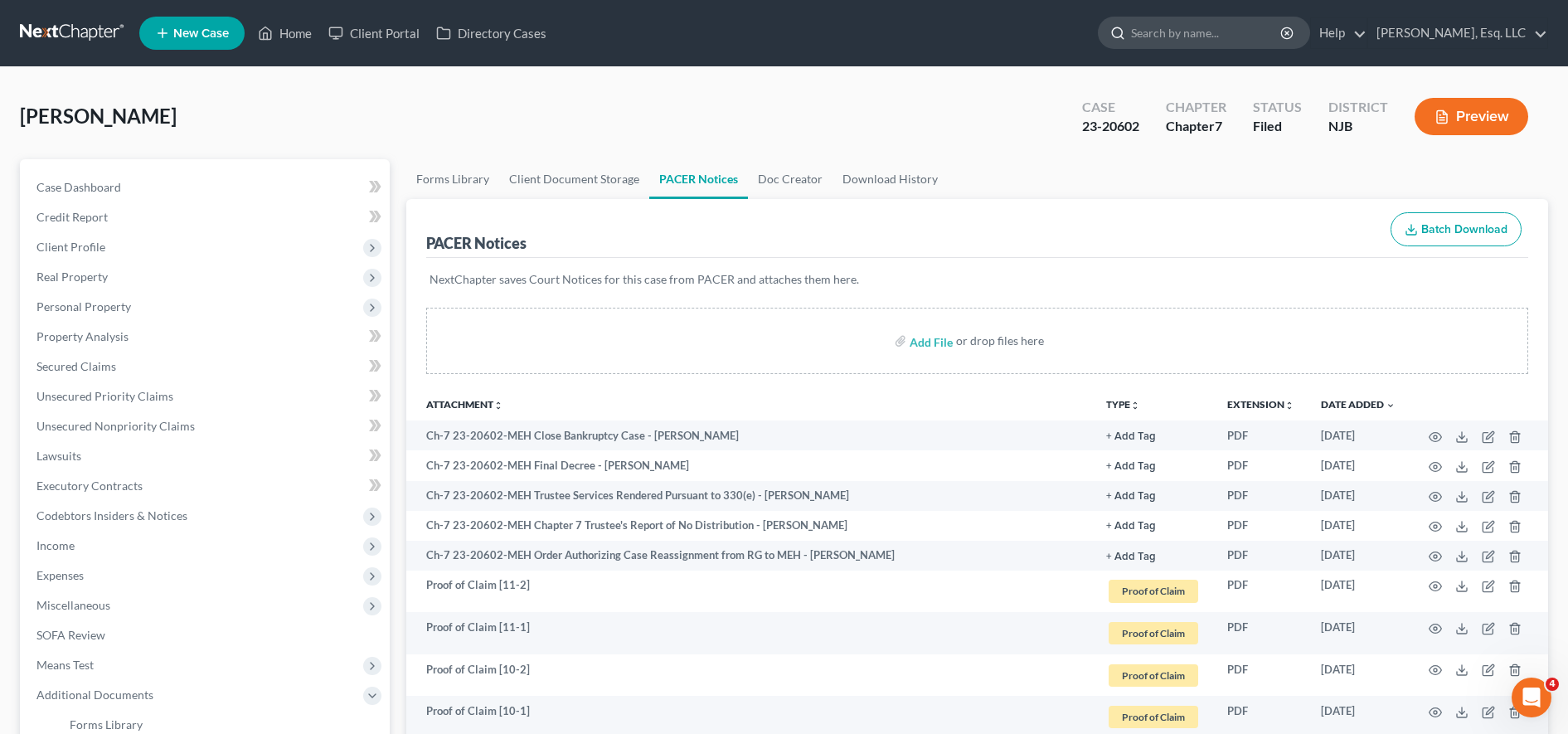
click at [1202, 29] on input "search" at bounding box center [1207, 33] width 152 height 31
click at [1201, 45] on input "search" at bounding box center [1207, 33] width 152 height 31
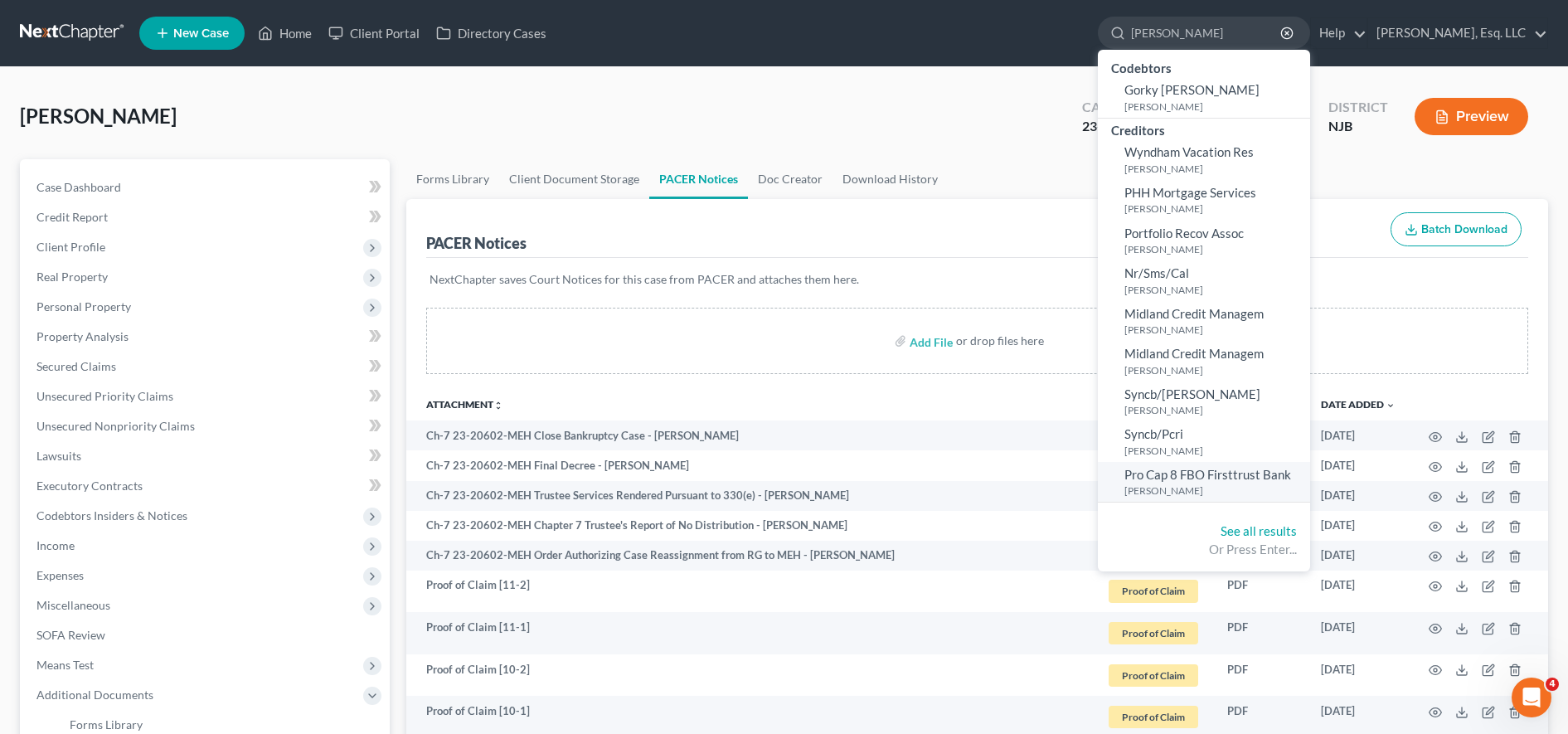
type input "VACA"
click at [1218, 475] on span "Pro Cap 8 FBO Firsttrust Bank" at bounding box center [1208, 474] width 167 height 15
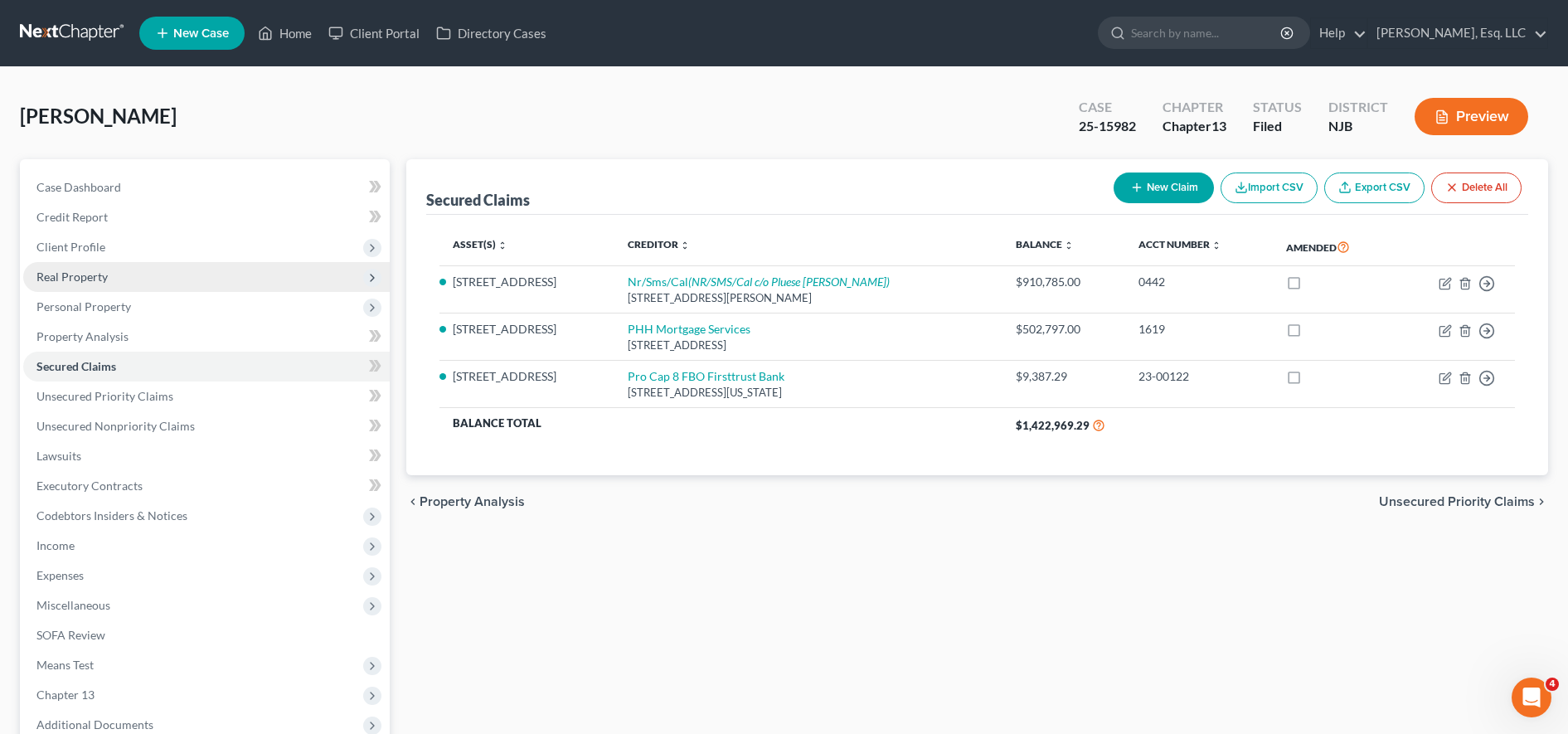
click at [170, 276] on span "Real Property" at bounding box center [207, 277] width 367 height 30
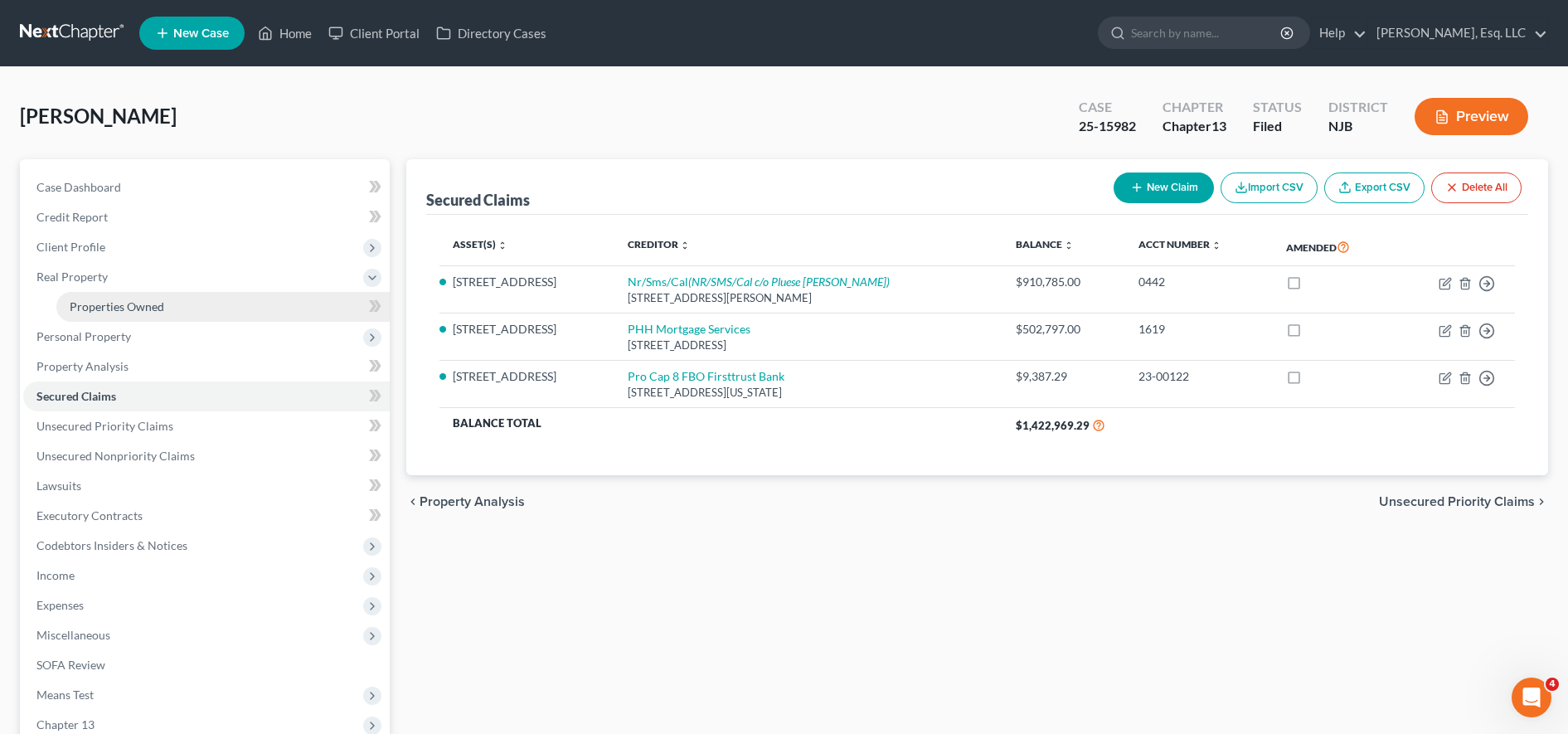
click at [165, 310] on link "Properties Owned" at bounding box center [223, 307] width 333 height 30
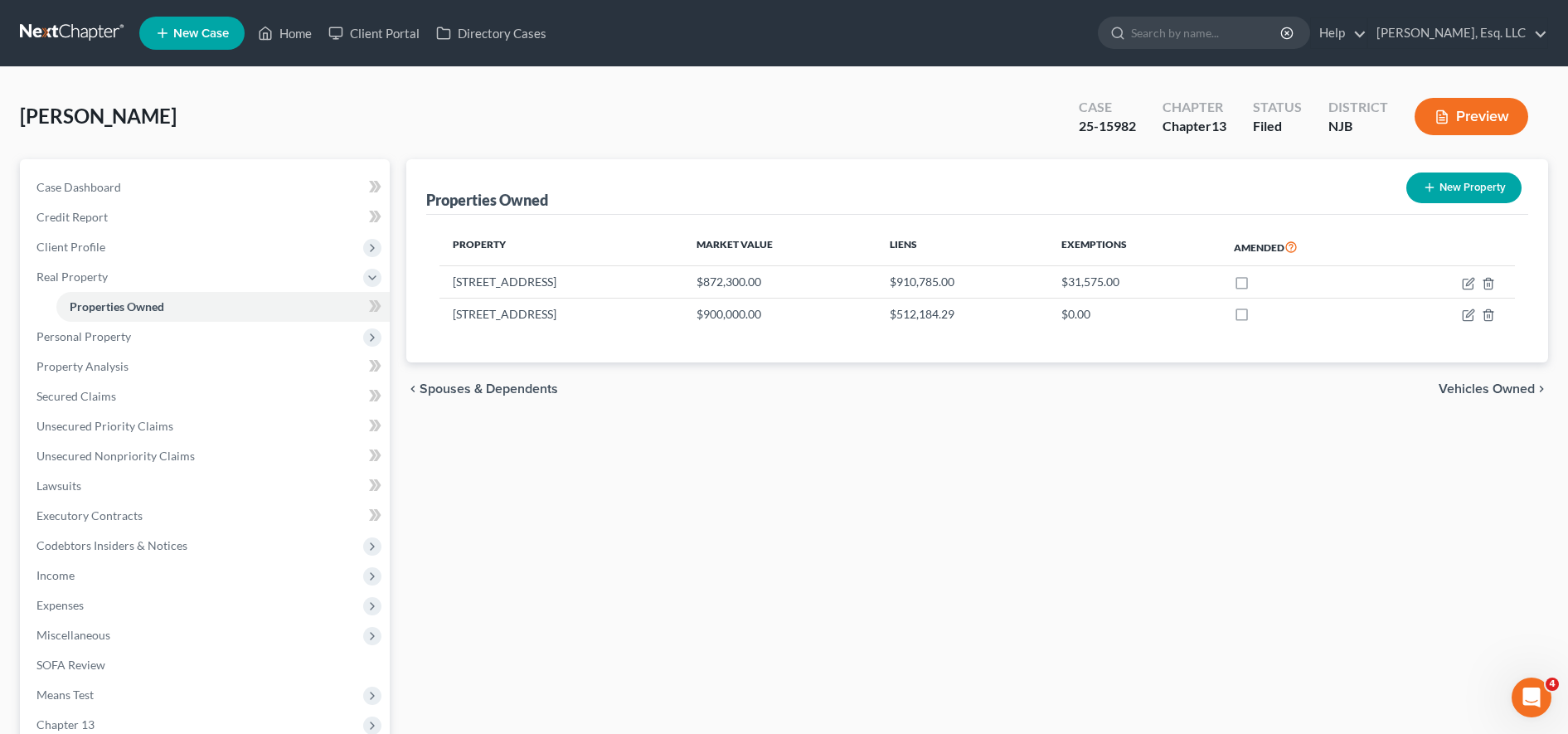
click at [1446, 184] on button "New Property" at bounding box center [1464, 188] width 116 height 31
select select "33"
select select "8"
select select "0"
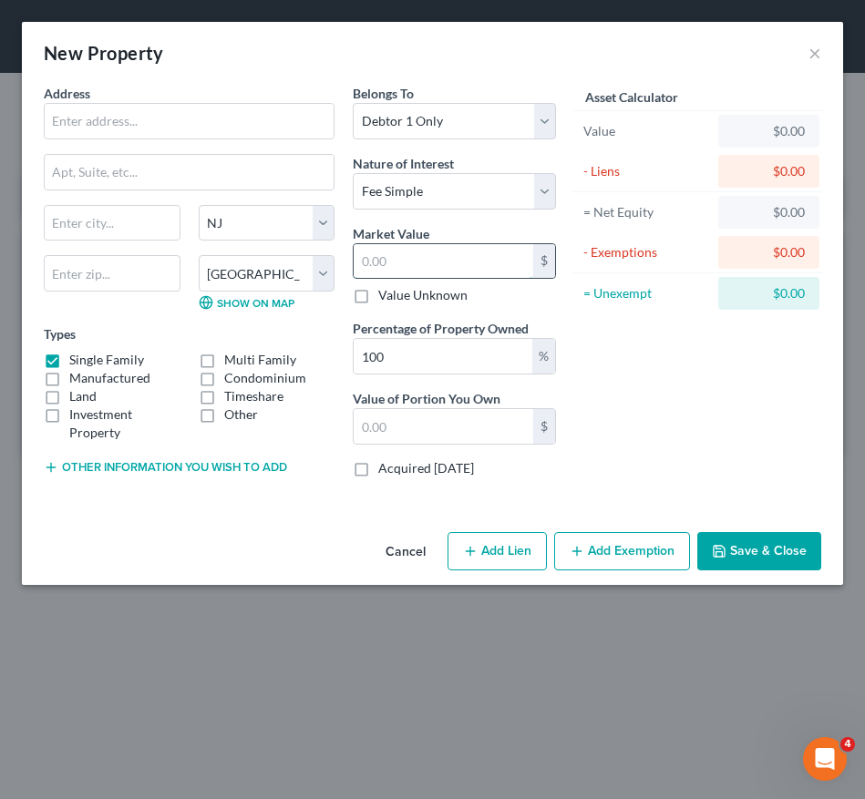
click at [470, 257] on input "text" at bounding box center [444, 261] width 180 height 35
type input "9"
type input "9.00"
type input "95"
type input "95.00"
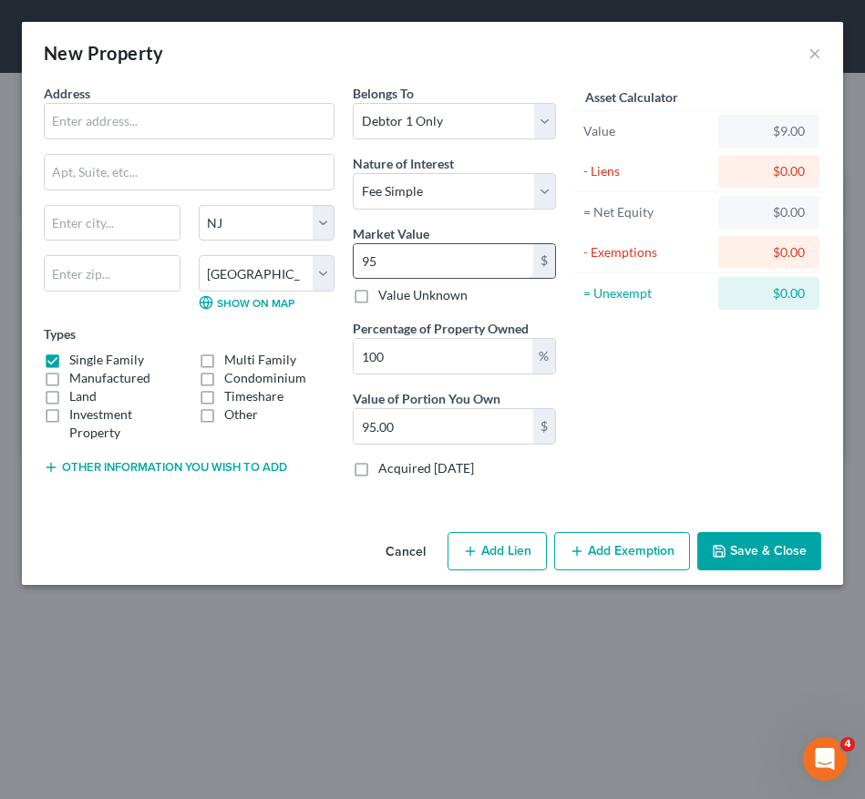
type input "959"
type input "959.00"
type input "9593"
type input "9,593.00"
type input "9,5935"
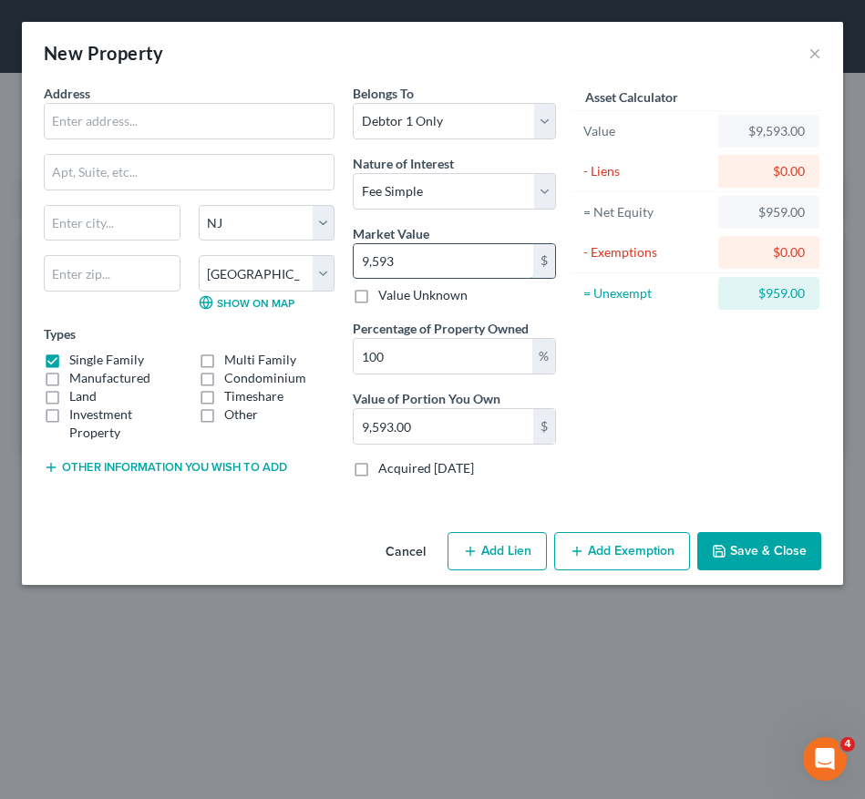
type input "95,935.00"
type input "95,935.6"
type input "95,935.60"
type input "95,935.66"
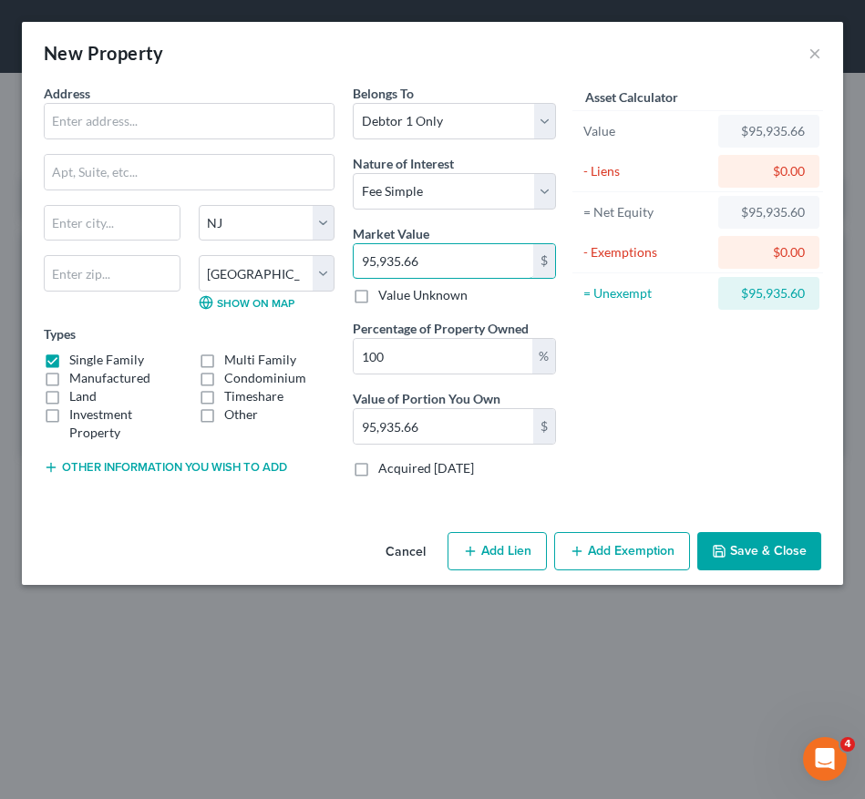
type input "95,935.66"
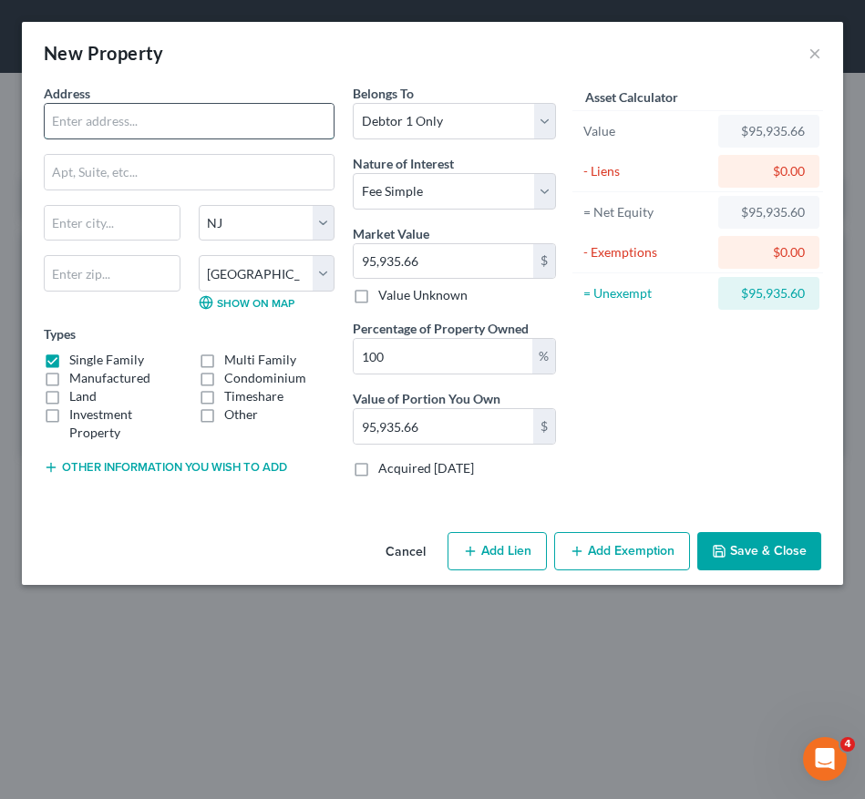
click at [200, 119] on input "text" at bounding box center [189, 121] width 289 height 35
click at [204, 108] on input "Nicolas" at bounding box center [189, 121] width 289 height 35
drag, startPoint x: 140, startPoint y: 120, endPoint x: 372, endPoint y: 124, distance: 231.5
click at [372, 124] on div "Address * Nicolas Segovia 1716 entre Francisco de Marcos y Letamendy State AL A…" at bounding box center [300, 288] width 530 height 408
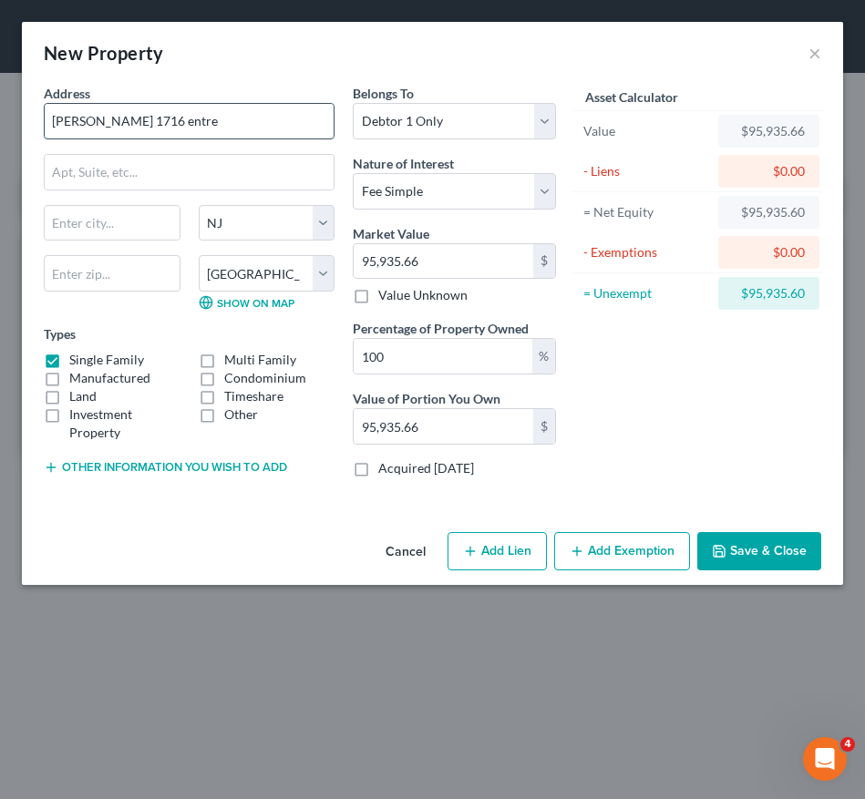
scroll to position [0, 0]
type input "Nicolas Segovia 1716 entre"
click at [145, 233] on input "text" at bounding box center [112, 223] width 135 height 35
paste input "Guayaquil"
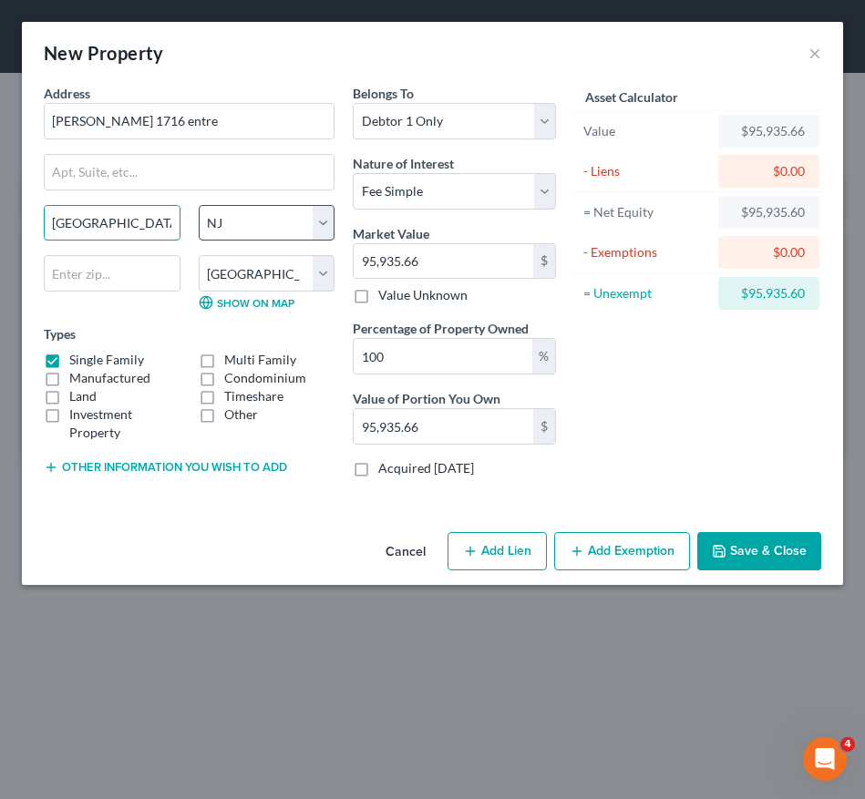
type input "Guayaquil"
click at [282, 215] on select "State AL AK AR AZ CA CO CT DE DC FL GA GU HI ID IL IN IA KS KY LA ME MD MA MI M…" at bounding box center [267, 223] width 137 height 36
select select
click at [199, 205] on select "State AL AK AR AZ CA CO CT DE DC FL GA GU HI ID IL IN IA KS KY LA ME MD MA MI M…" at bounding box center [267, 223] width 137 height 36
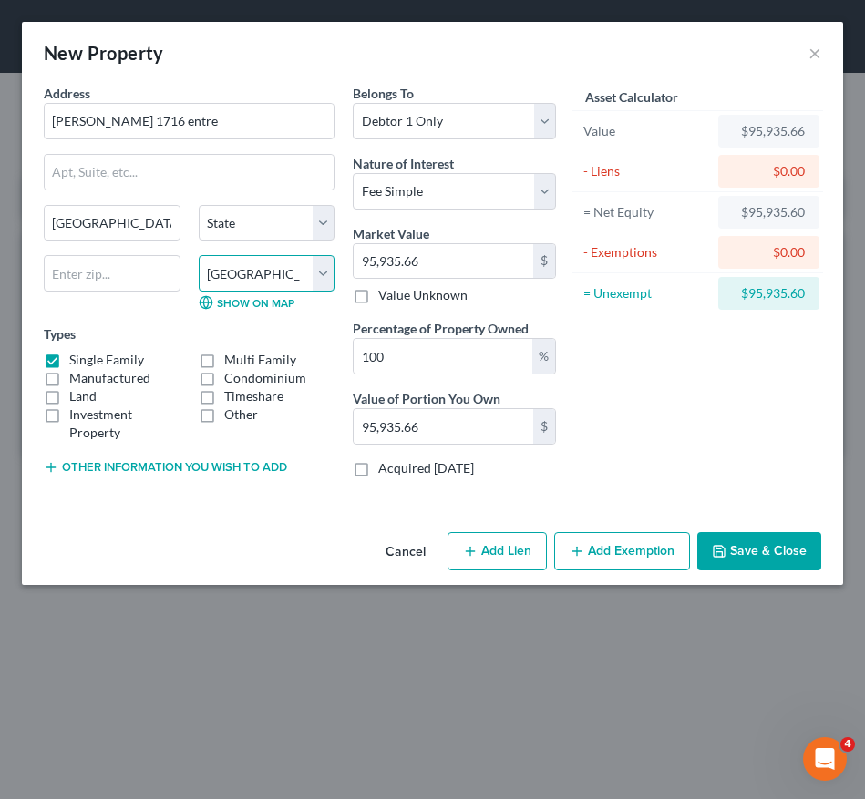
click at [280, 273] on select "County Atlantic County Bergen County Burlington County Camden County Cape May C…" at bounding box center [267, 273] width 137 height 36
select select
click at [199, 255] on select "County" at bounding box center [267, 273] width 137 height 36
click at [279, 124] on input "Nicolas Segovia 1716 entre" at bounding box center [189, 121] width 289 height 35
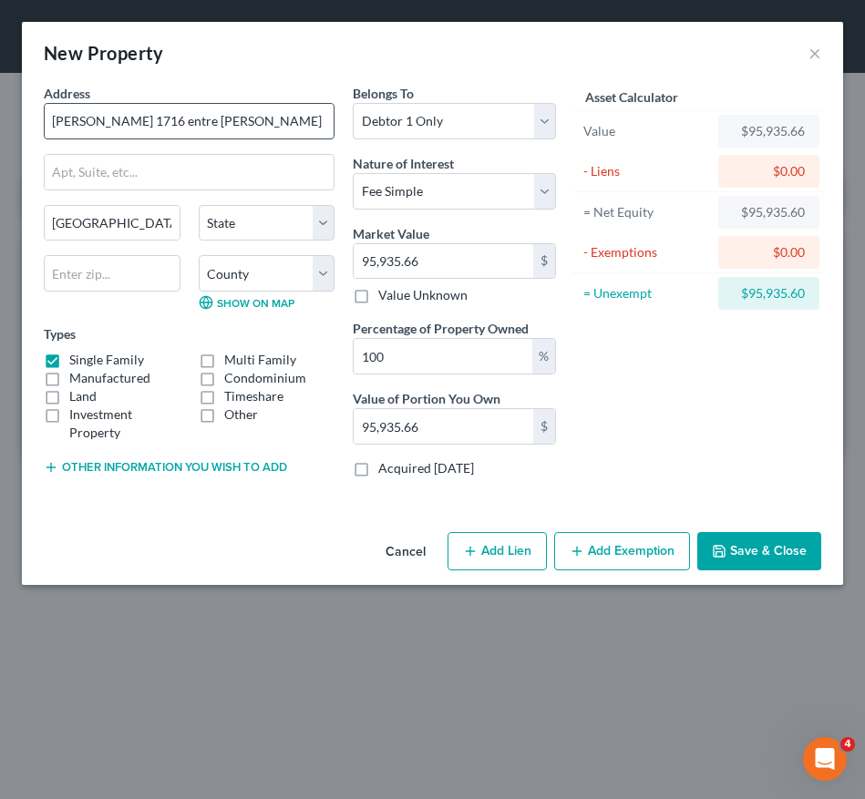
scroll to position [0, 67]
type input "Nicolas Segovia 1716 entre Francisco de Marcos y Letamendy"
click at [239, 297] on link "Show on Map" at bounding box center [247, 302] width 96 height 15
click at [47, 224] on input "Guayaquil" at bounding box center [112, 223] width 135 height 35
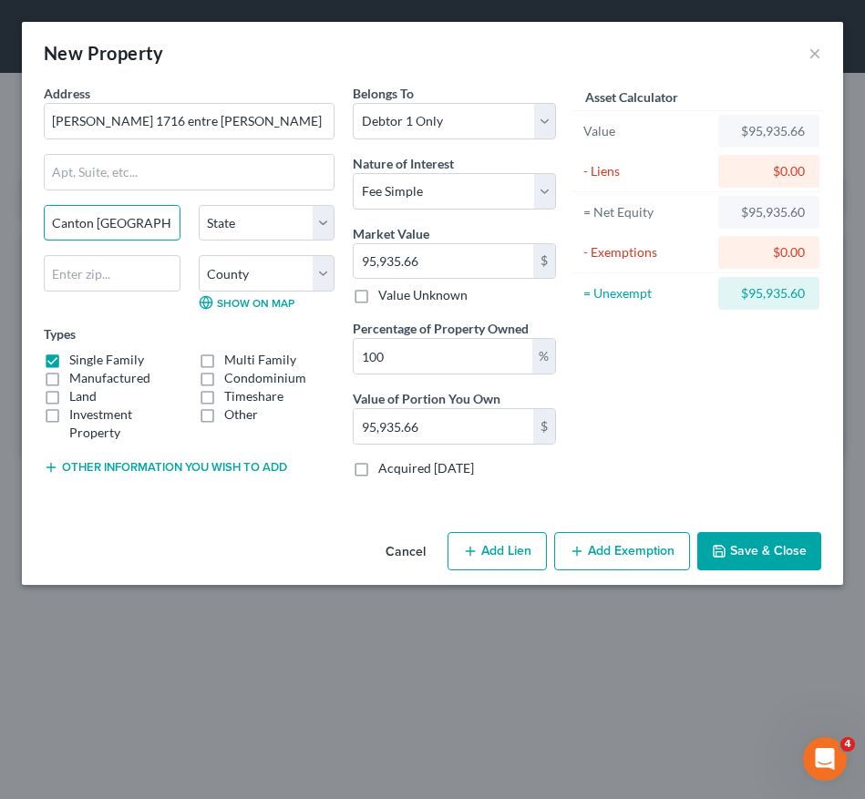
type input "Canton Guayaquil"
click at [714, 368] on div "Asset Calculator Value $95,935.66 - Liens $0.00 = Net Equity $95,935.60 - Exemp…" at bounding box center [697, 288] width 265 height 408
click at [224, 376] on label "Condominium" at bounding box center [265, 378] width 82 height 18
click at [231, 376] on input "Condominium" at bounding box center [237, 375] width 12 height 12
checkbox input "true"
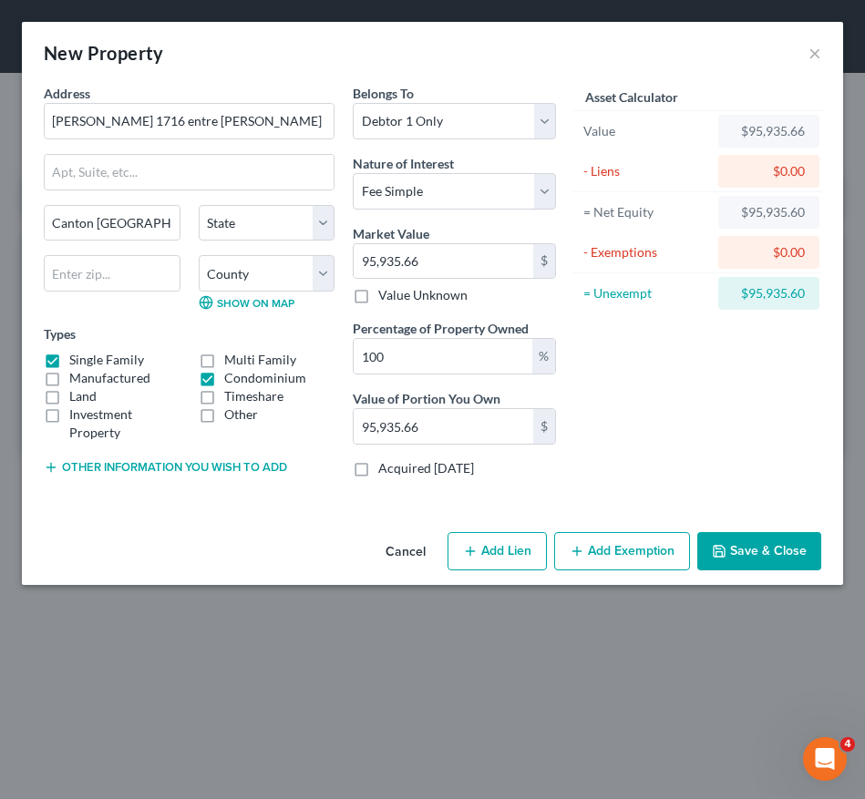
click at [69, 355] on label "Single Family" at bounding box center [106, 360] width 75 height 18
click at [77, 355] on input "Single Family" at bounding box center [83, 357] width 12 height 12
checkbox input "false"
click at [519, 553] on button "Add Lien" at bounding box center [496, 551] width 99 height 38
select select "0"
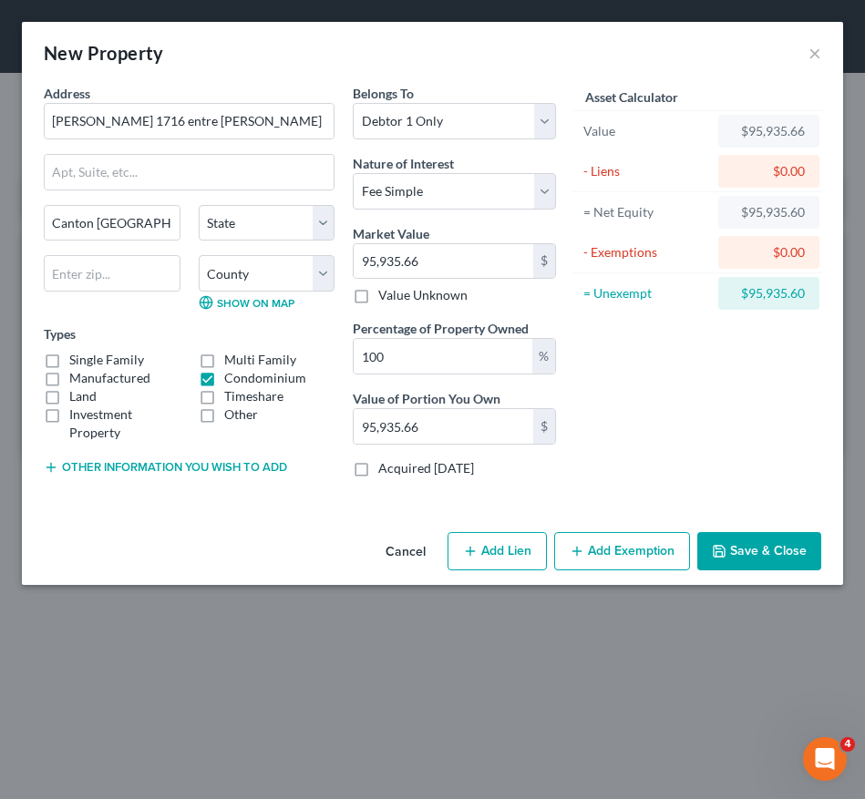
select select "0"
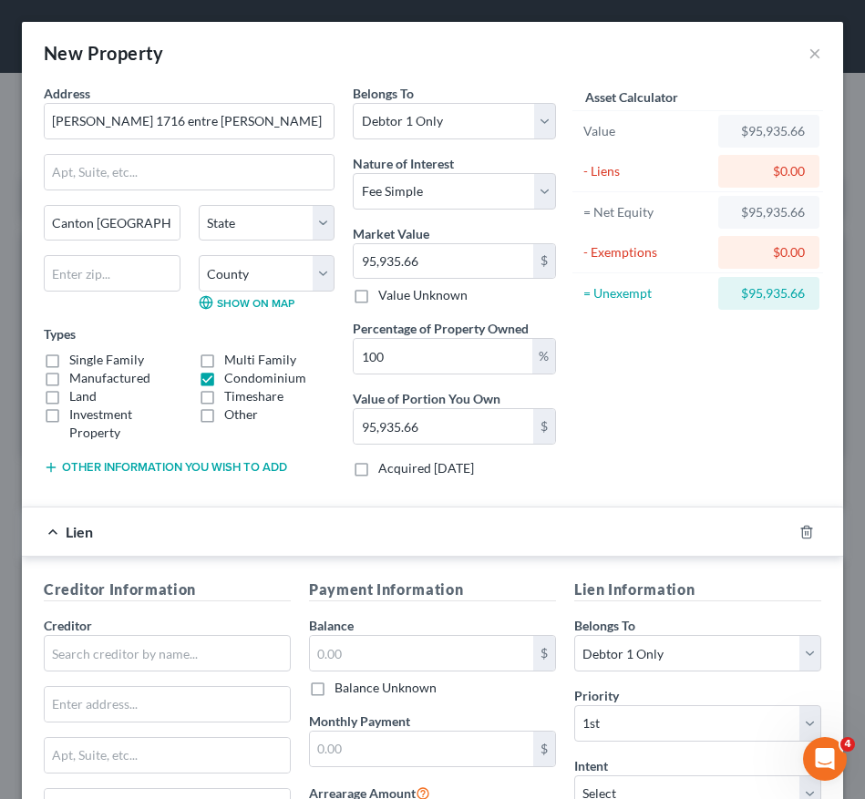
click at [792, 533] on div at bounding box center [817, 532] width 51 height 29
click at [566, 497] on form "Address * Nicolas Segovia 1716 entre Francisco de Marcos y Letamendy Canton Gua…" at bounding box center [432, 522] width 777 height 876
click at [799, 529] on icon "button" at bounding box center [806, 532] width 15 height 15
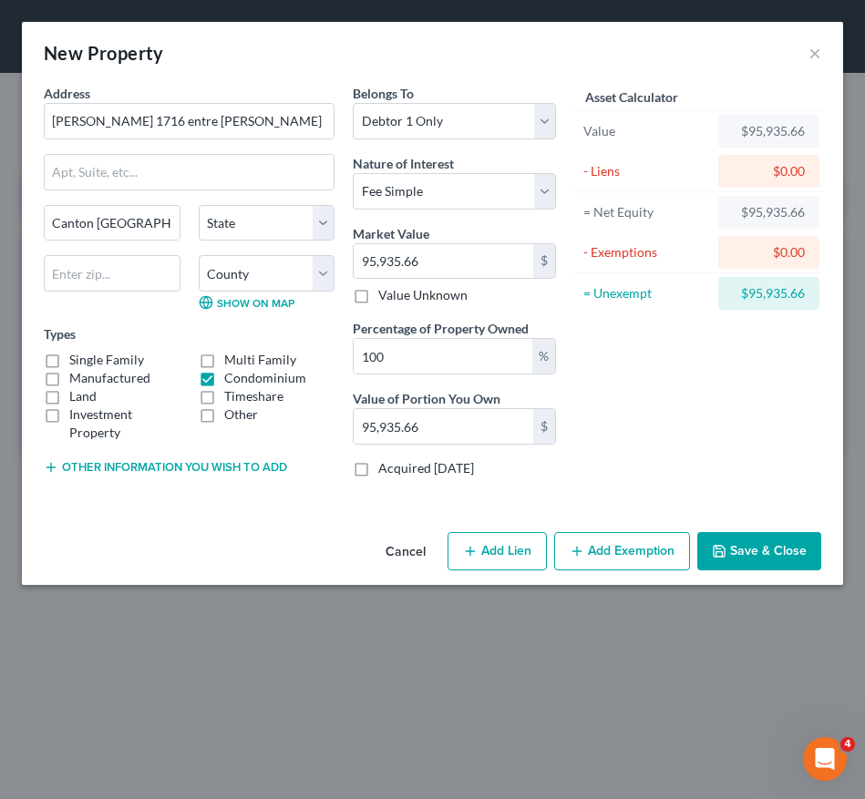
click at [616, 533] on button "Add Exemption" at bounding box center [622, 551] width 136 height 38
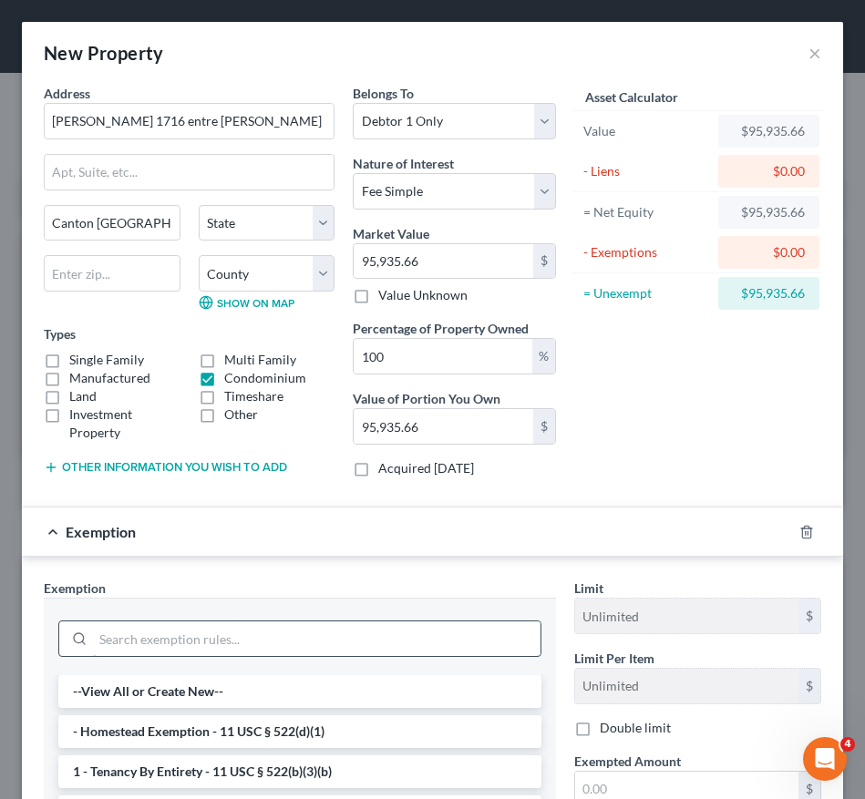
click at [448, 632] on input "search" at bounding box center [316, 639] width 447 height 35
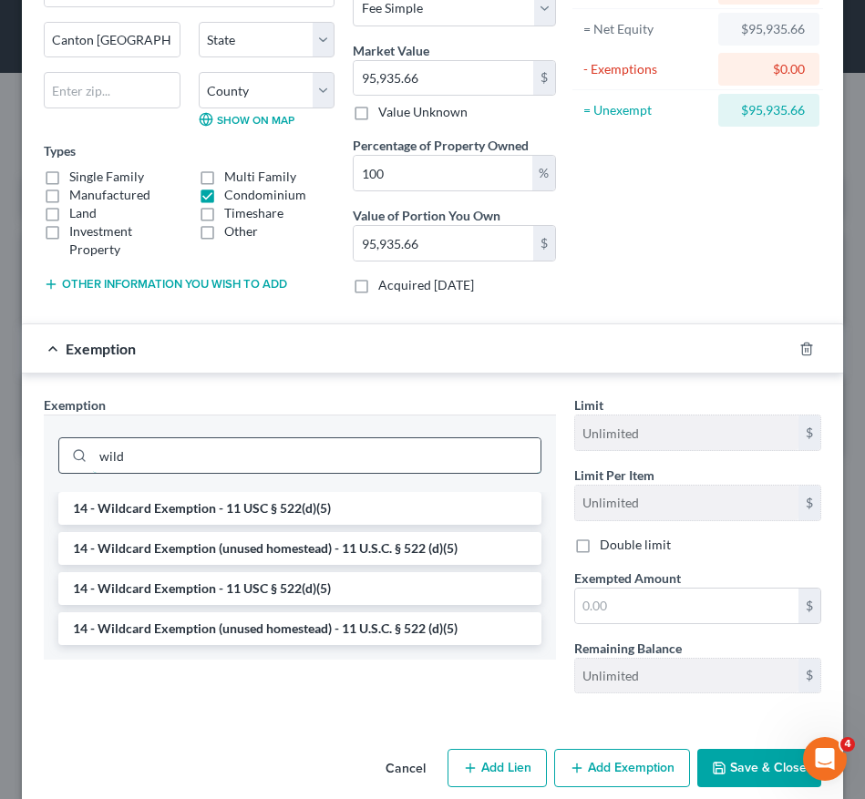
scroll to position [185, 0]
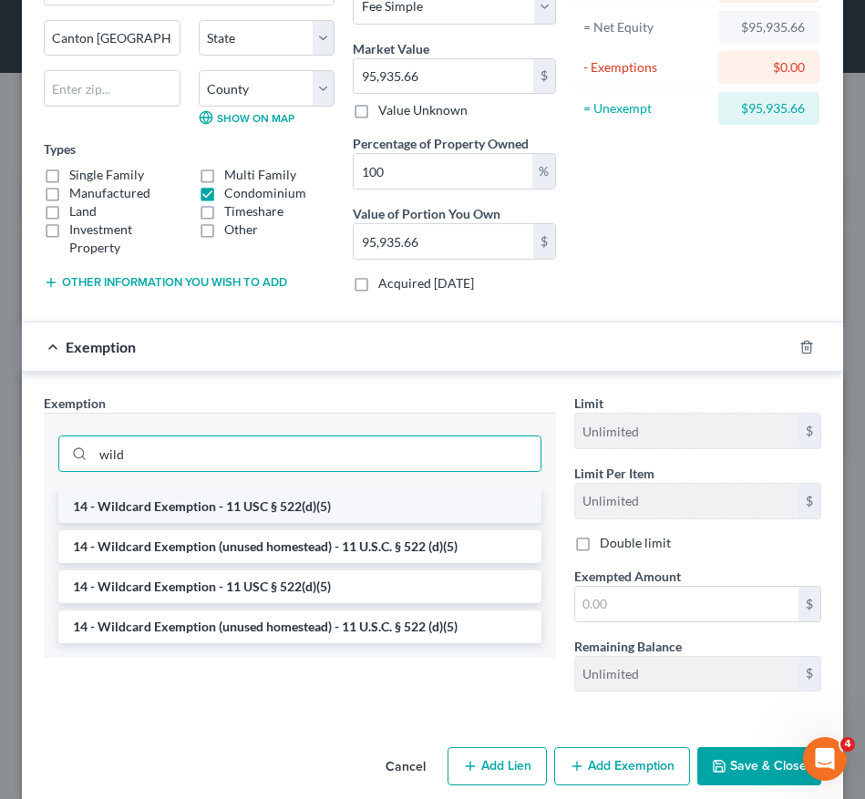
click at [450, 513] on li "14 - Wildcard Exemption - 11 USC § 522(d)(5)" at bounding box center [299, 506] width 483 height 33
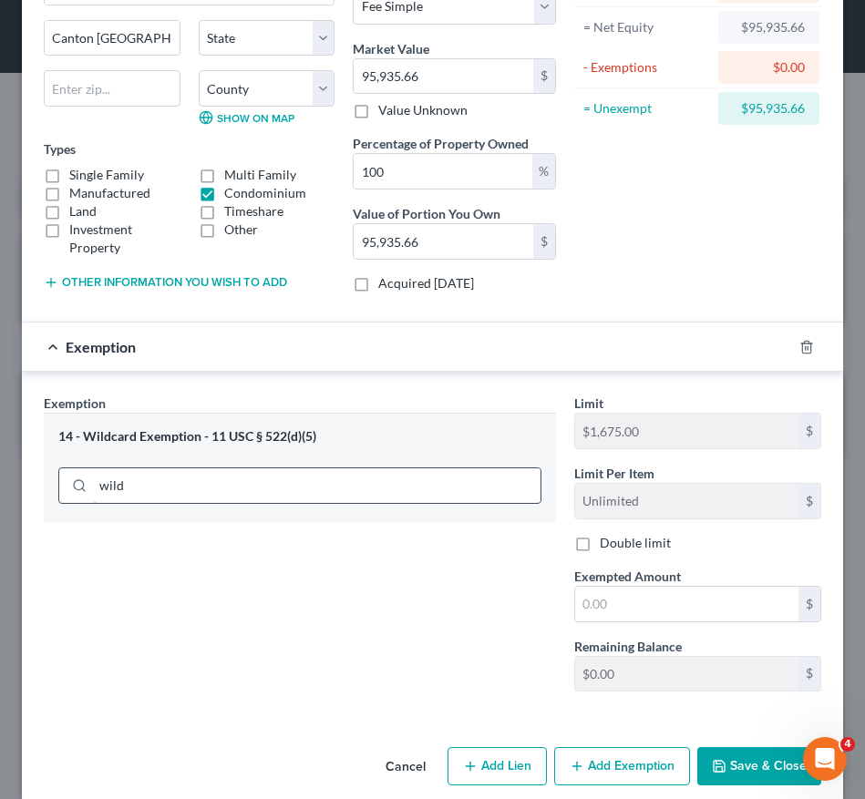
click at [449, 485] on input "wild" at bounding box center [316, 485] width 447 height 35
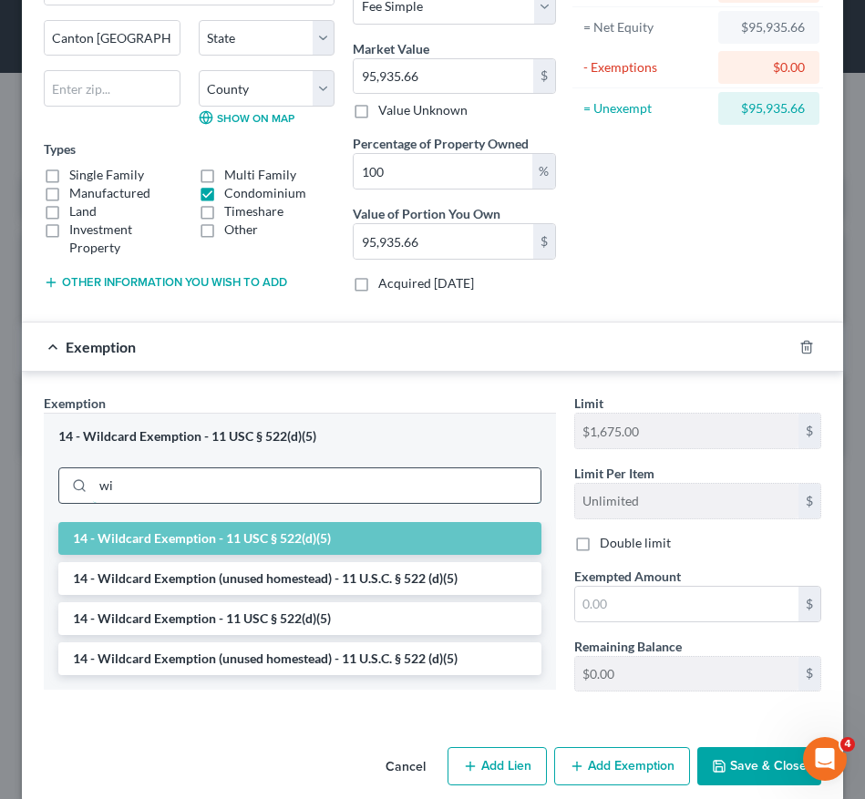
type input "w"
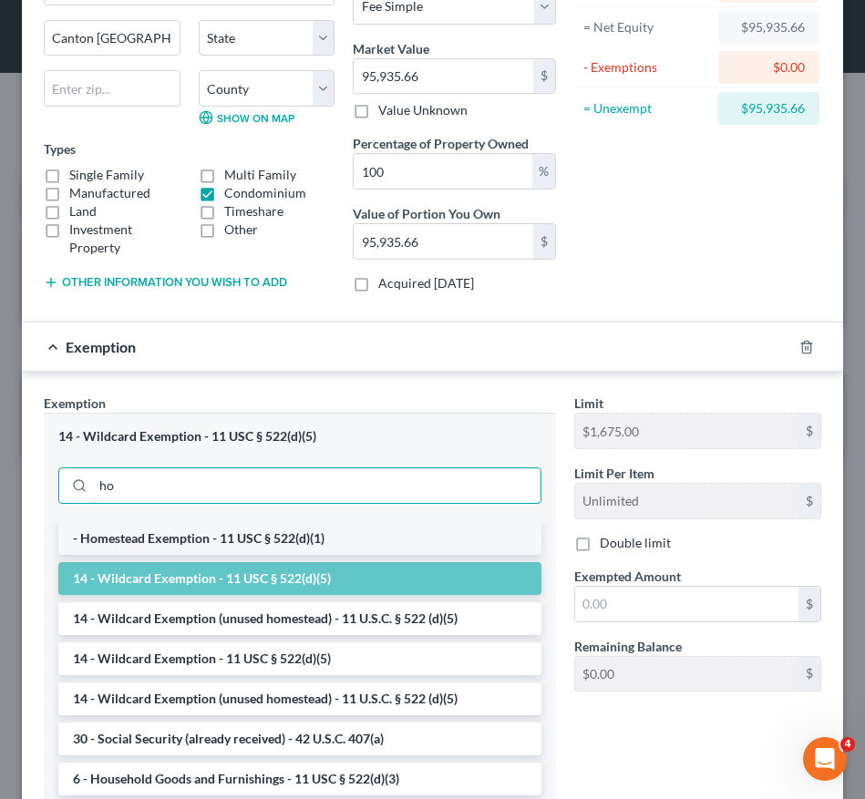
type input "ho"
click at [437, 532] on li "- Homestead Exemption - 11 USC § 522(d)(1)" at bounding box center [299, 538] width 483 height 33
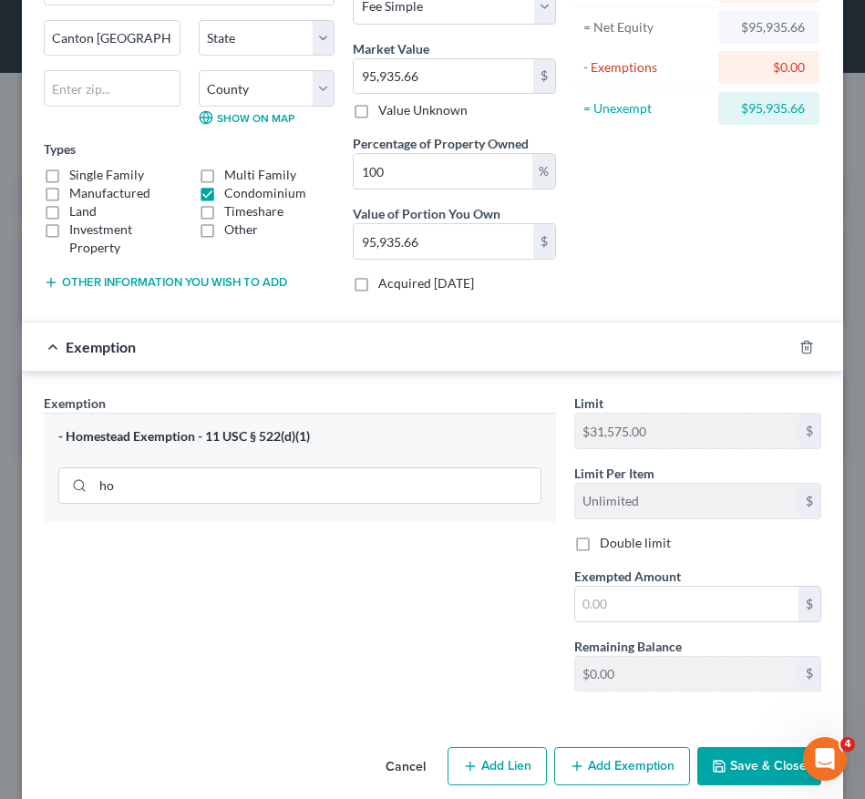
click at [792, 340] on div at bounding box center [817, 347] width 51 height 29
click at [802, 349] on icon "button" at bounding box center [806, 347] width 8 height 12
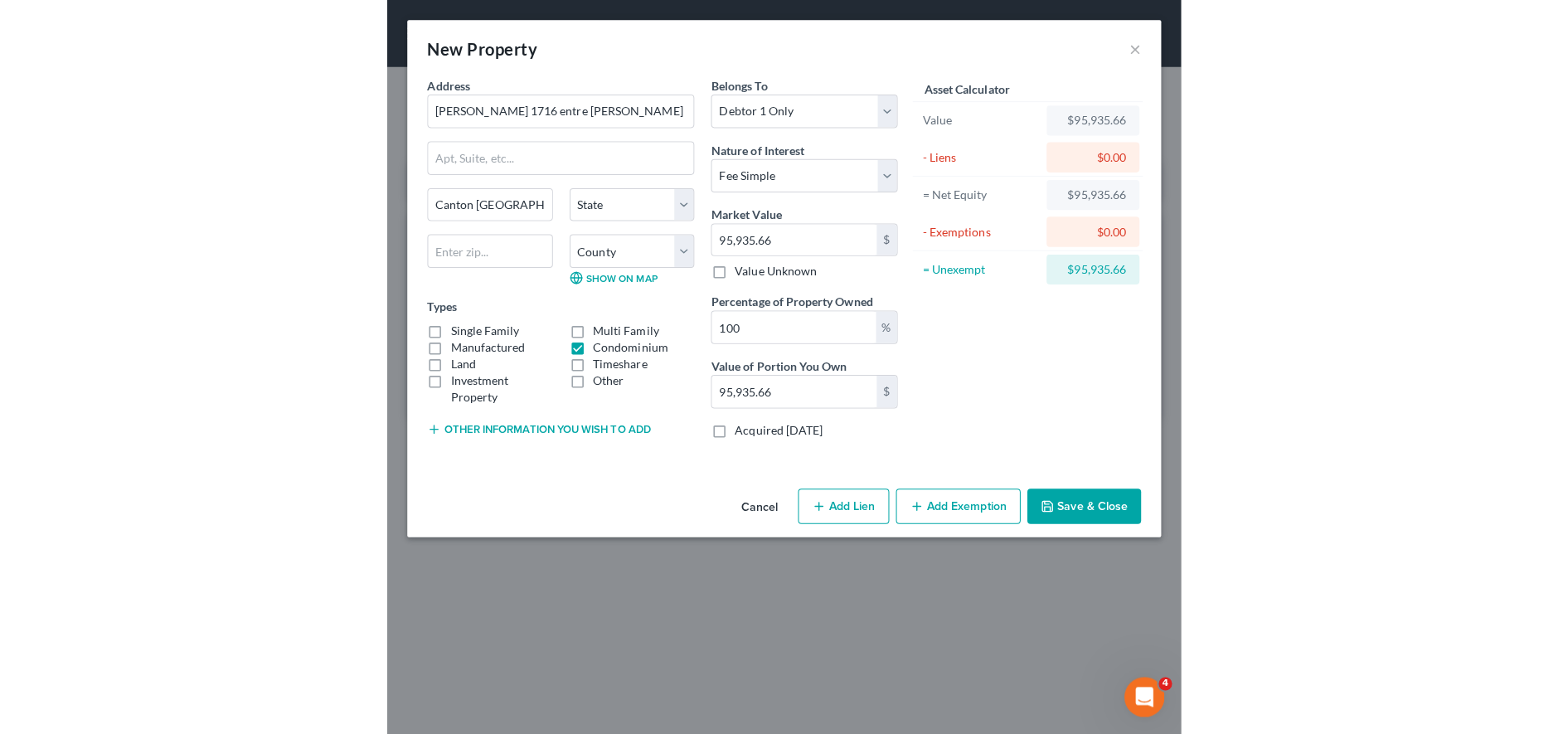
scroll to position [0, 0]
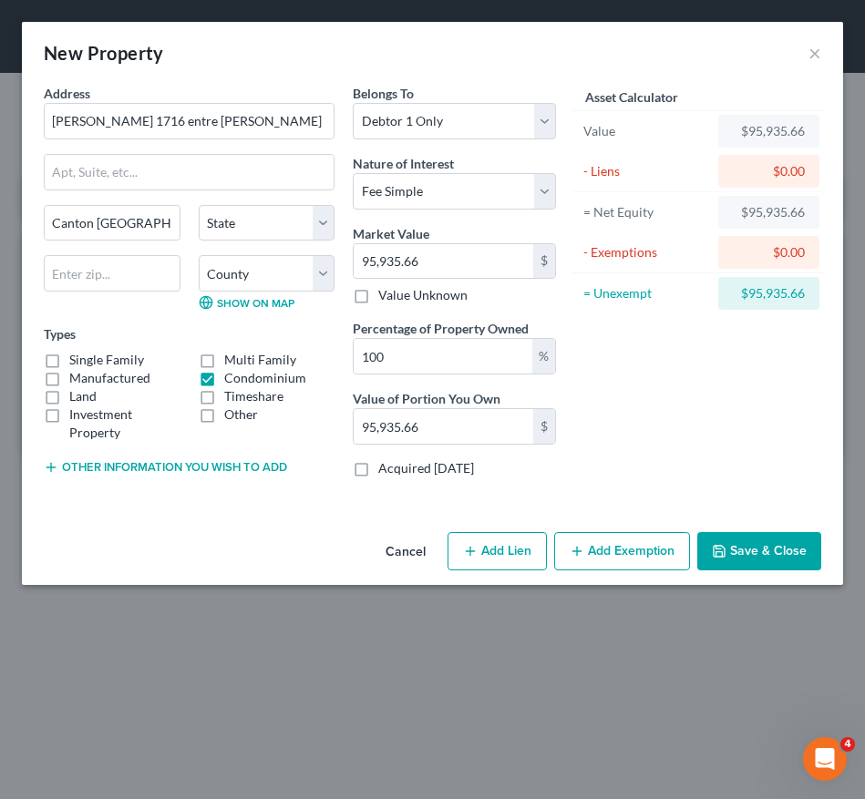
click at [752, 546] on button "Save & Close" at bounding box center [759, 551] width 124 height 38
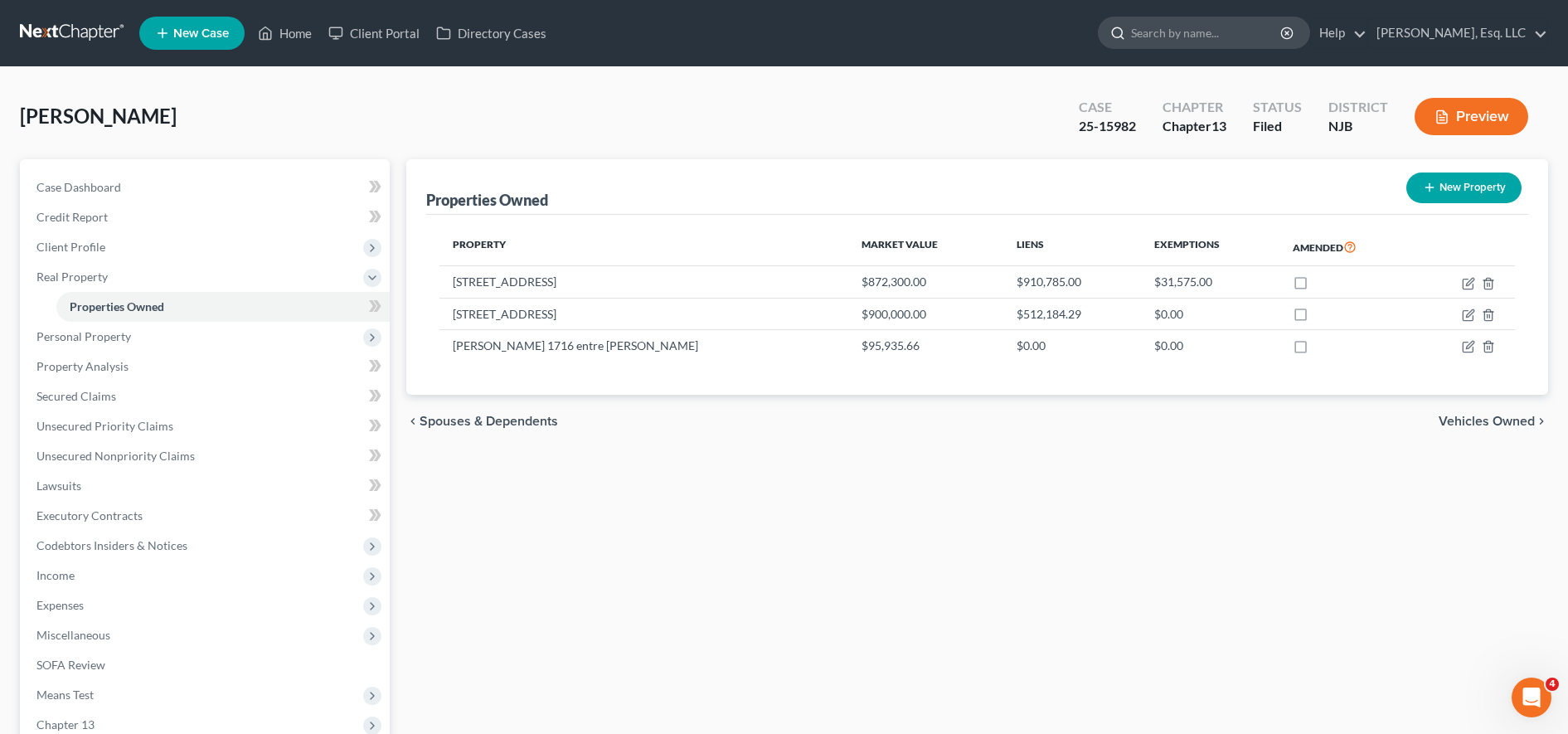
click at [1183, 25] on input "search" at bounding box center [1207, 33] width 152 height 31
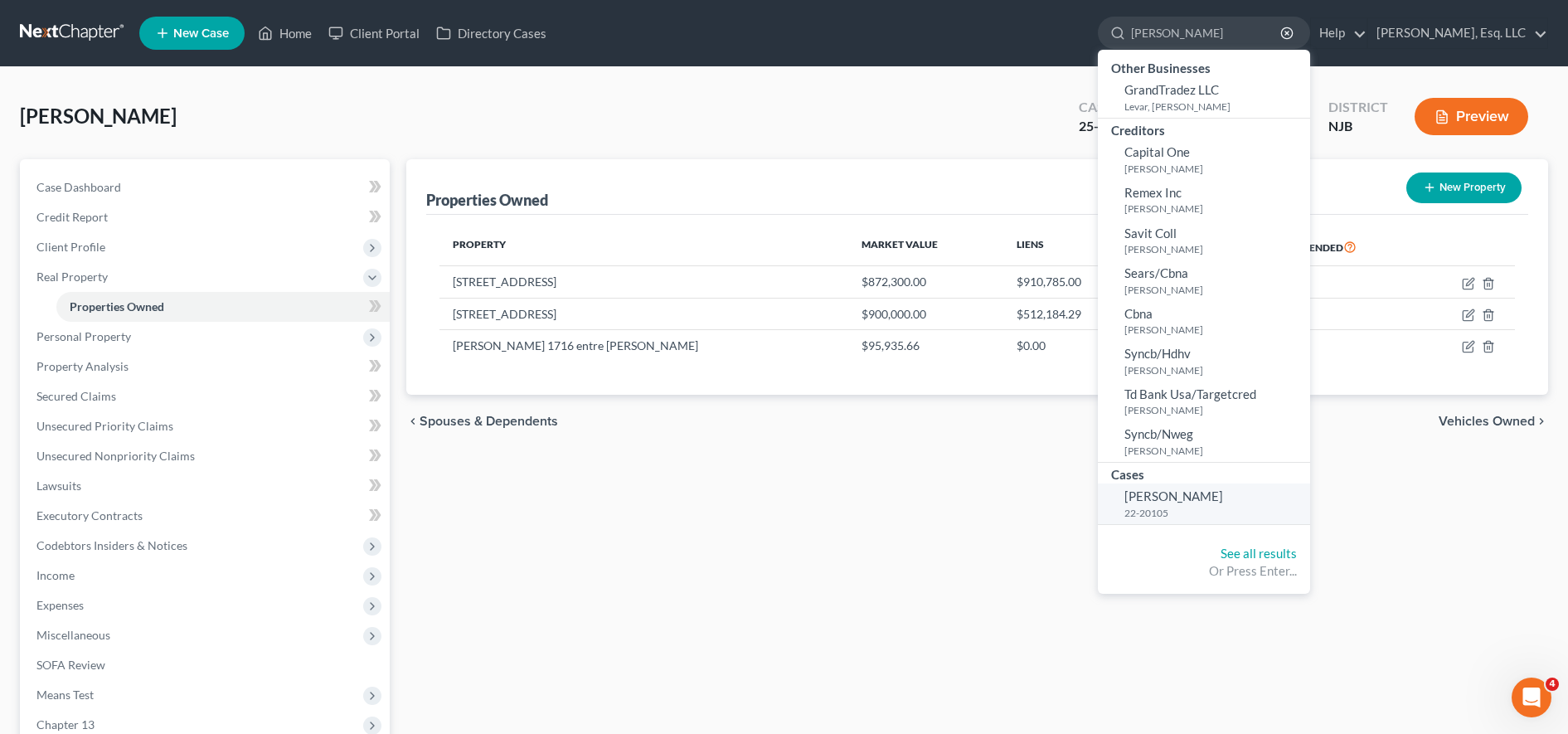
type input "graf"
click at [1175, 491] on span "Graf, Kathleen" at bounding box center [1174, 496] width 98 height 15
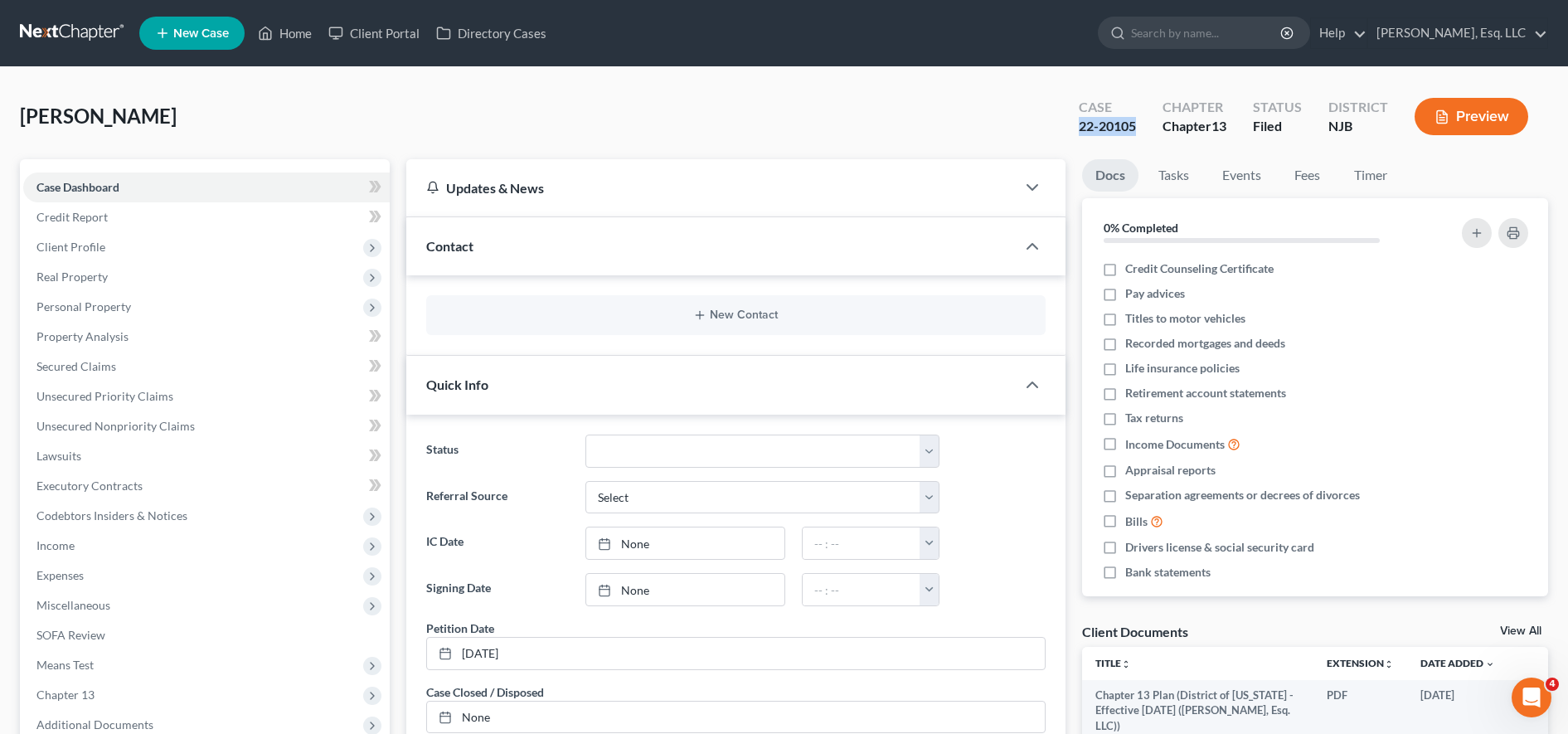
drag, startPoint x: 1071, startPoint y: 122, endPoint x: 1134, endPoint y: 122, distance: 63.0
click at [1134, 122] on div "Case 22-20105" at bounding box center [1108, 118] width 84 height 49
copy div "22-20105"
